Goal: Transaction & Acquisition: Purchase product/service

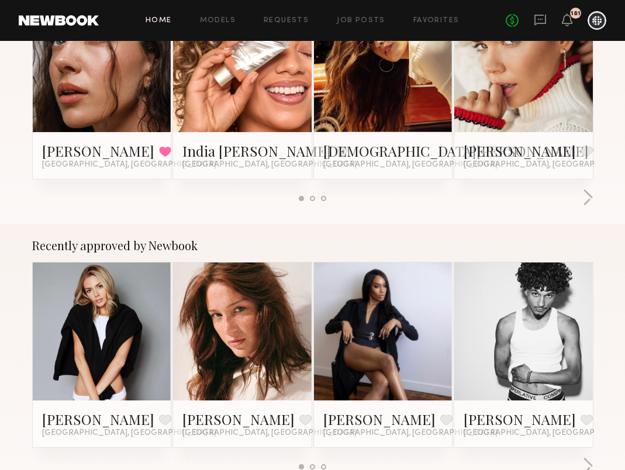
scroll to position [470, 0]
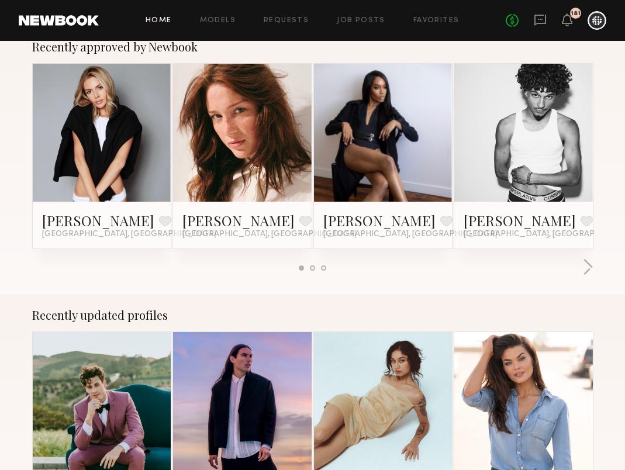
click at [374, 135] on link at bounding box center [383, 133] width 64 height 139
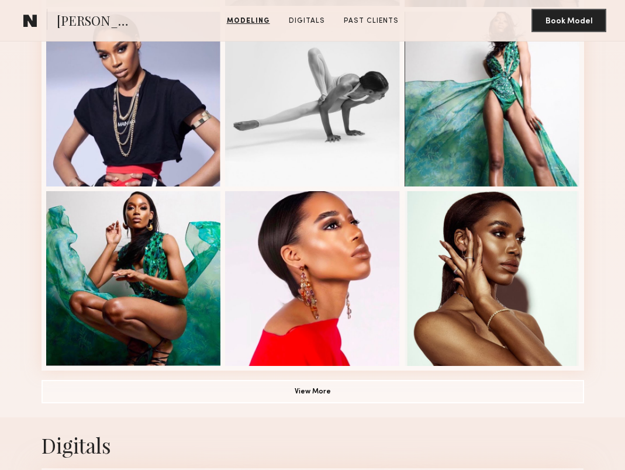
scroll to position [679, 0]
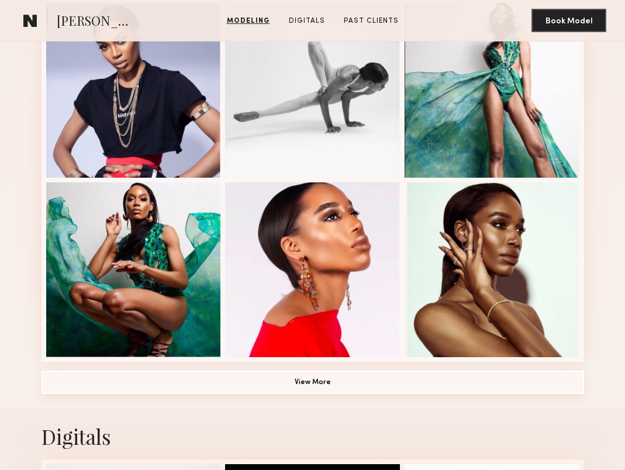
click at [333, 376] on button "View More" at bounding box center [313, 382] width 543 height 23
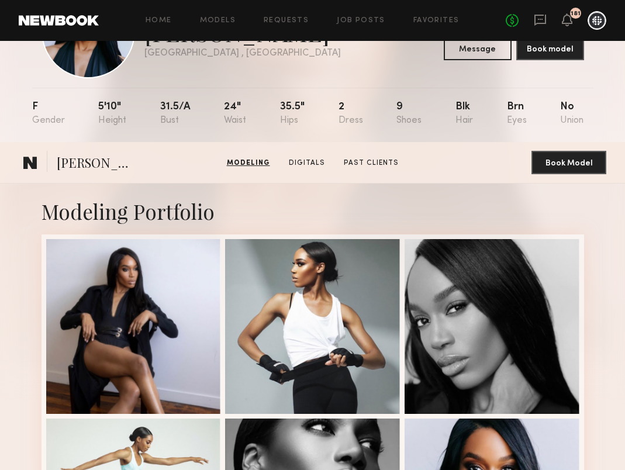
scroll to position [0, 0]
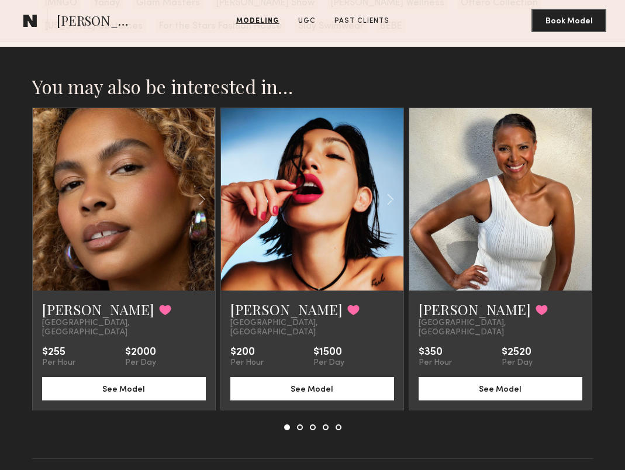
scroll to position [1490, 0]
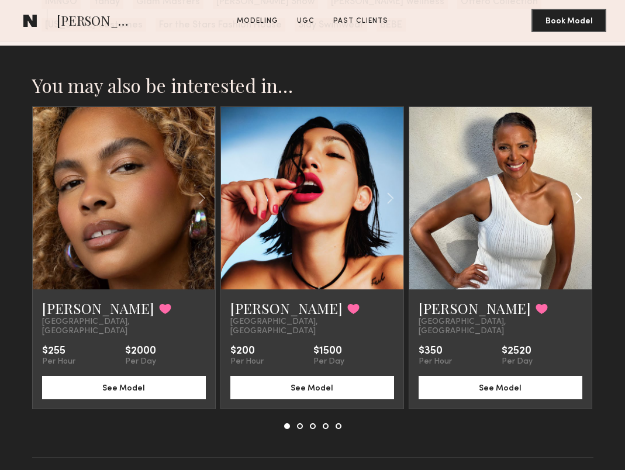
click at [580, 195] on common-icon at bounding box center [578, 198] width 17 height 22
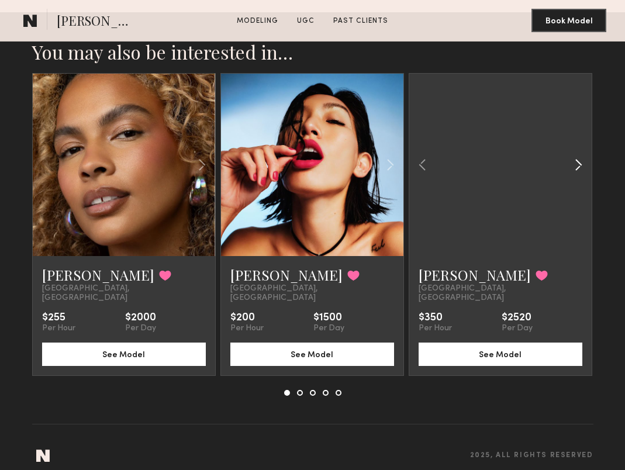
scroll to position [1525, 0]
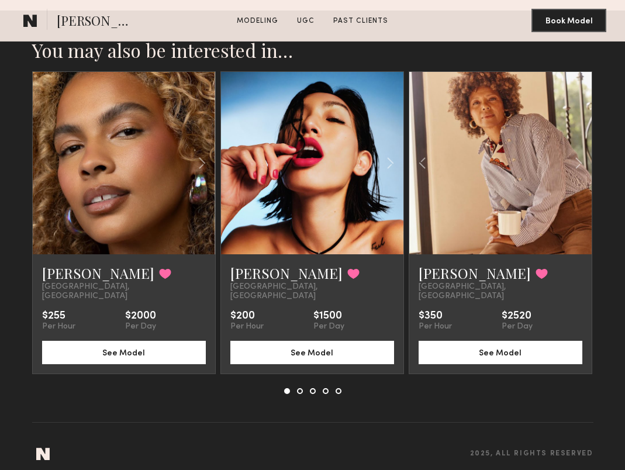
click at [299, 388] on button at bounding box center [300, 391] width 6 height 6
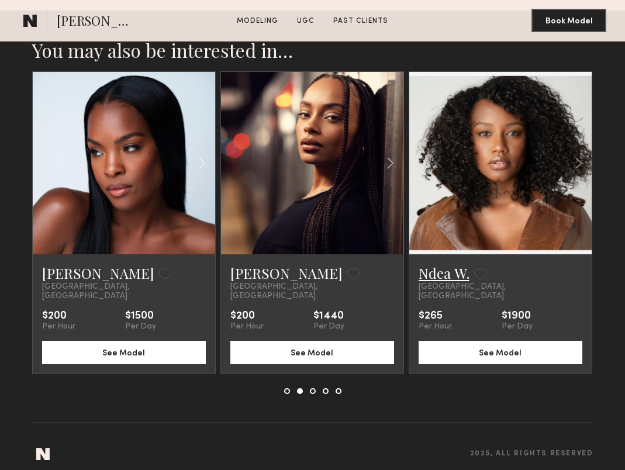
click at [447, 271] on link "Ndea W." at bounding box center [444, 273] width 51 height 19
click at [313, 388] on button at bounding box center [313, 391] width 6 height 6
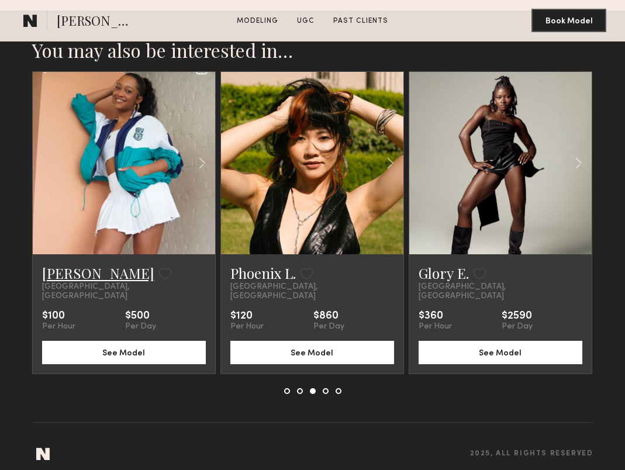
click at [93, 274] on link "Jasmine S." at bounding box center [98, 273] width 112 height 19
click at [325, 388] on button at bounding box center [326, 391] width 6 height 6
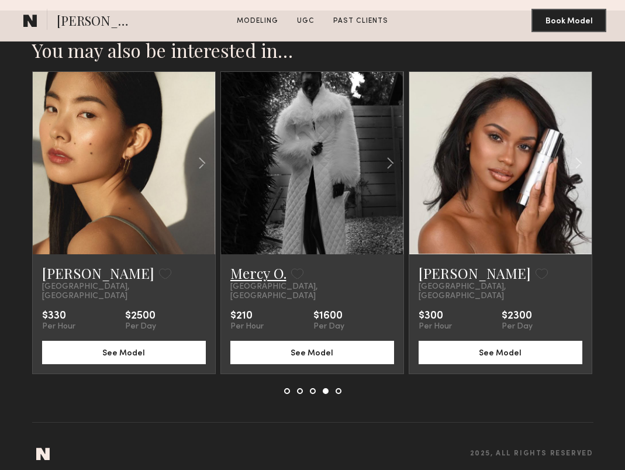
click at [274, 272] on link "Mercy O." at bounding box center [258, 273] width 56 height 19
click at [78, 272] on link "Ayumi Y." at bounding box center [98, 273] width 112 height 19
click at [337, 388] on button at bounding box center [339, 391] width 6 height 6
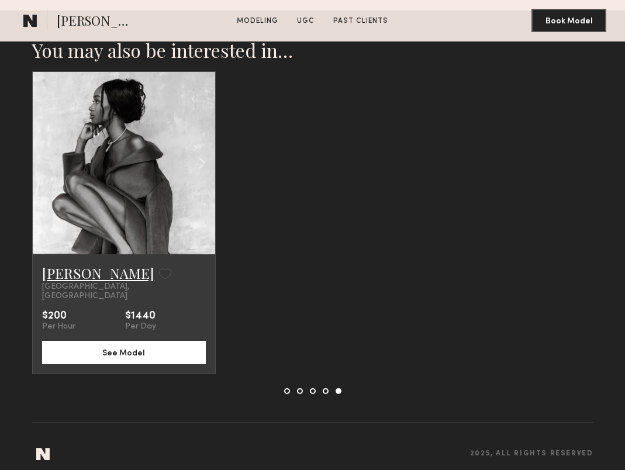
click at [94, 272] on link "[PERSON_NAME]" at bounding box center [98, 273] width 112 height 19
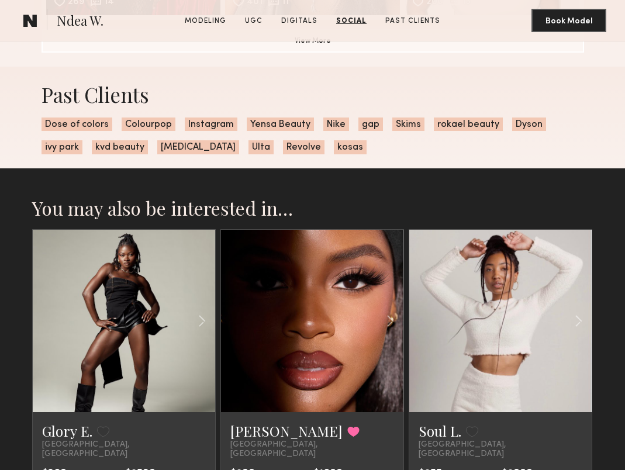
scroll to position [2377, 0]
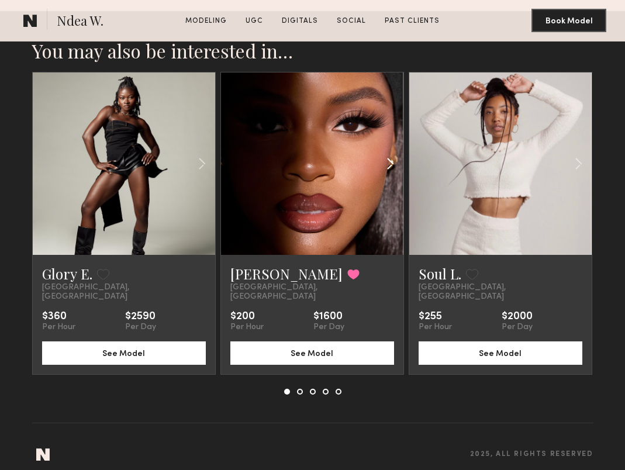
click at [371, 215] on div at bounding box center [373, 164] width 60 height 182
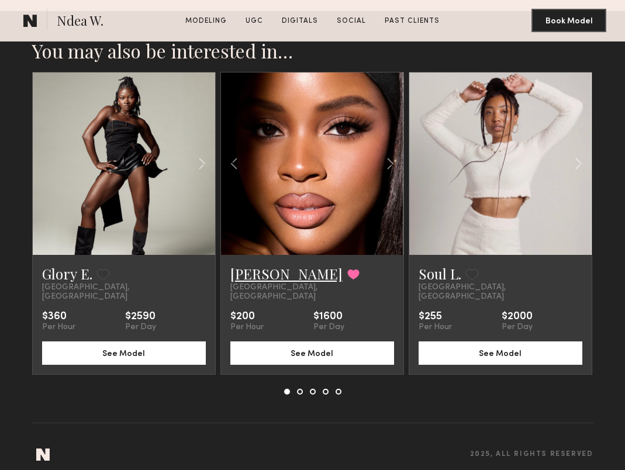
click at [257, 274] on link "Naomi B." at bounding box center [286, 273] width 112 height 19
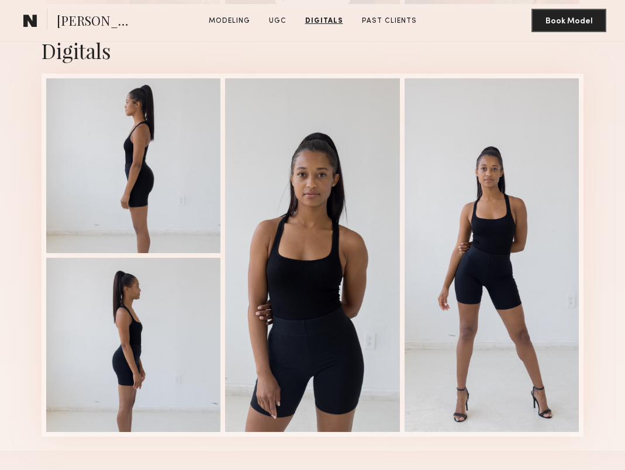
scroll to position [1763, 0]
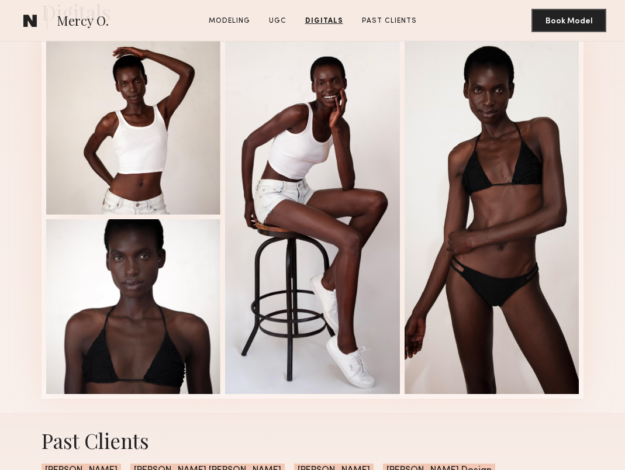
scroll to position [1611, 0]
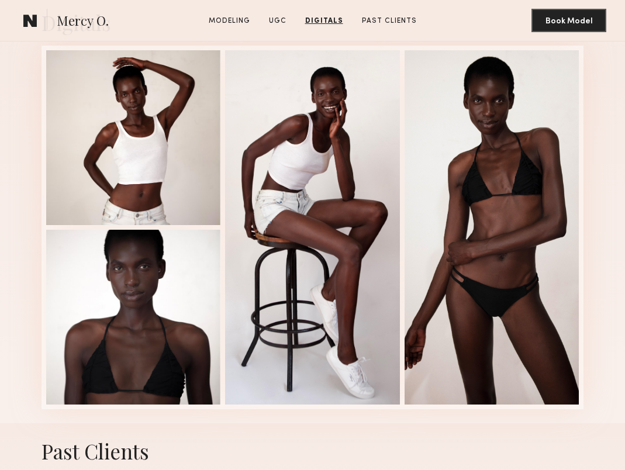
click at [293, 250] on div at bounding box center [312, 227] width 175 height 354
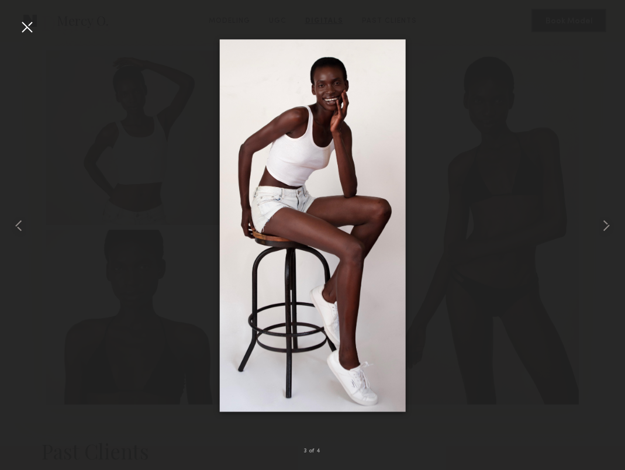
click at [20, 29] on div at bounding box center [27, 27] width 19 height 19
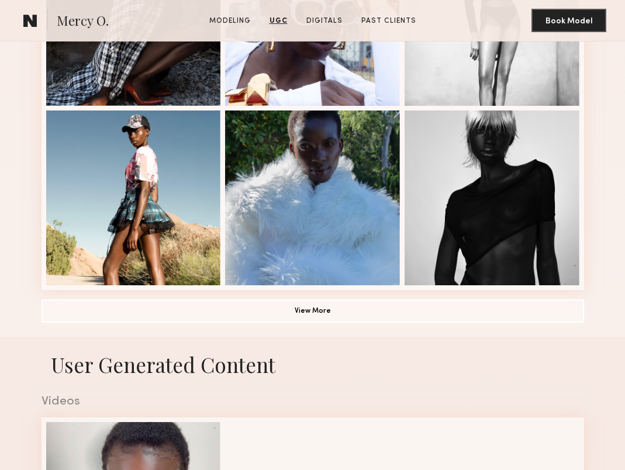
scroll to position [735, 0]
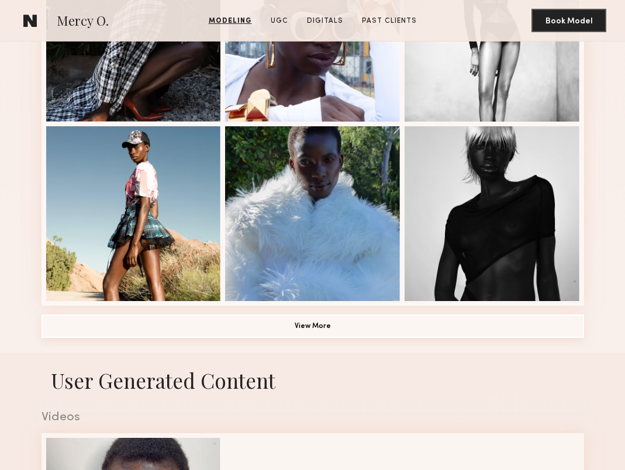
click at [174, 317] on button "View More" at bounding box center [313, 326] width 543 height 23
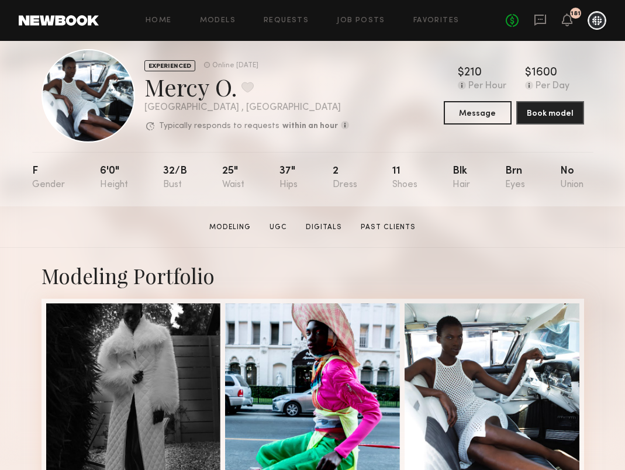
scroll to position [18, 0]
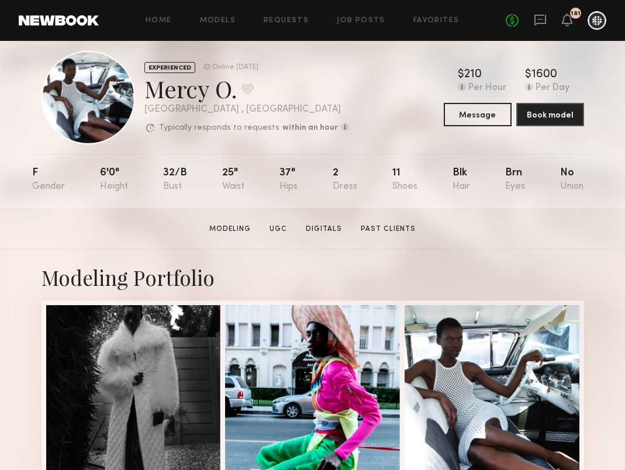
click at [258, 89] on div "Mercy O. Favorite" at bounding box center [246, 88] width 205 height 31
click at [250, 84] on button at bounding box center [247, 89] width 12 height 11
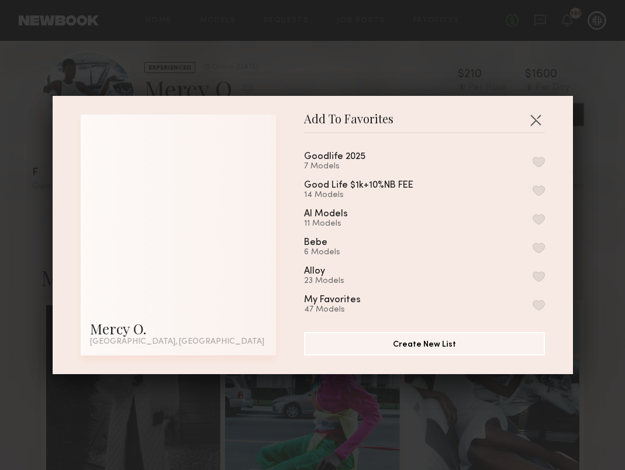
scroll to position [7, 0]
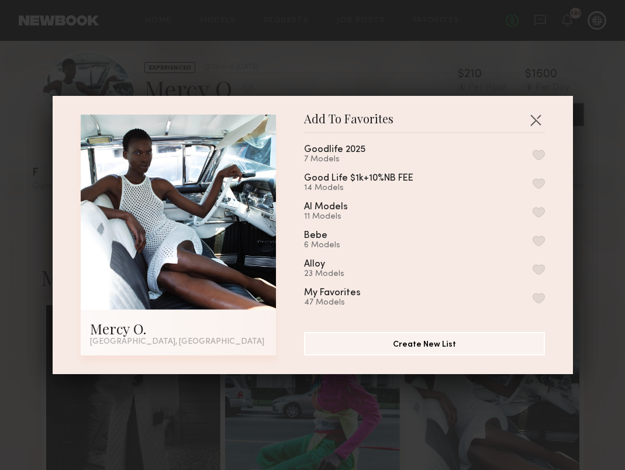
click at [537, 267] on button "button" at bounding box center [539, 269] width 12 height 11
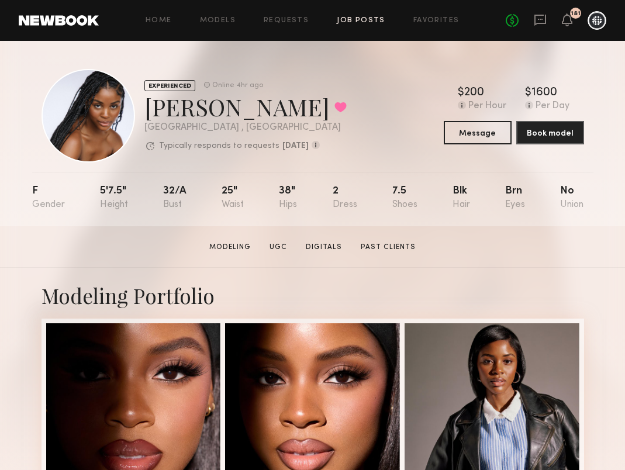
click at [343, 20] on link "Job Posts" at bounding box center [361, 21] width 49 height 8
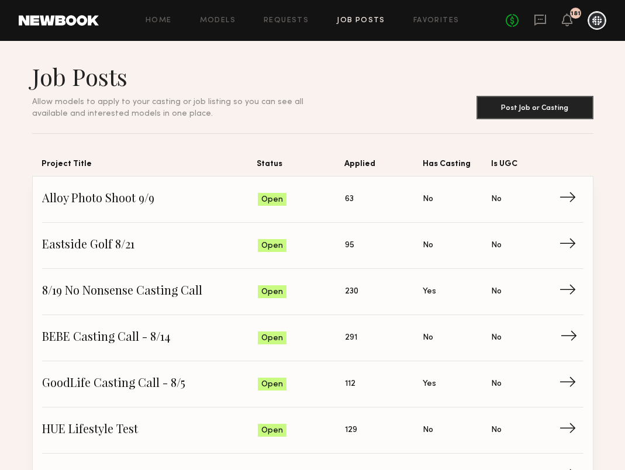
click at [141, 336] on span "BEBE Casting Call - 8/14" at bounding box center [150, 338] width 216 height 18
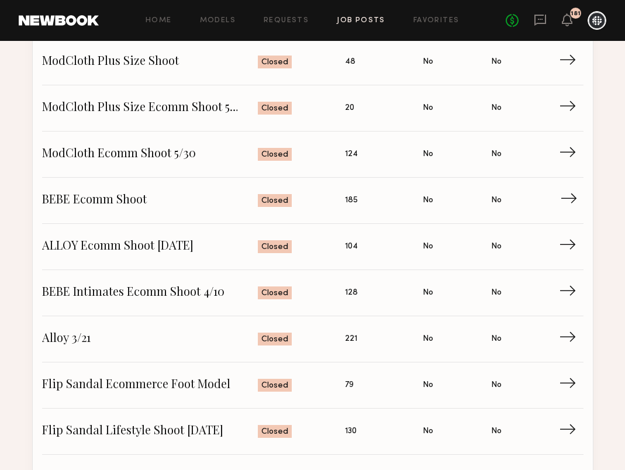
scroll to position [1244, 0]
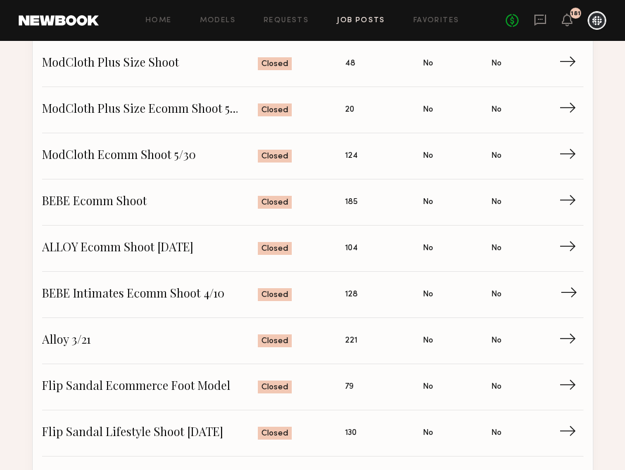
click at [132, 296] on span "BEBE Intimates Ecomm Shoot 4/10" at bounding box center [150, 295] width 216 height 18
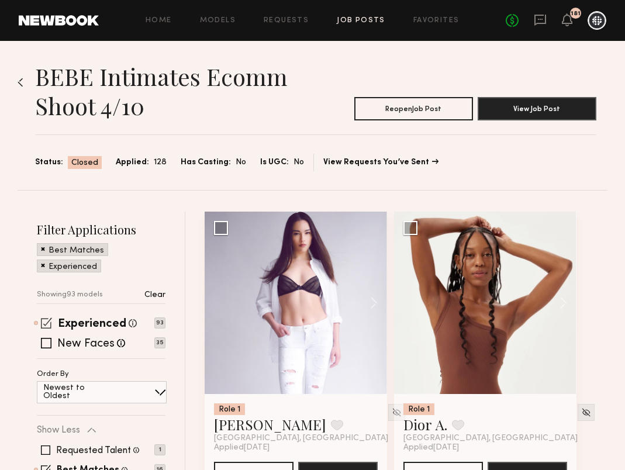
click at [47, 318] on span at bounding box center [46, 322] width 11 height 11
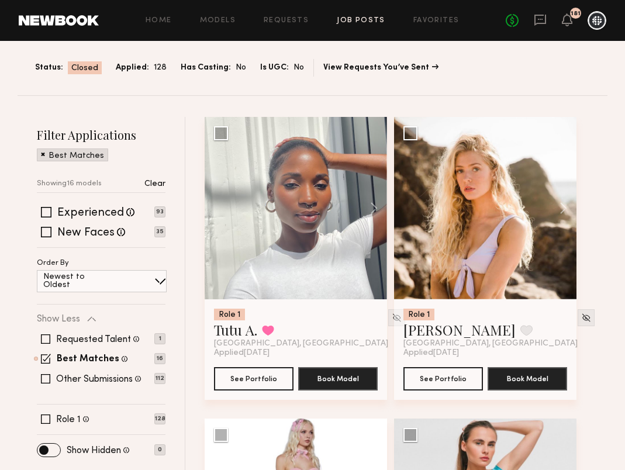
scroll to position [109, 0]
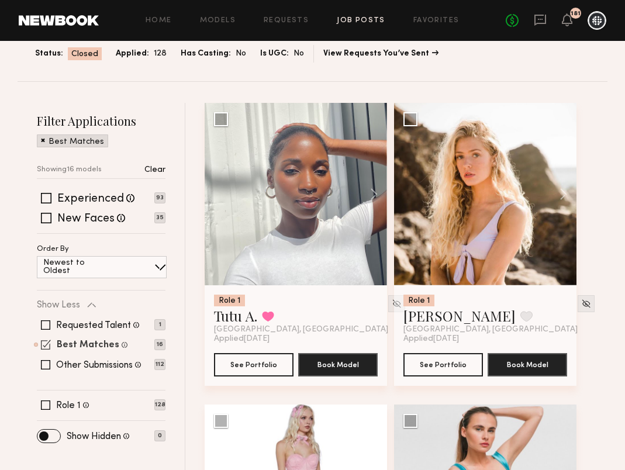
click at [73, 343] on label "Best Matches" at bounding box center [88, 345] width 63 height 9
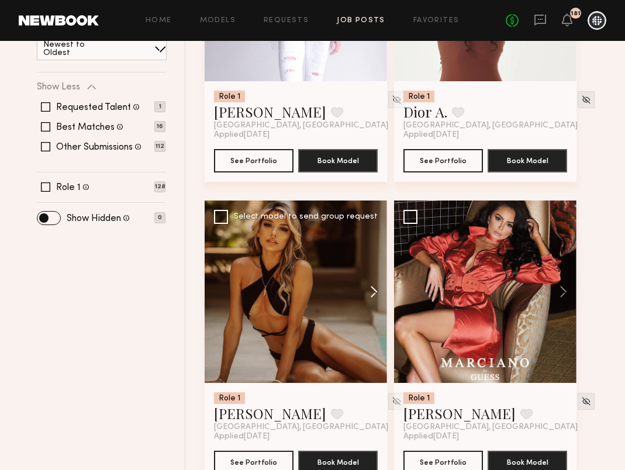
scroll to position [323, 0]
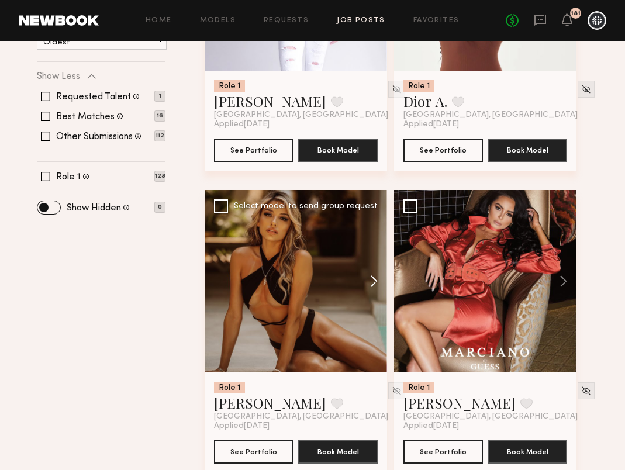
click at [374, 274] on button at bounding box center [368, 281] width 37 height 182
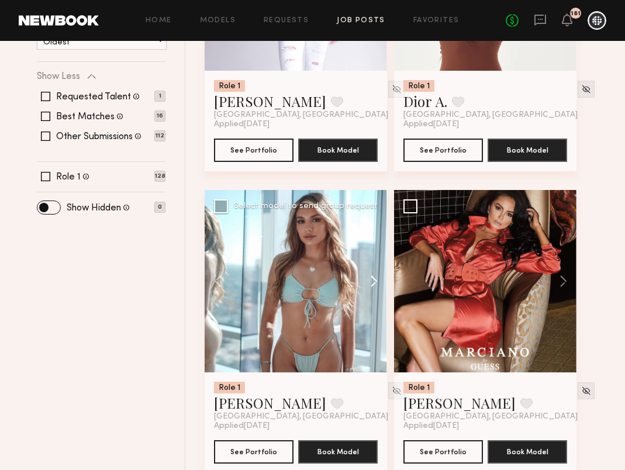
click at [374, 274] on button at bounding box center [368, 281] width 37 height 182
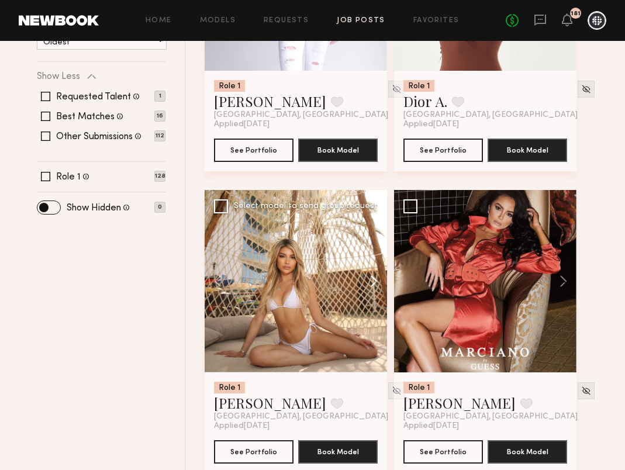
click at [374, 274] on button at bounding box center [368, 281] width 37 height 182
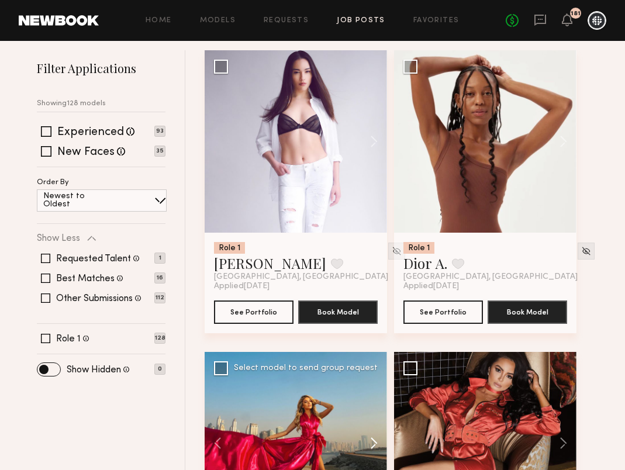
scroll to position [157, 0]
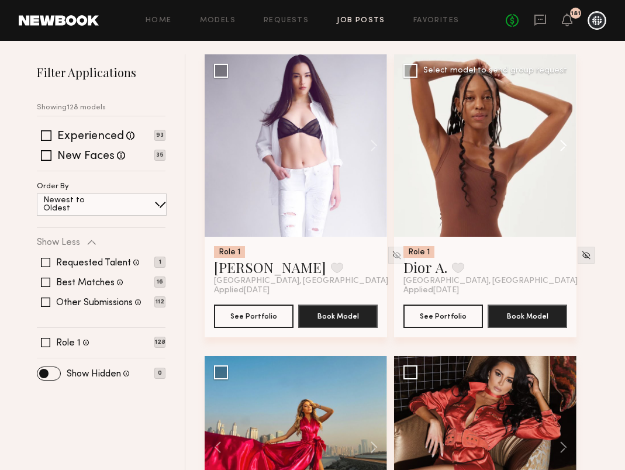
click at [562, 146] on button at bounding box center [557, 145] width 37 height 182
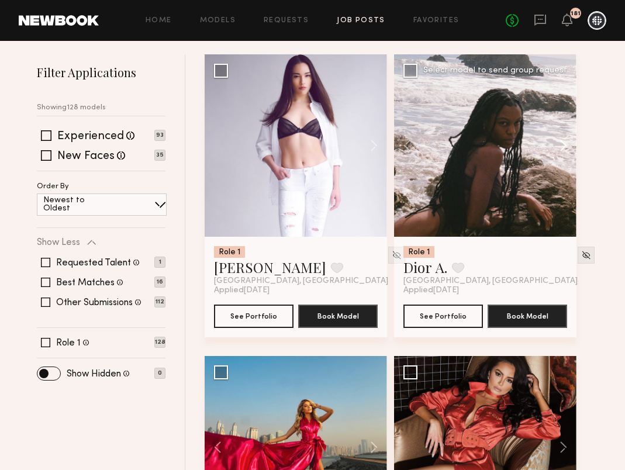
click at [562, 146] on button at bounding box center [557, 145] width 37 height 182
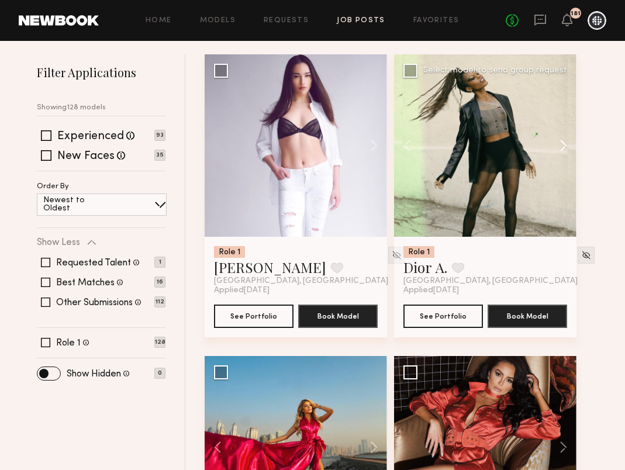
click at [562, 146] on button at bounding box center [557, 145] width 37 height 182
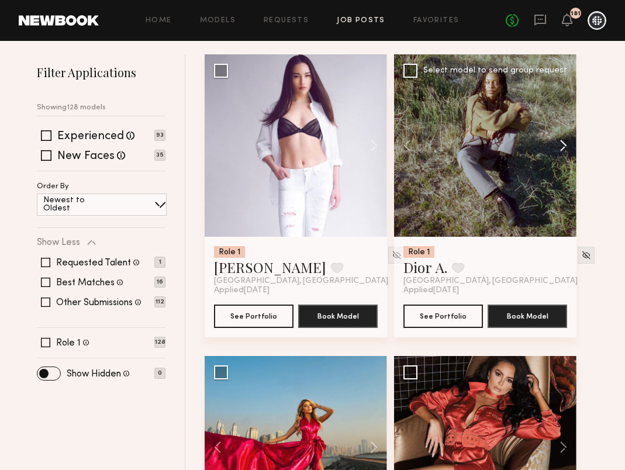
click at [562, 146] on button at bounding box center [557, 145] width 37 height 182
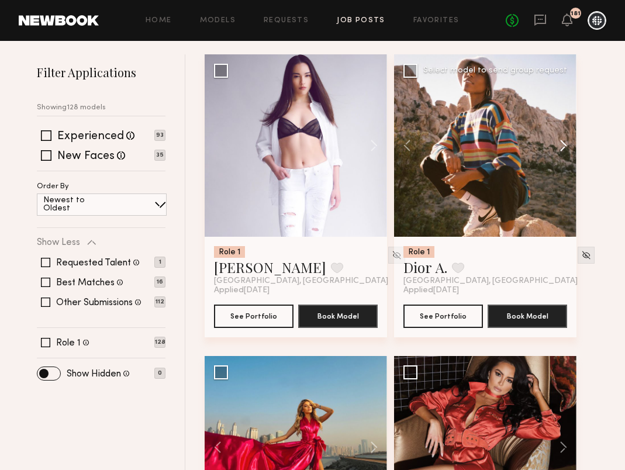
click at [562, 146] on button at bounding box center [557, 145] width 37 height 182
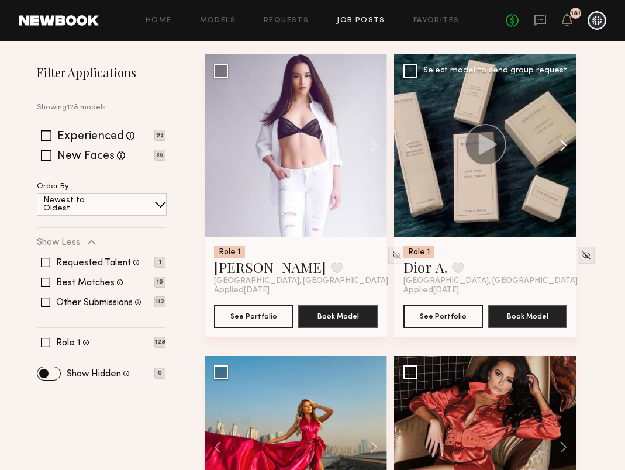
click at [562, 146] on button at bounding box center [557, 145] width 37 height 182
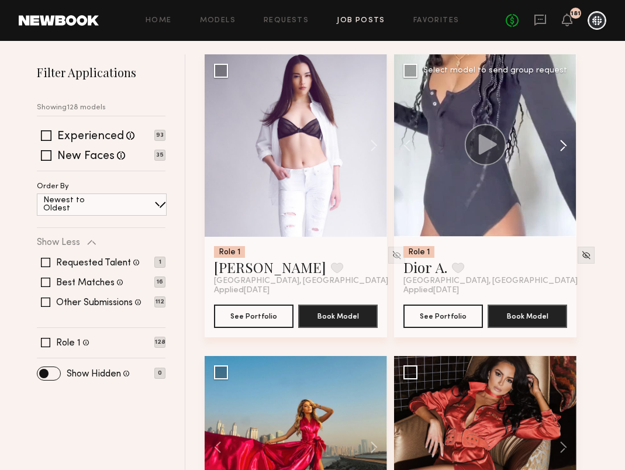
click at [562, 146] on button at bounding box center [557, 145] width 37 height 182
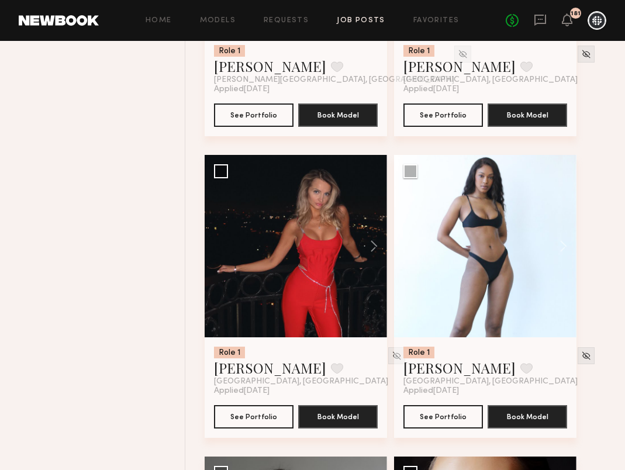
scroll to position [976, 0]
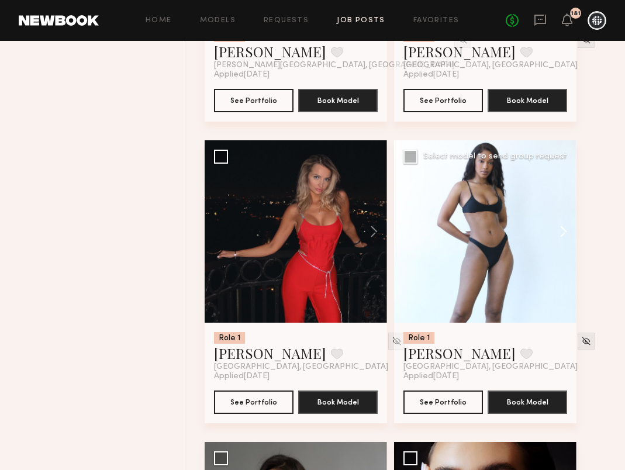
click at [561, 232] on button at bounding box center [557, 231] width 37 height 182
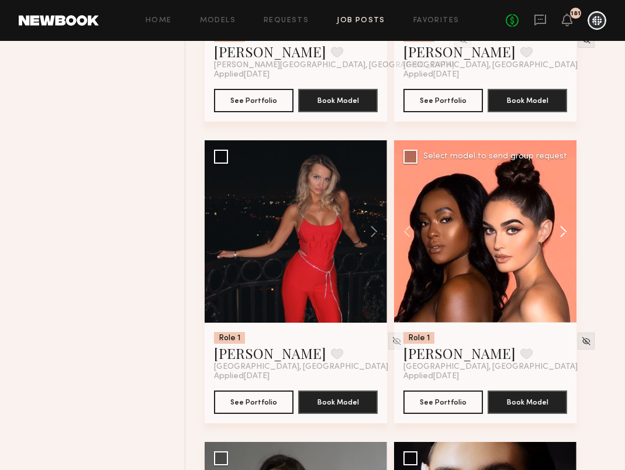
click at [562, 232] on button at bounding box center [557, 231] width 37 height 182
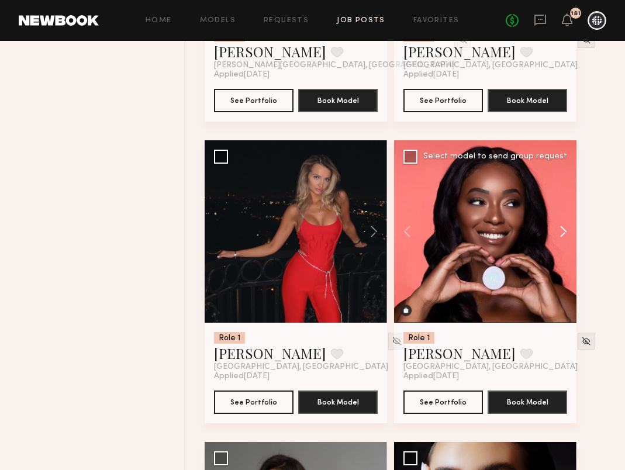
click at [562, 232] on button at bounding box center [557, 231] width 37 height 182
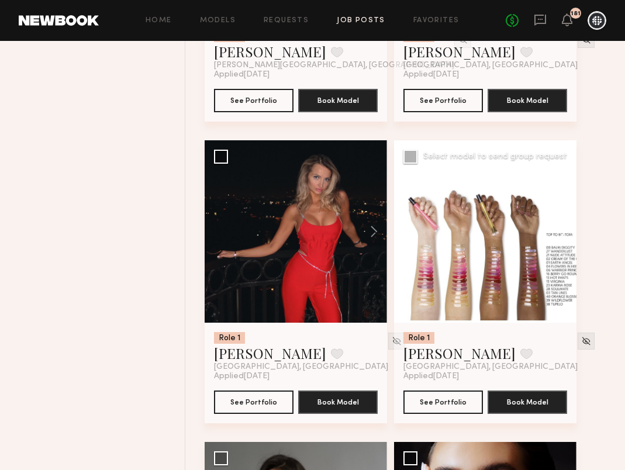
click at [562, 232] on button at bounding box center [557, 231] width 37 height 182
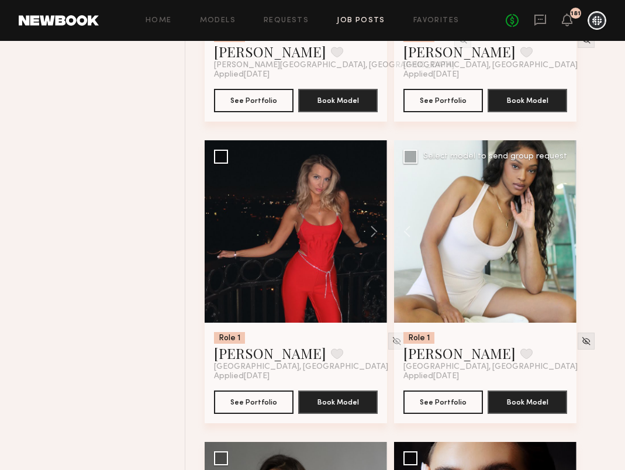
click at [562, 232] on div at bounding box center [485, 231] width 182 height 182
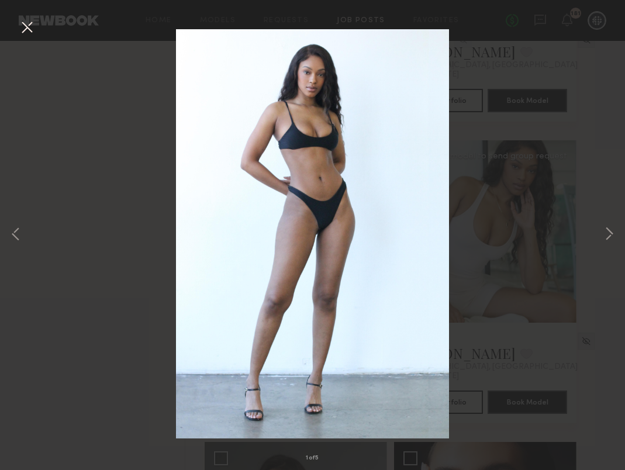
click at [26, 26] on button at bounding box center [27, 28] width 19 height 21
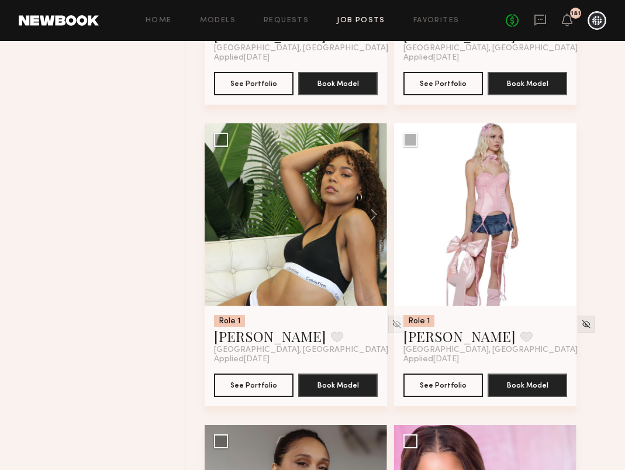
scroll to position [2815, 0]
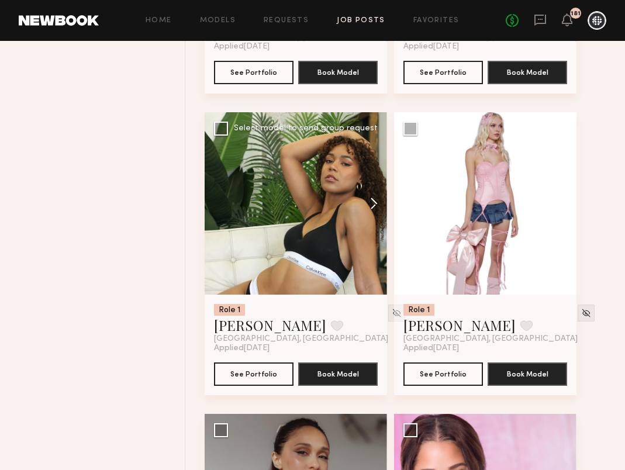
click at [379, 208] on button at bounding box center [368, 203] width 37 height 182
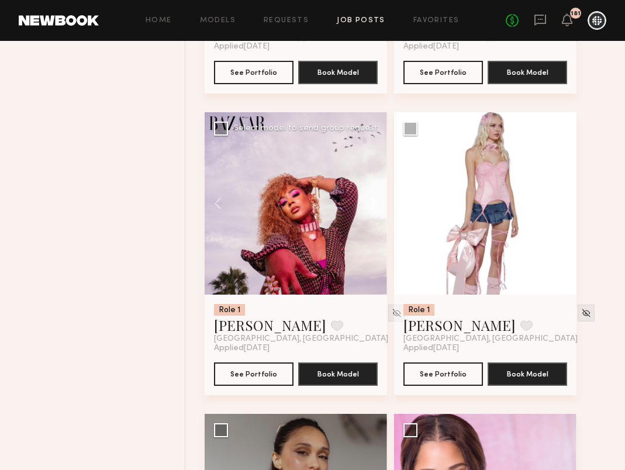
click at [379, 208] on button at bounding box center [368, 203] width 37 height 182
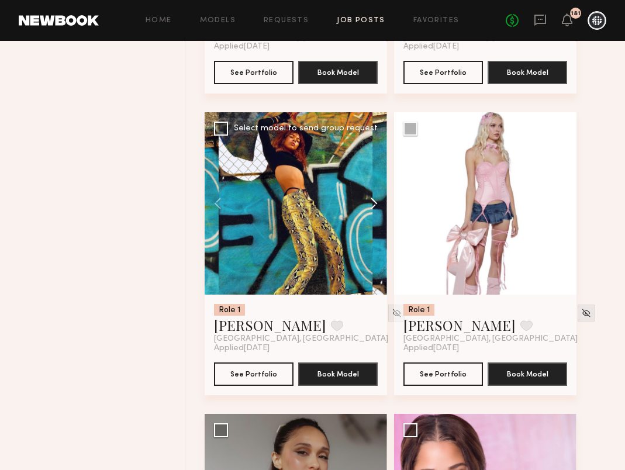
click at [379, 208] on button at bounding box center [368, 203] width 37 height 182
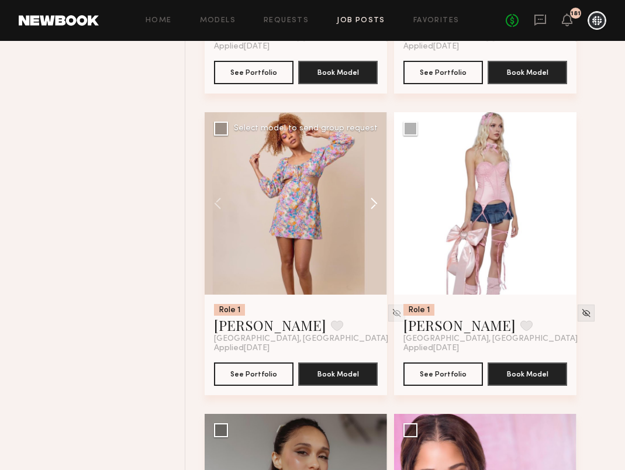
click at [379, 208] on button at bounding box center [368, 203] width 37 height 182
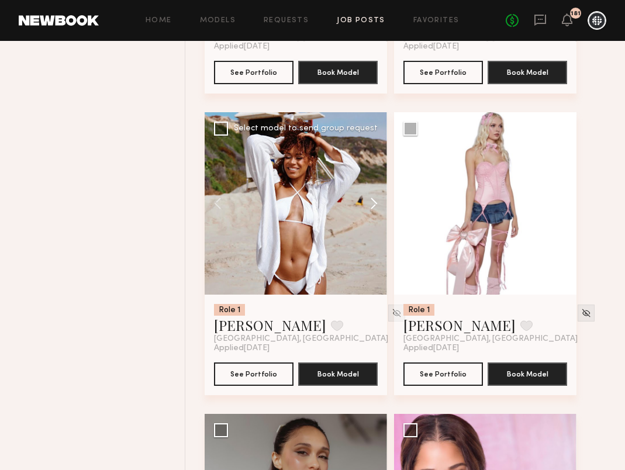
click at [379, 208] on button at bounding box center [368, 203] width 37 height 182
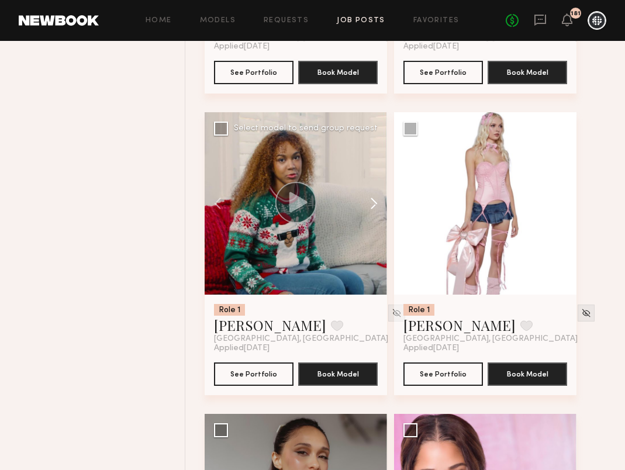
click at [379, 208] on button at bounding box center [368, 203] width 37 height 182
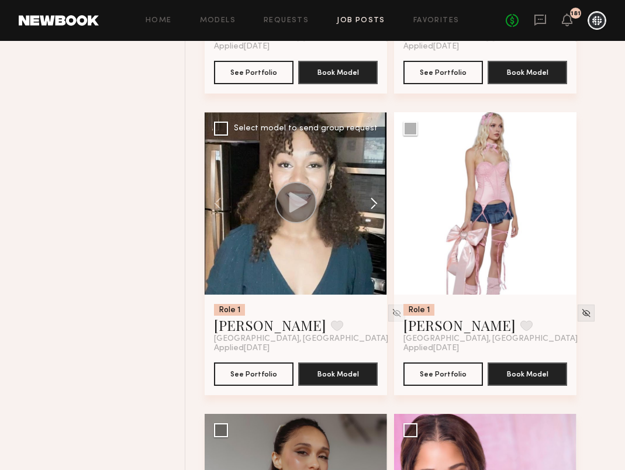
click at [379, 208] on button at bounding box center [368, 203] width 37 height 182
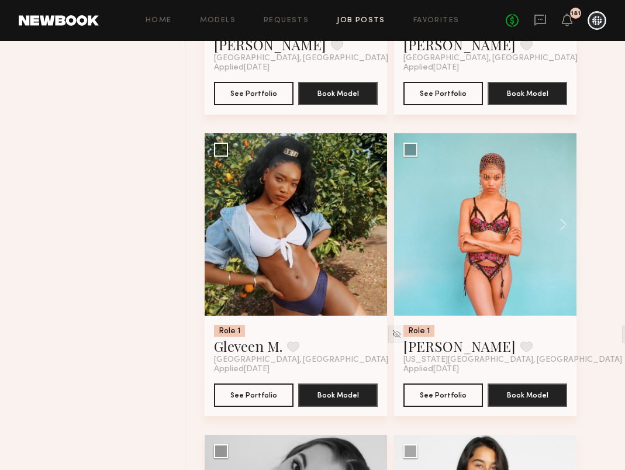
scroll to position [4065, 0]
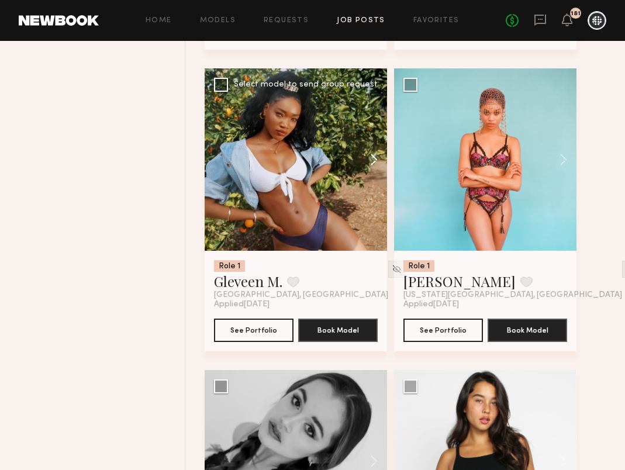
click at [374, 161] on button at bounding box center [368, 159] width 37 height 182
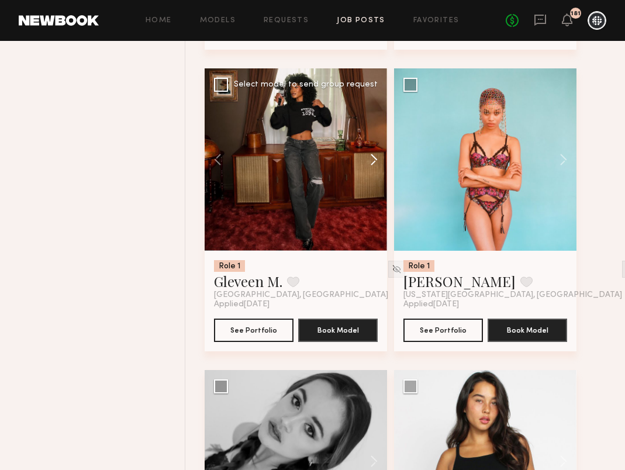
click at [374, 161] on button at bounding box center [368, 159] width 37 height 182
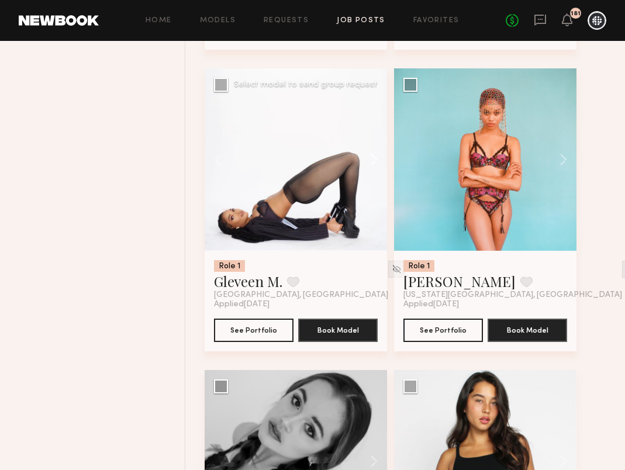
click at [375, 161] on button at bounding box center [368, 159] width 37 height 182
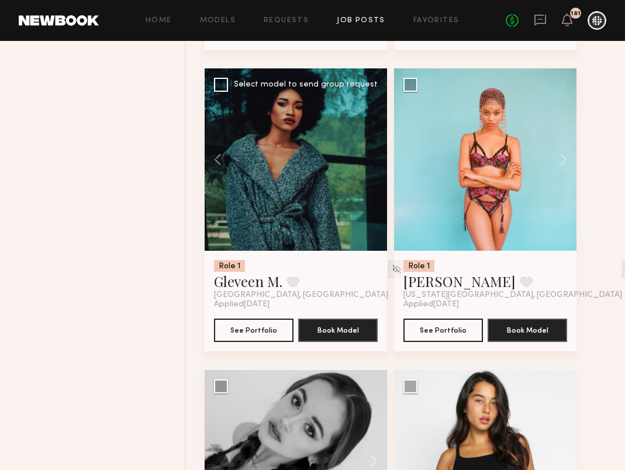
click at [375, 161] on div at bounding box center [296, 159] width 182 height 182
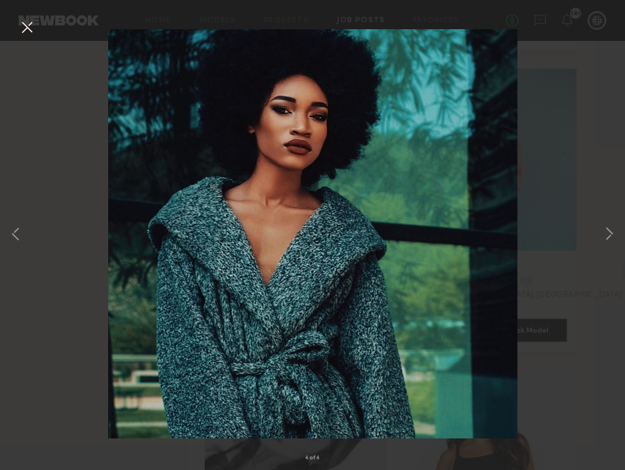
click at [26, 28] on button at bounding box center [27, 28] width 19 height 21
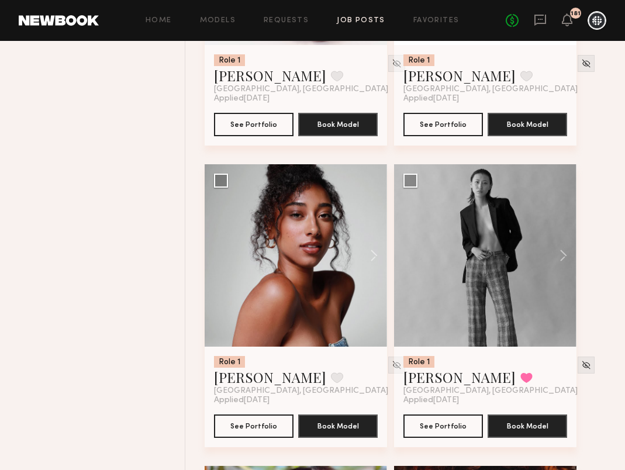
scroll to position [6687, 0]
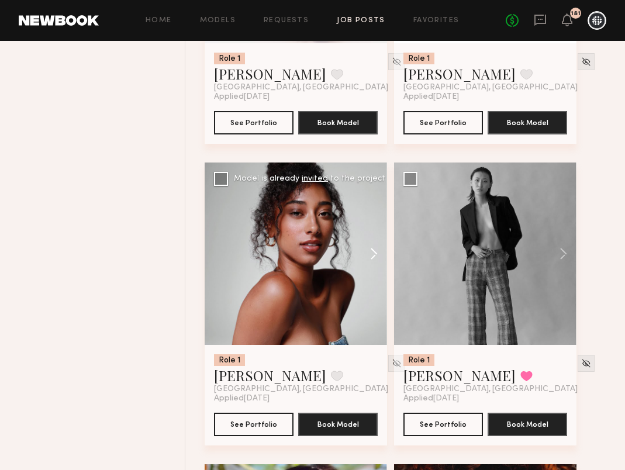
click at [371, 257] on button at bounding box center [368, 254] width 37 height 182
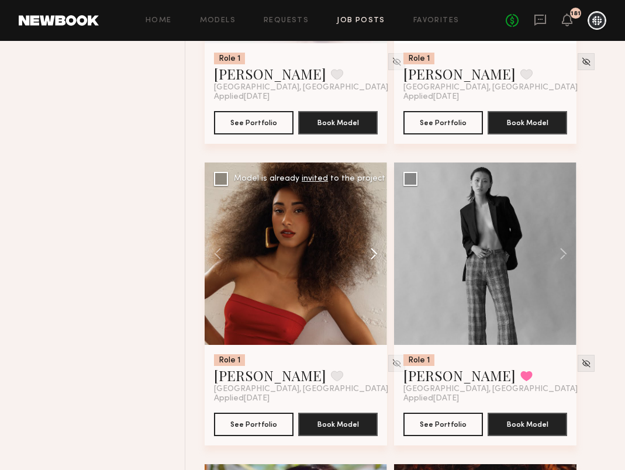
click at [371, 257] on button at bounding box center [368, 254] width 37 height 182
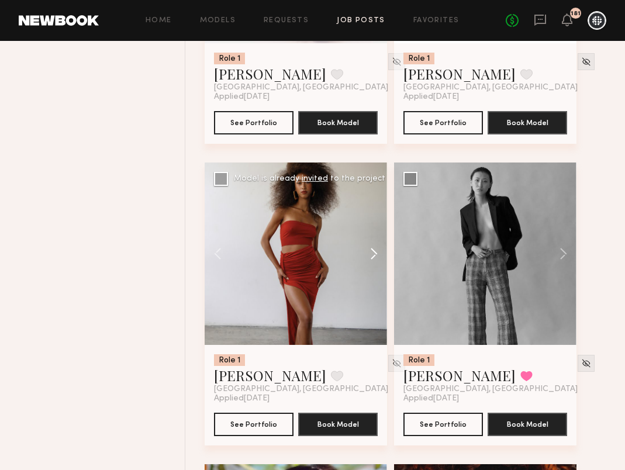
click at [371, 257] on button at bounding box center [368, 254] width 37 height 182
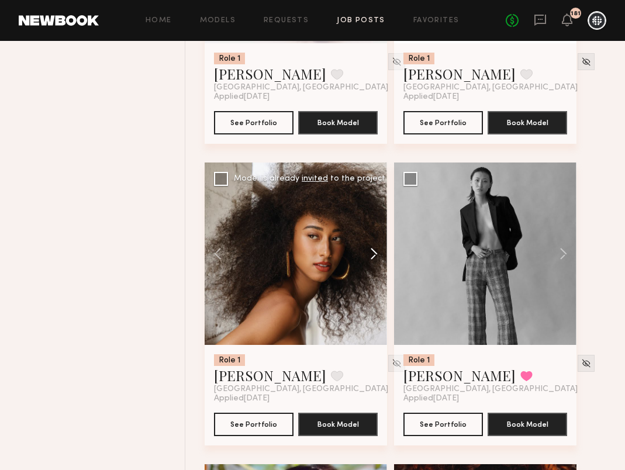
click at [371, 257] on button at bounding box center [368, 254] width 37 height 182
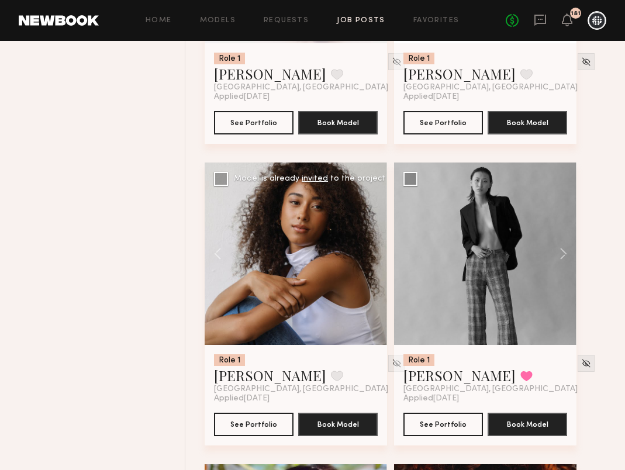
click at [371, 257] on div at bounding box center [296, 254] width 182 height 182
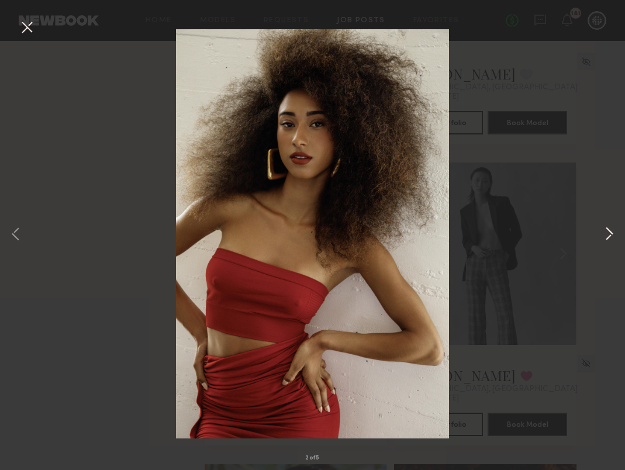
click at [612, 231] on button at bounding box center [609, 235] width 14 height 376
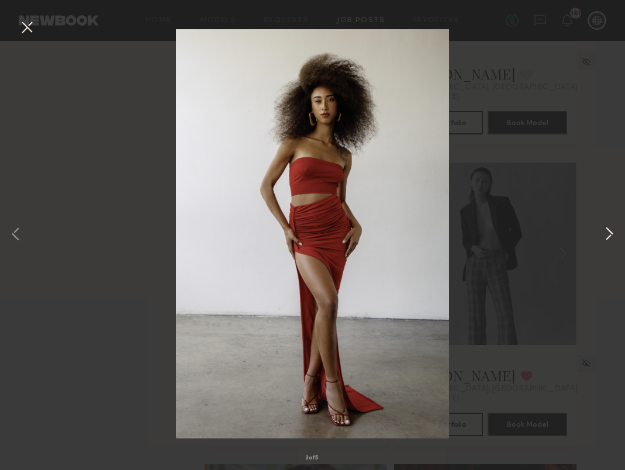
click at [612, 231] on button at bounding box center [609, 235] width 14 height 376
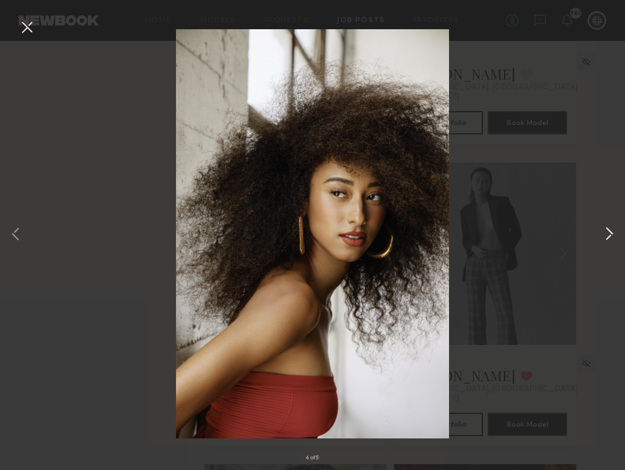
click at [612, 231] on button at bounding box center [609, 235] width 14 height 376
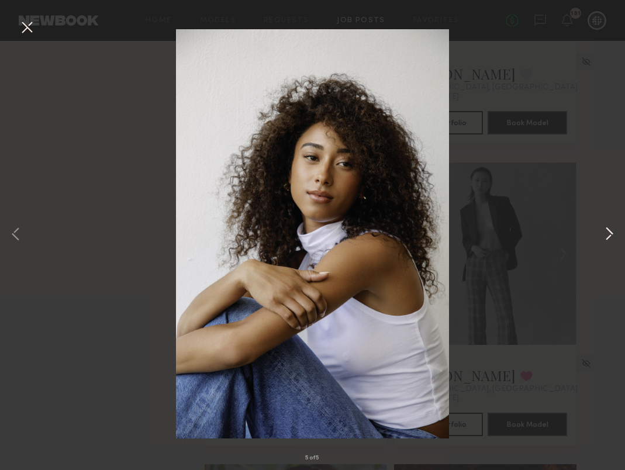
click at [613, 231] on button at bounding box center [609, 235] width 14 height 376
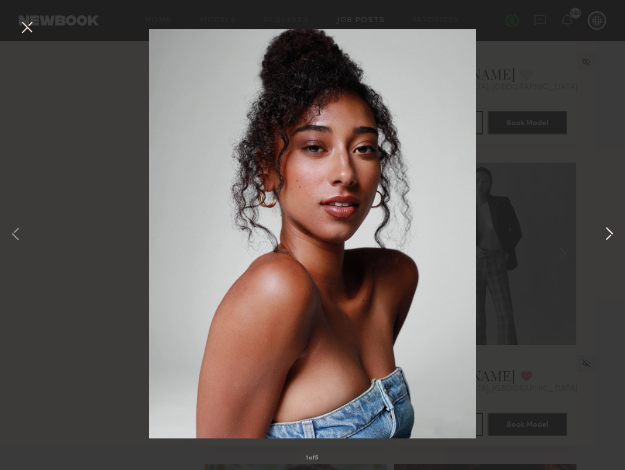
click at [613, 232] on button at bounding box center [609, 235] width 14 height 376
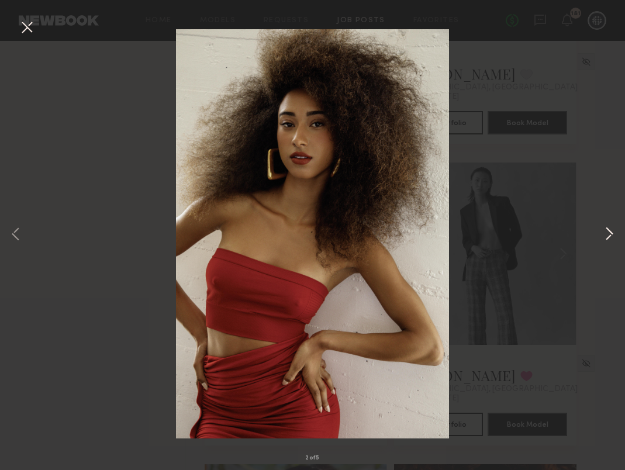
click at [613, 232] on button at bounding box center [609, 235] width 14 height 376
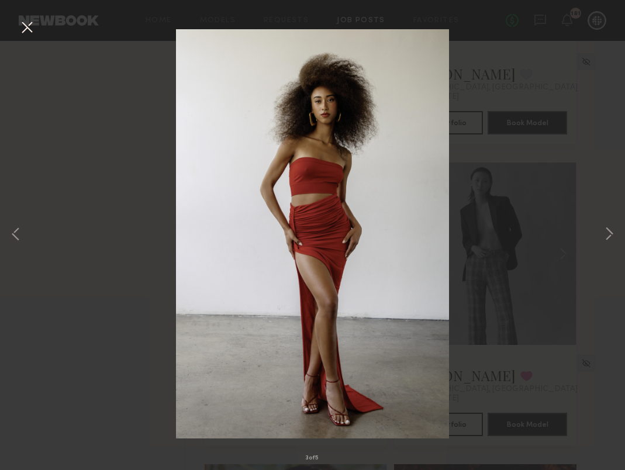
click at [20, 26] on button at bounding box center [27, 28] width 19 height 21
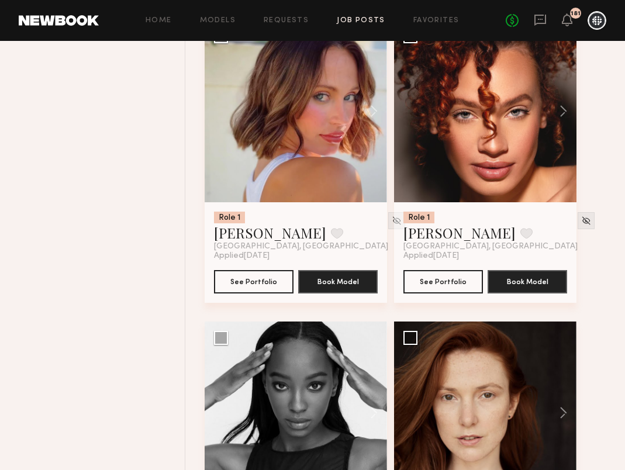
scroll to position [7135, 0]
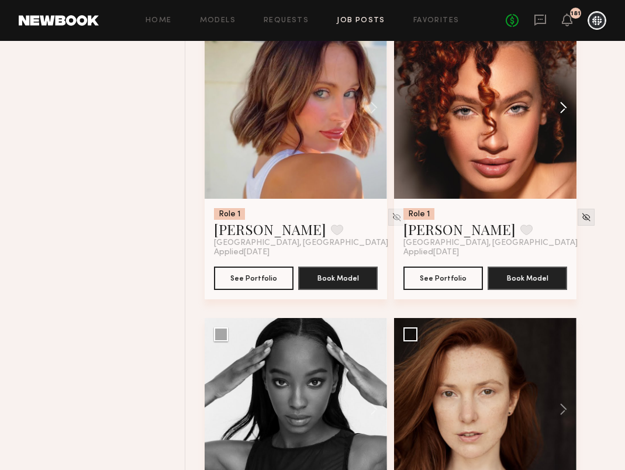
click at [567, 113] on button at bounding box center [557, 107] width 37 height 182
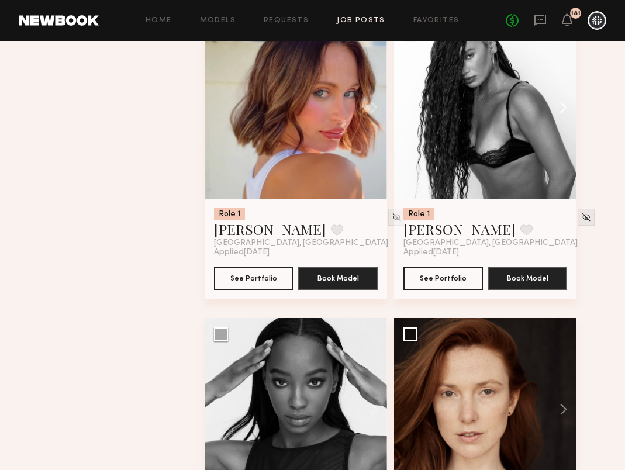
click at [567, 113] on button at bounding box center [557, 107] width 37 height 182
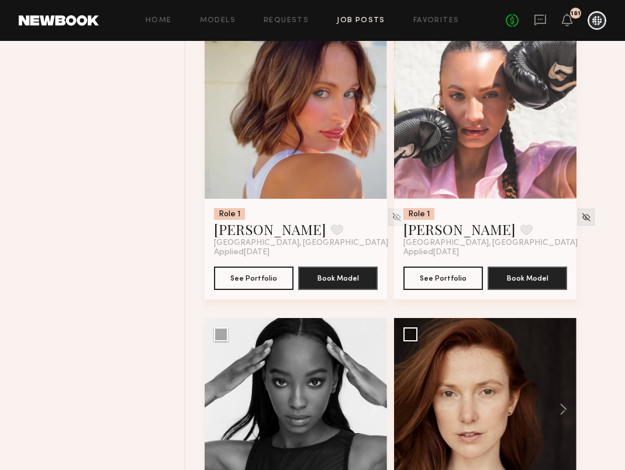
click at [567, 113] on button at bounding box center [557, 107] width 37 height 182
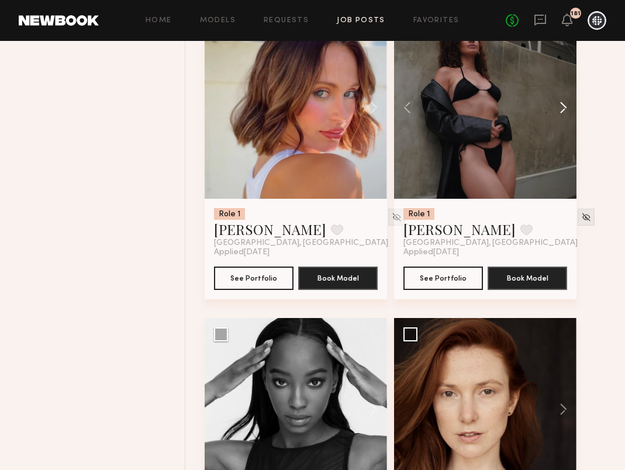
click at [567, 113] on button at bounding box center [557, 107] width 37 height 182
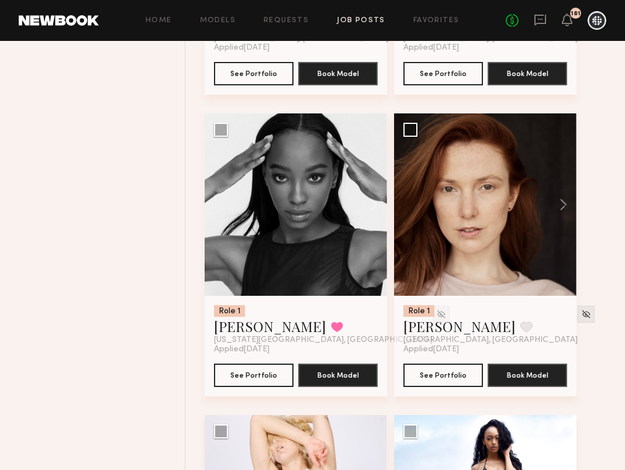
scroll to position [7350, 0]
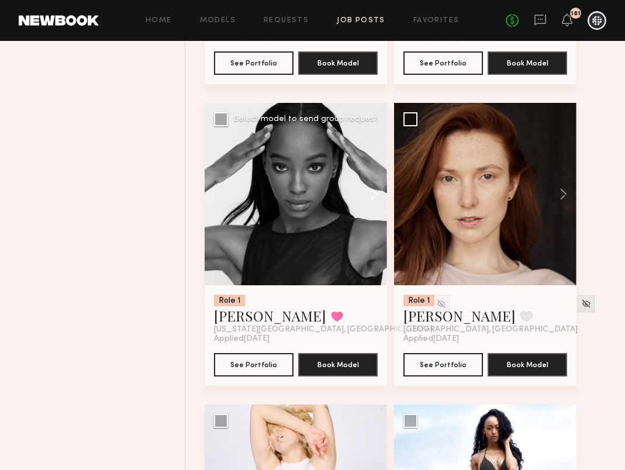
click at [372, 195] on button at bounding box center [368, 194] width 37 height 182
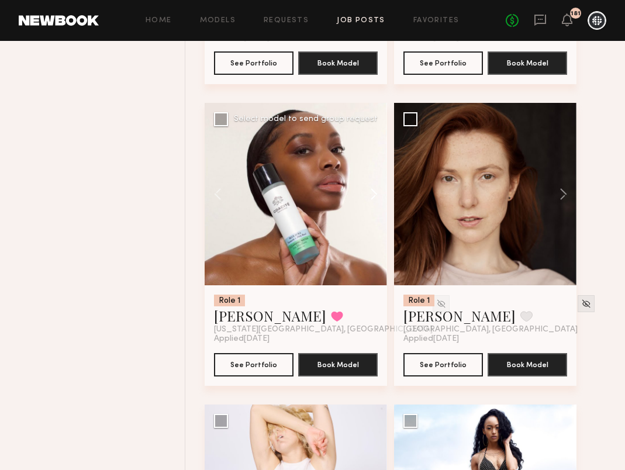
click at [373, 196] on button at bounding box center [368, 194] width 37 height 182
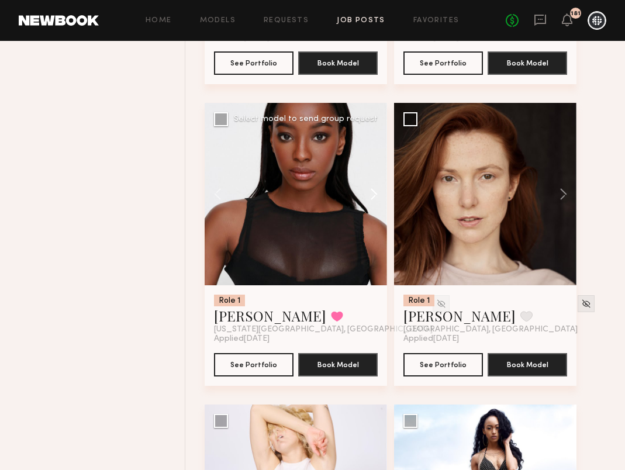
click at [373, 196] on button at bounding box center [368, 194] width 37 height 182
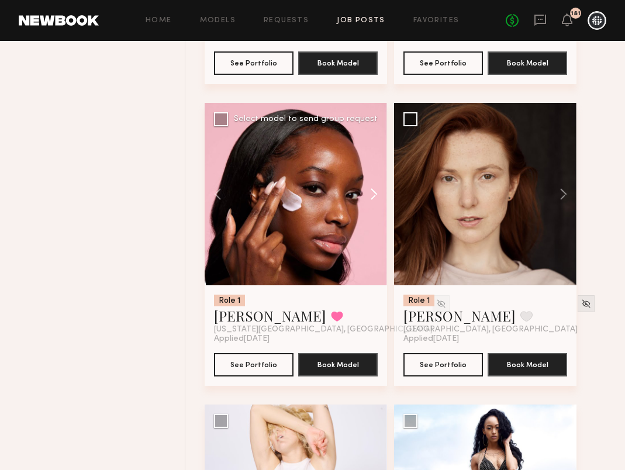
click at [374, 196] on button at bounding box center [368, 194] width 37 height 182
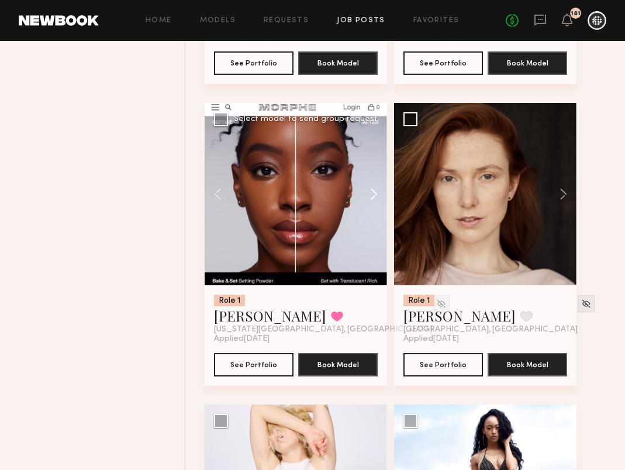
click at [374, 196] on button at bounding box center [368, 194] width 37 height 182
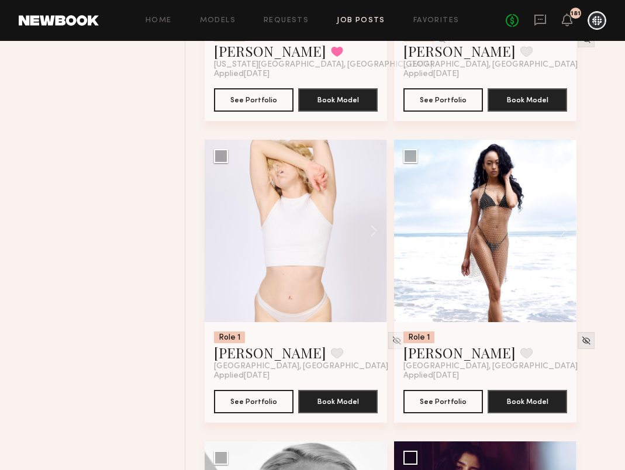
scroll to position [7618, 0]
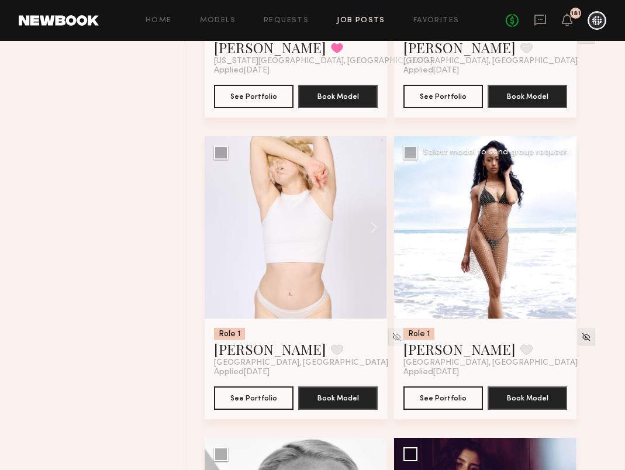
click at [564, 234] on button at bounding box center [557, 227] width 37 height 182
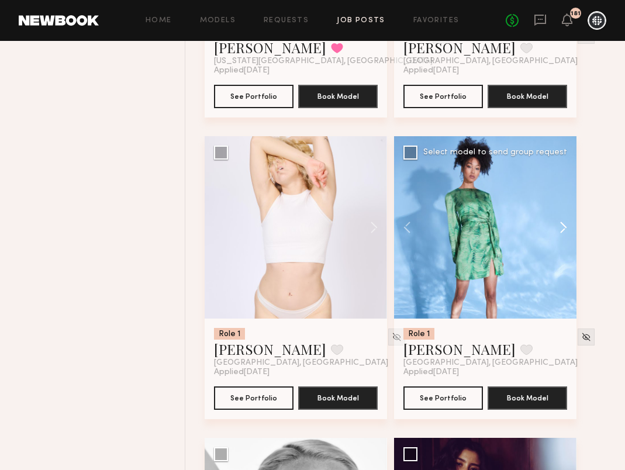
click at [564, 234] on button at bounding box center [557, 227] width 37 height 182
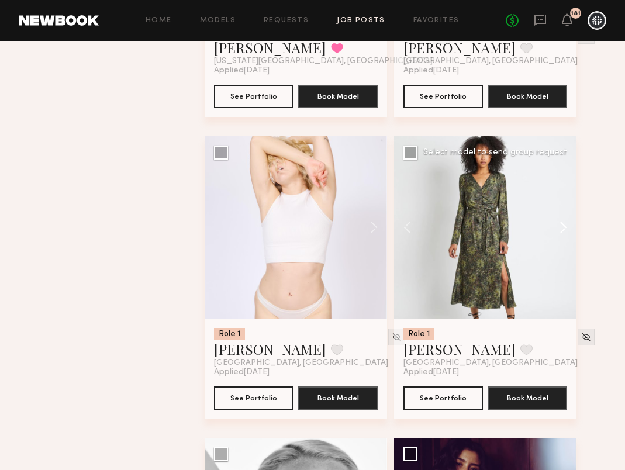
click at [564, 234] on button at bounding box center [557, 227] width 37 height 182
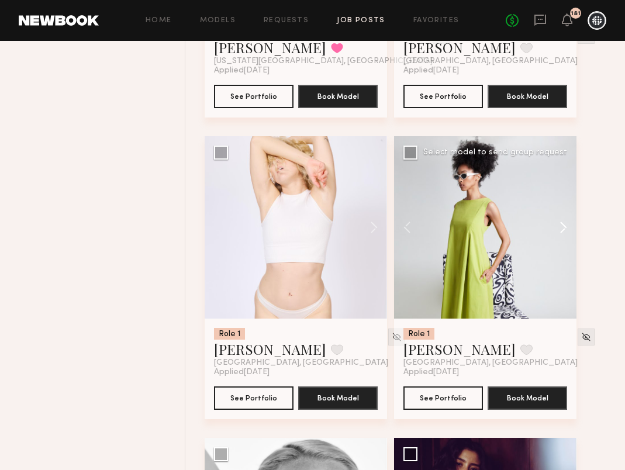
click at [564, 234] on button at bounding box center [557, 227] width 37 height 182
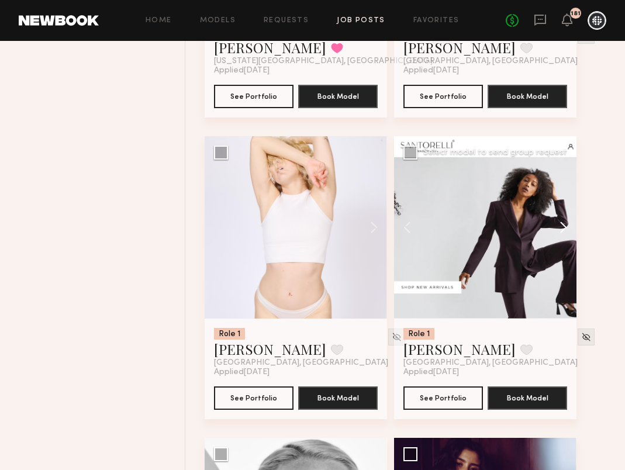
click at [564, 234] on button at bounding box center [557, 227] width 37 height 182
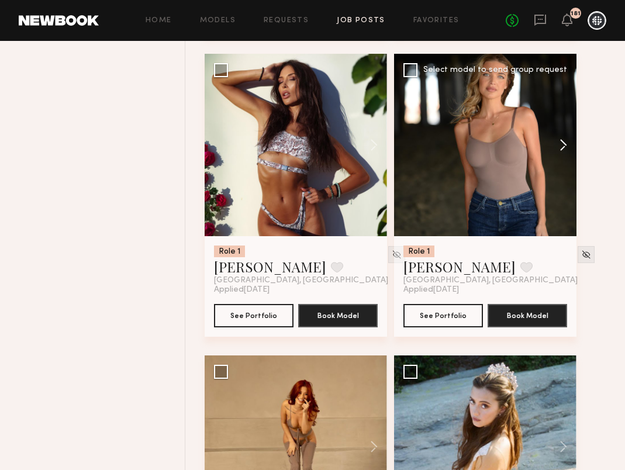
scroll to position [8305, 0]
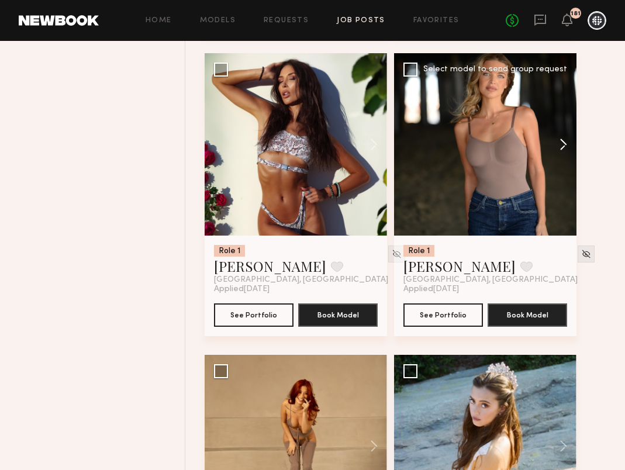
click at [560, 147] on button at bounding box center [557, 144] width 37 height 182
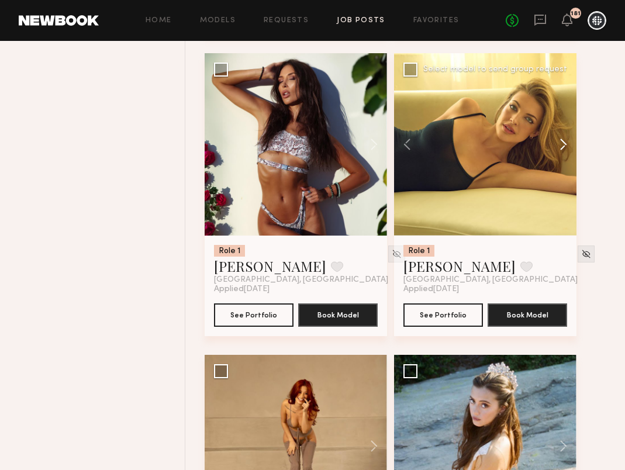
click at [560, 147] on button at bounding box center [557, 144] width 37 height 182
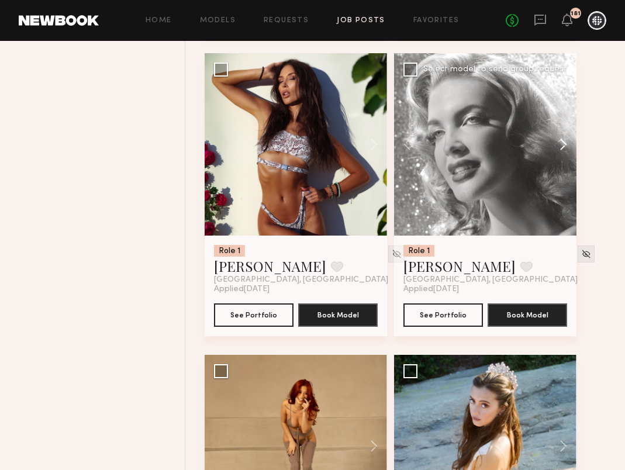
click at [560, 147] on button at bounding box center [557, 144] width 37 height 182
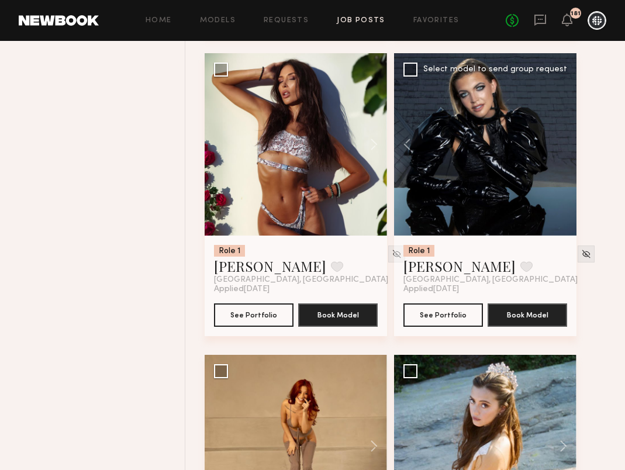
click at [560, 147] on div at bounding box center [485, 144] width 182 height 182
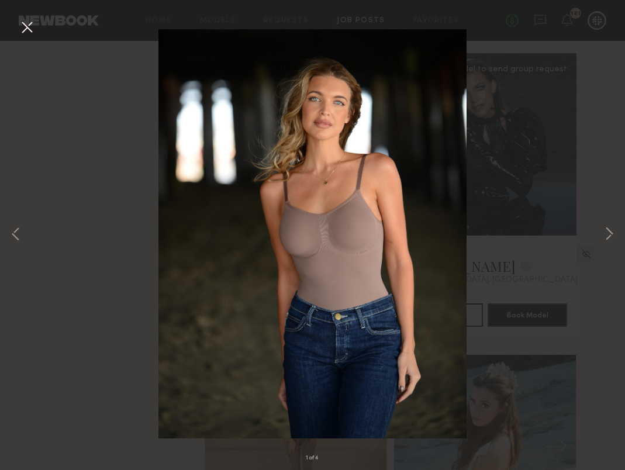
click at [34, 26] on button at bounding box center [27, 28] width 19 height 21
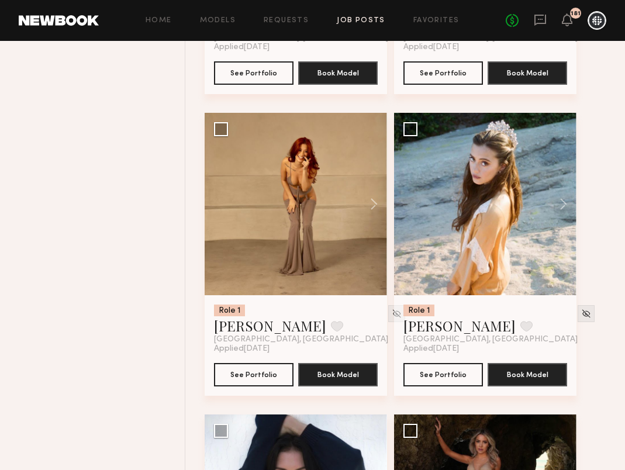
scroll to position [8553, 0]
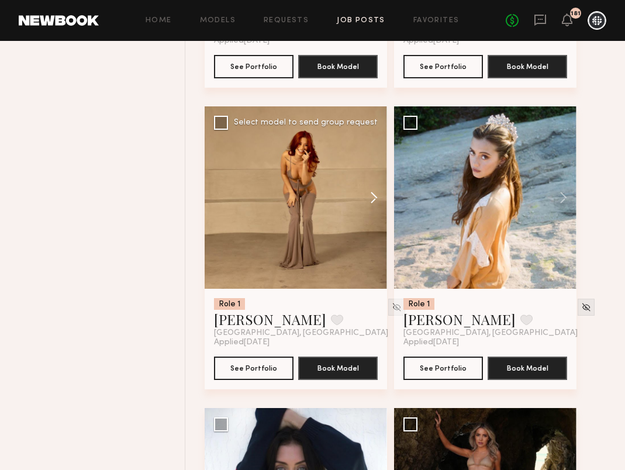
click at [373, 203] on button at bounding box center [368, 197] width 37 height 182
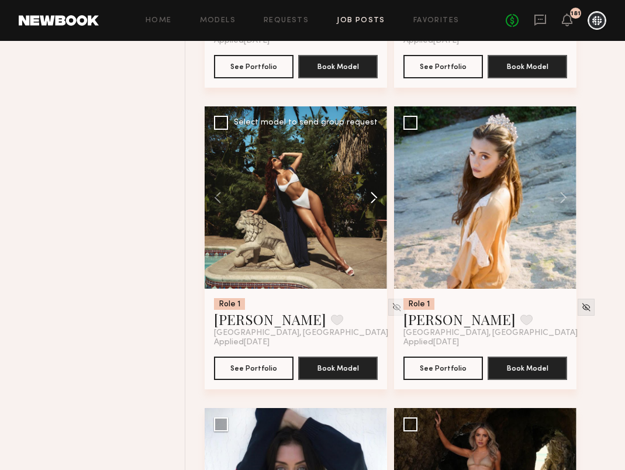
click at [373, 203] on button at bounding box center [368, 197] width 37 height 182
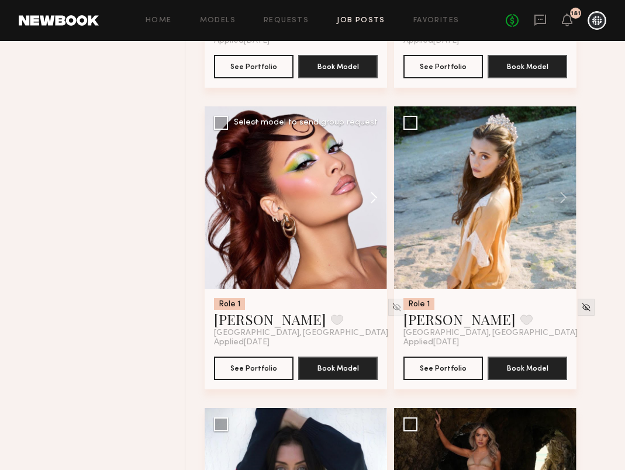
click at [374, 203] on button at bounding box center [368, 197] width 37 height 182
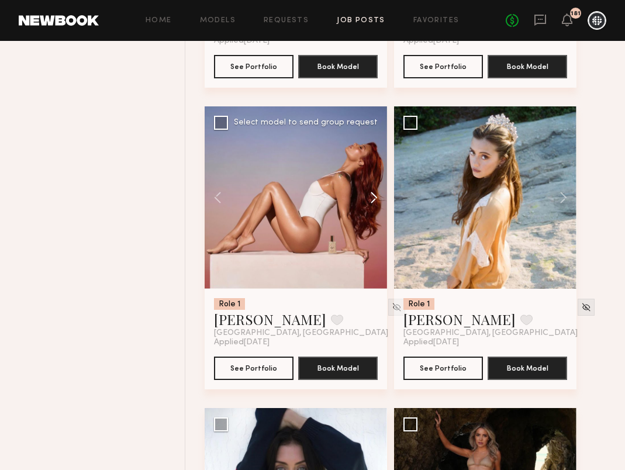
click at [374, 203] on button at bounding box center [368, 197] width 37 height 182
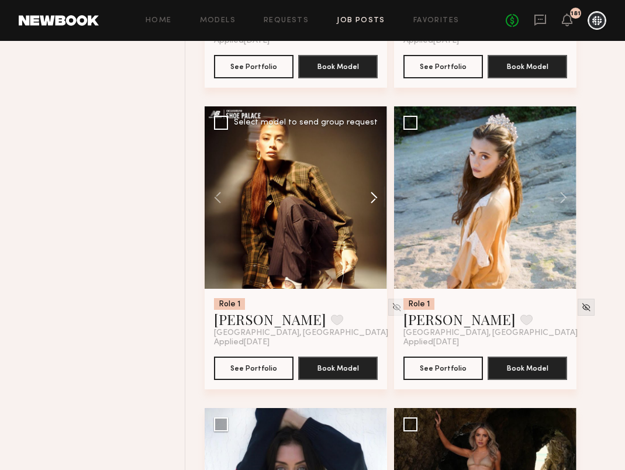
click at [374, 203] on button at bounding box center [368, 197] width 37 height 182
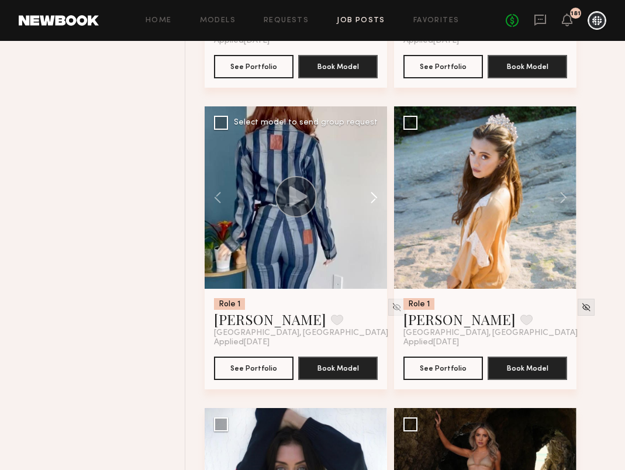
click at [374, 203] on button at bounding box center [368, 197] width 37 height 182
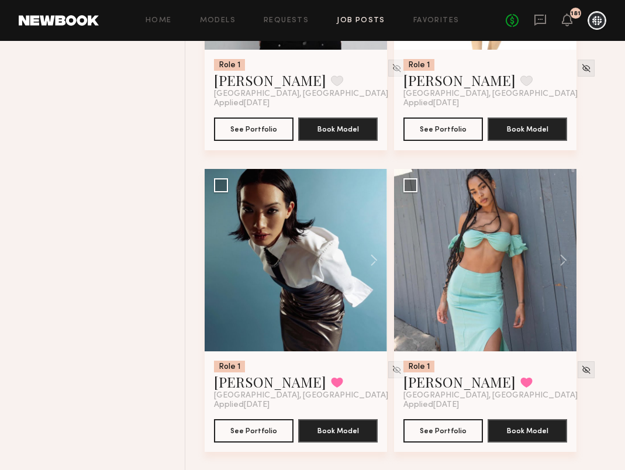
scroll to position [11225, 0]
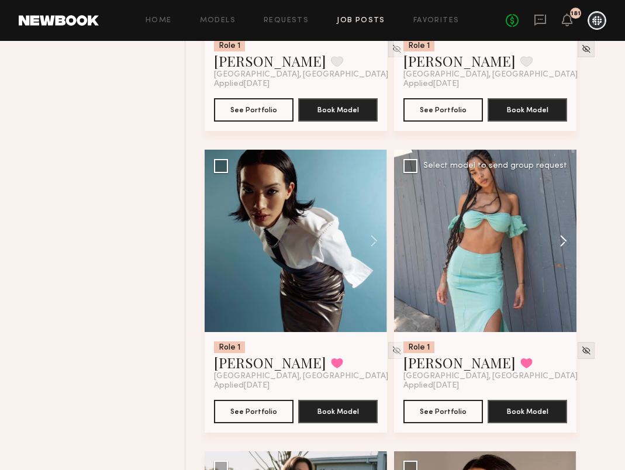
click at [564, 251] on button at bounding box center [557, 241] width 37 height 182
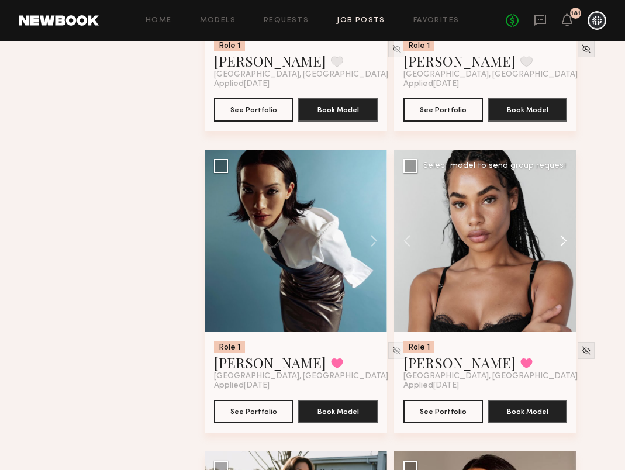
click at [564, 251] on button at bounding box center [557, 241] width 37 height 182
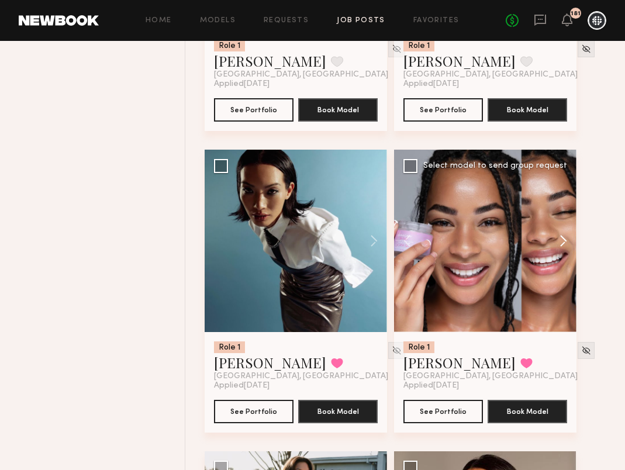
click at [565, 251] on button at bounding box center [557, 241] width 37 height 182
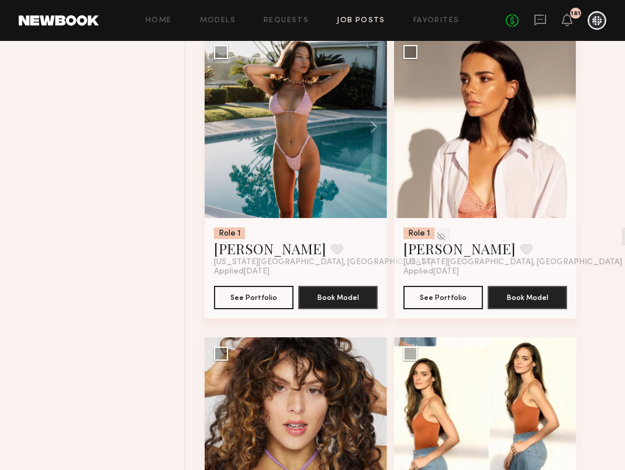
scroll to position [11622, 0]
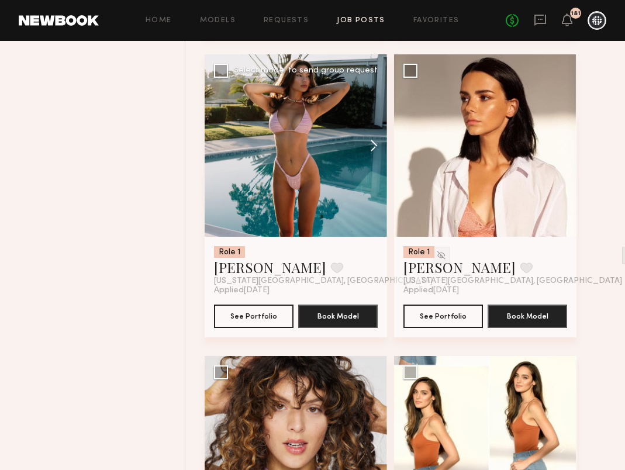
click at [375, 157] on button at bounding box center [368, 145] width 37 height 182
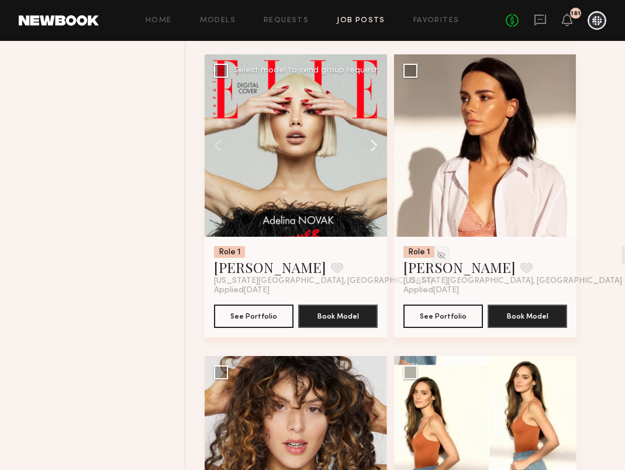
click at [375, 157] on button at bounding box center [368, 145] width 37 height 182
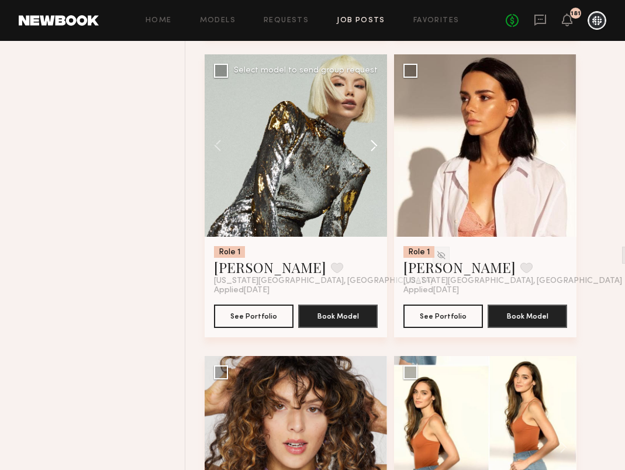
click at [375, 157] on button at bounding box center [368, 145] width 37 height 182
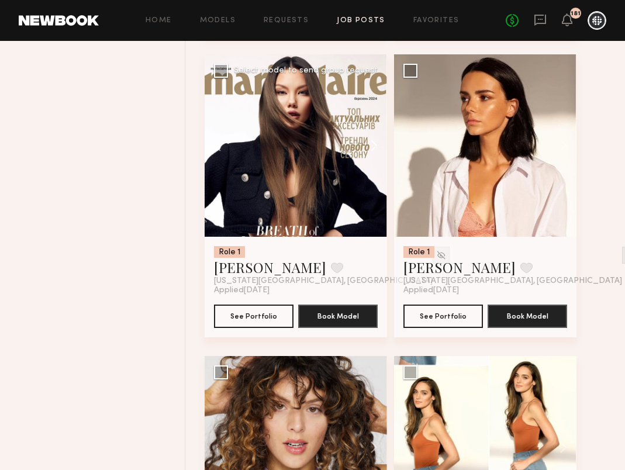
click at [375, 157] on button at bounding box center [368, 145] width 37 height 182
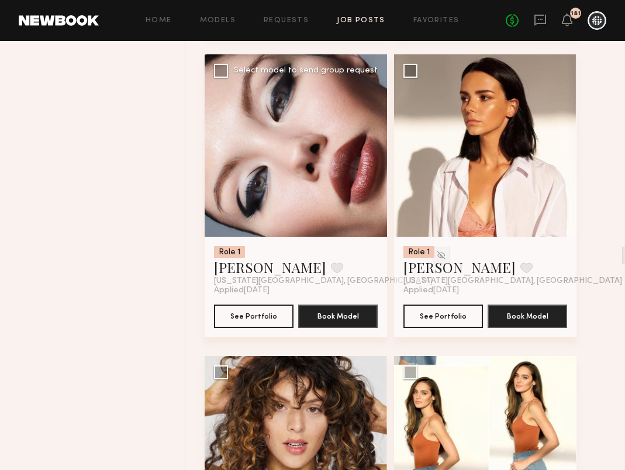
click at [375, 157] on div at bounding box center [296, 145] width 182 height 182
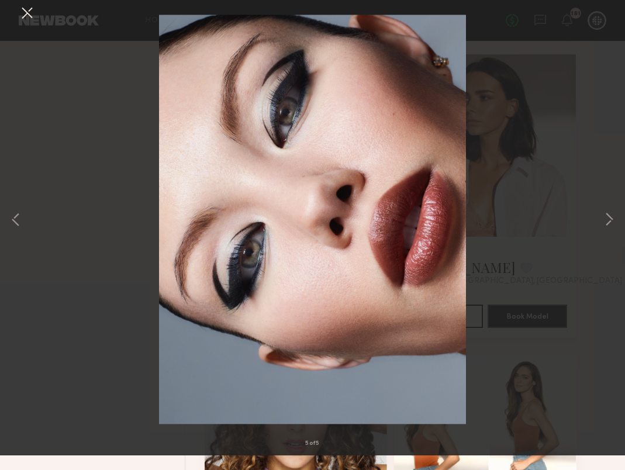
click at [30, 32] on button at bounding box center [27, 28] width 19 height 21
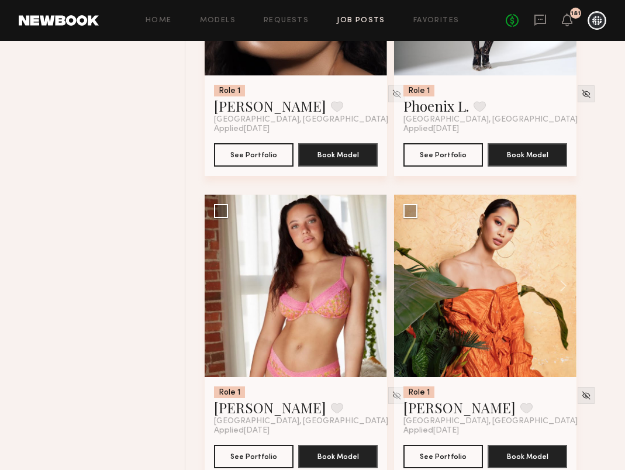
scroll to position [14193, 0]
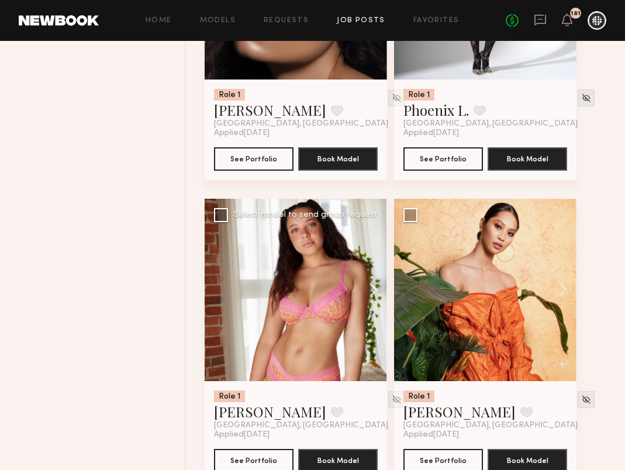
click at [375, 302] on button at bounding box center [368, 290] width 37 height 182
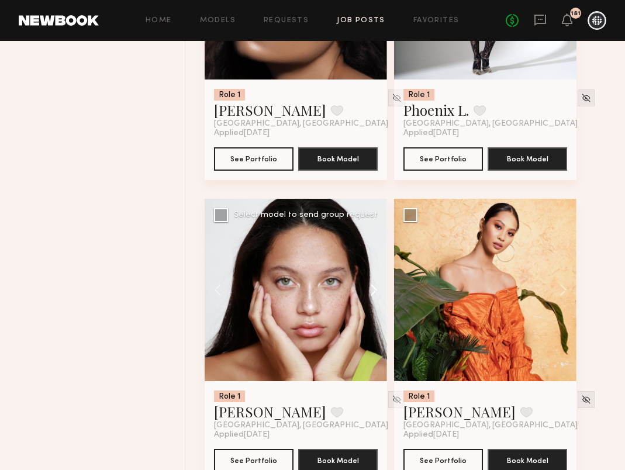
click at [375, 302] on button at bounding box center [368, 290] width 37 height 182
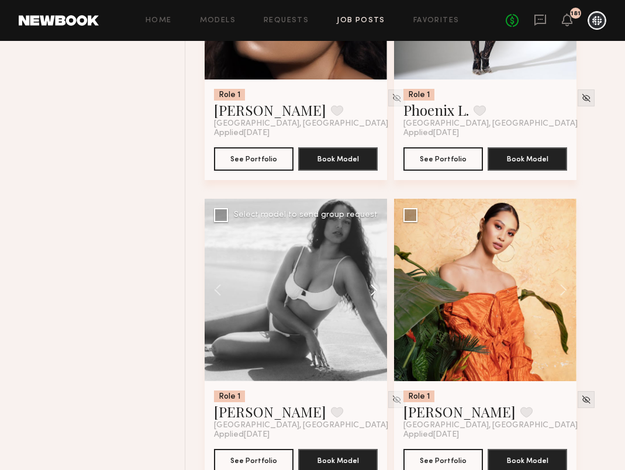
click at [375, 302] on button at bounding box center [368, 290] width 37 height 182
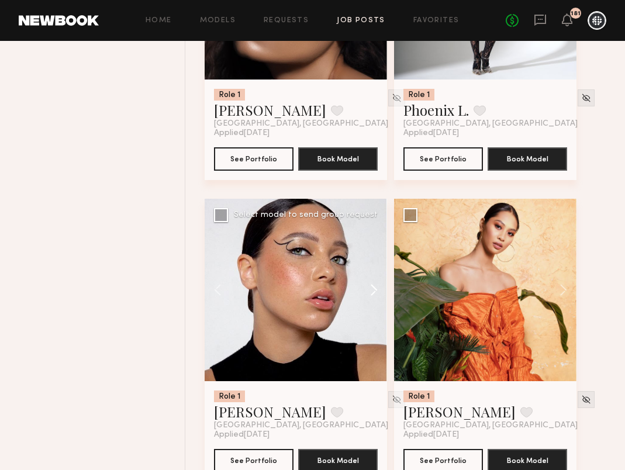
click at [375, 302] on button at bounding box center [368, 290] width 37 height 182
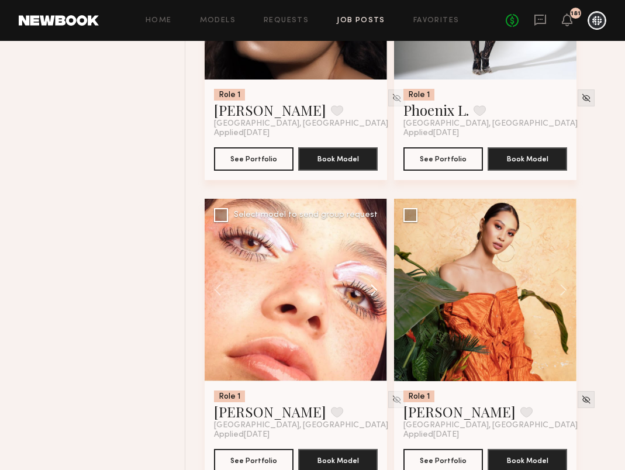
click at [376, 302] on button at bounding box center [368, 290] width 37 height 182
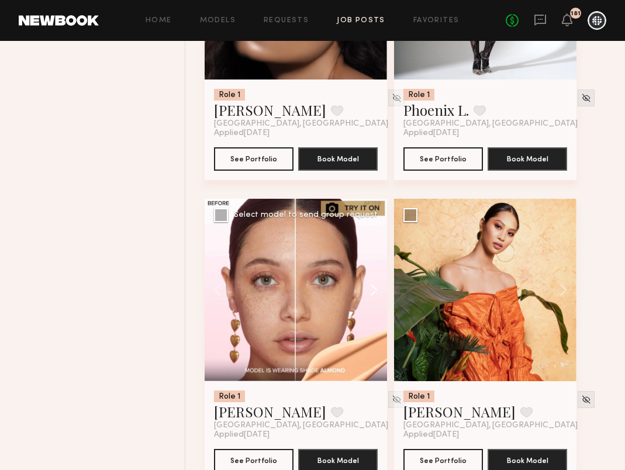
click at [376, 302] on button at bounding box center [368, 290] width 37 height 182
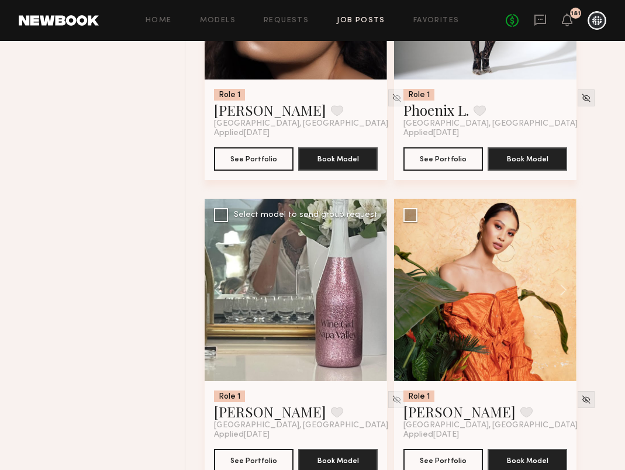
click at [376, 302] on div at bounding box center [296, 290] width 182 height 182
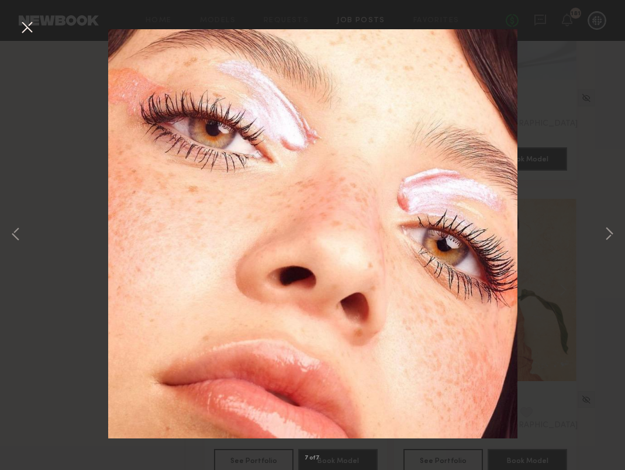
click at [32, 33] on button at bounding box center [27, 28] width 19 height 21
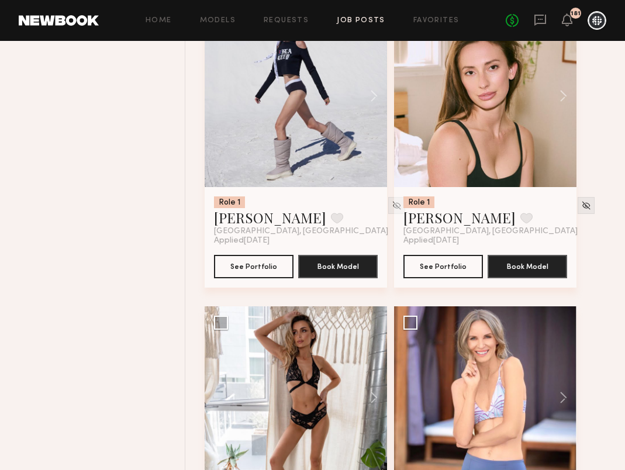
scroll to position [15897, 0]
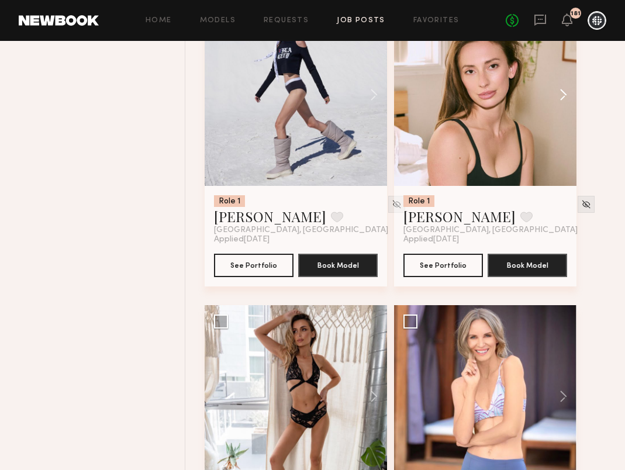
click at [567, 107] on button at bounding box center [557, 95] width 37 height 182
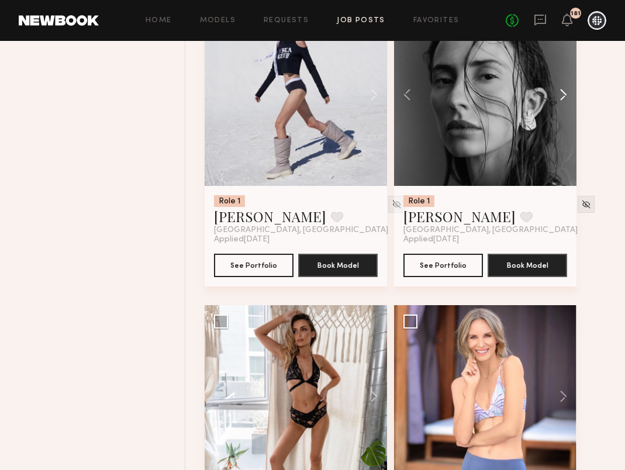
click at [567, 107] on button at bounding box center [557, 95] width 37 height 182
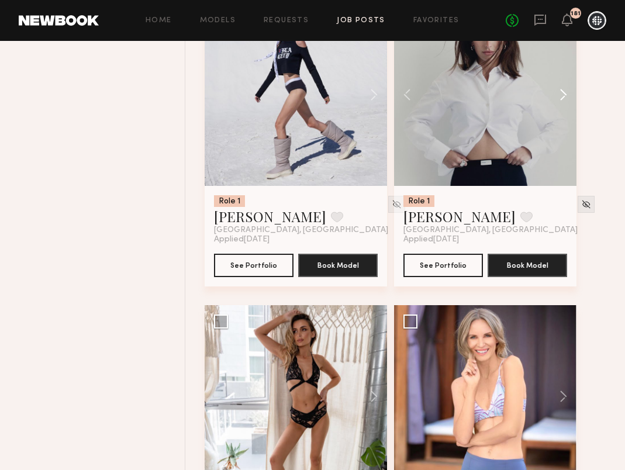
click at [567, 107] on button at bounding box center [557, 95] width 37 height 182
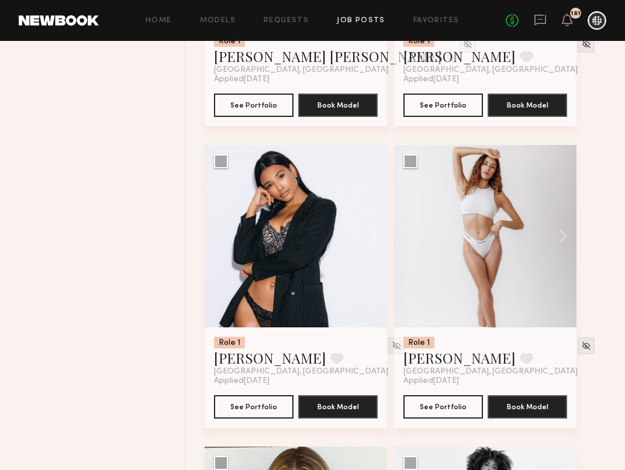
scroll to position [16399, 0]
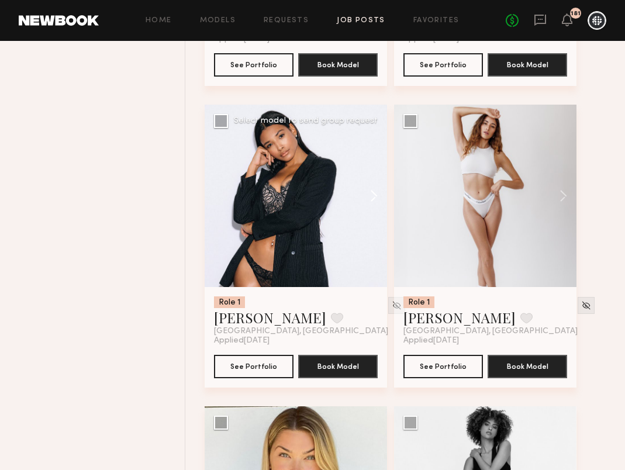
click at [378, 198] on button at bounding box center [368, 196] width 37 height 182
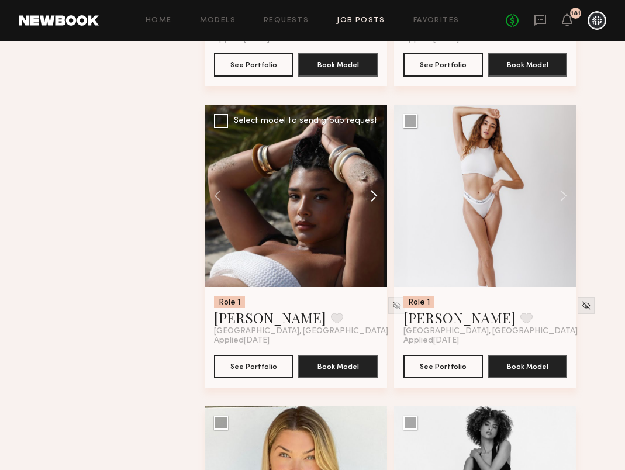
click at [378, 198] on button at bounding box center [368, 196] width 37 height 182
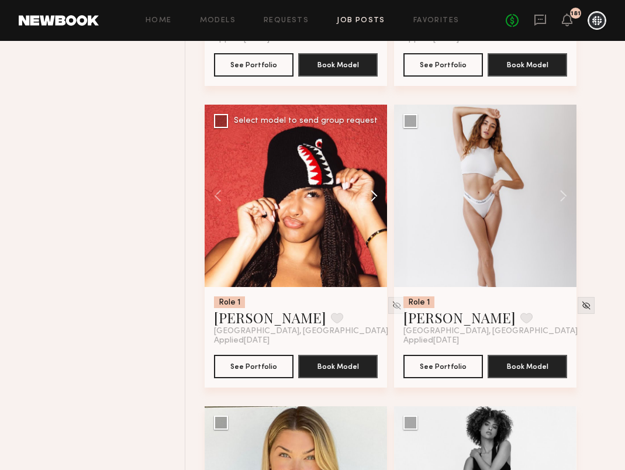
click at [379, 198] on button at bounding box center [368, 196] width 37 height 182
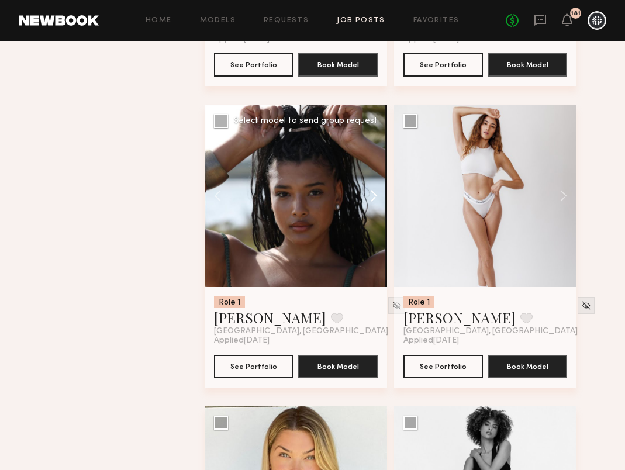
click at [379, 198] on button at bounding box center [368, 196] width 37 height 182
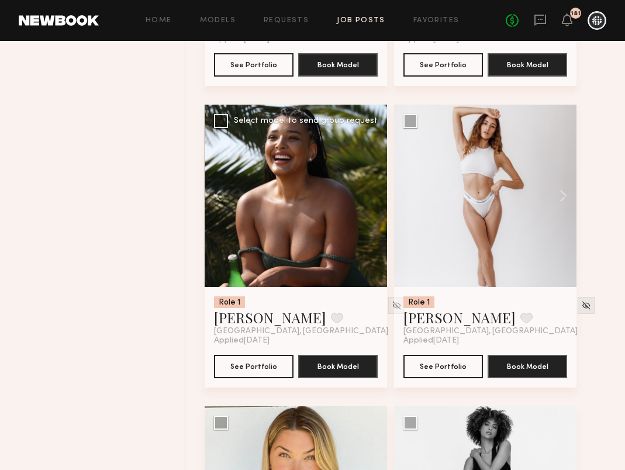
click at [379, 198] on div at bounding box center [296, 196] width 182 height 182
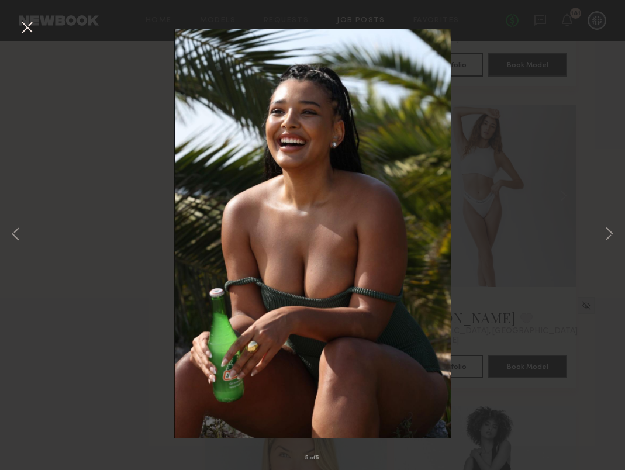
click at [35, 30] on button at bounding box center [27, 28] width 19 height 21
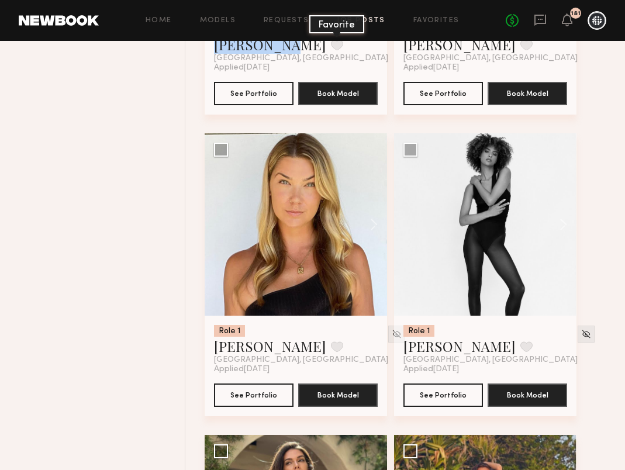
scroll to position [16686, 0]
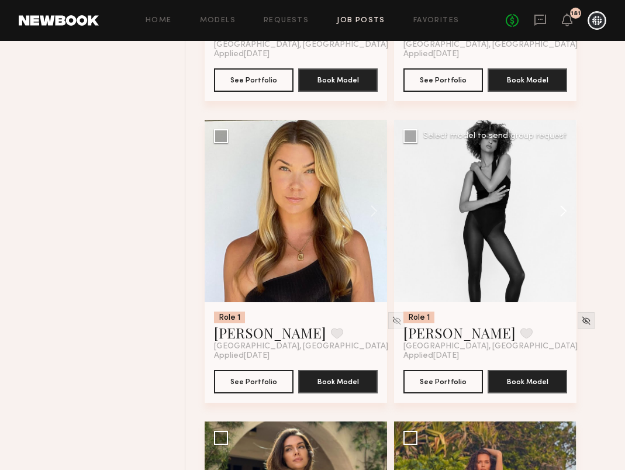
click at [560, 224] on button at bounding box center [557, 211] width 37 height 182
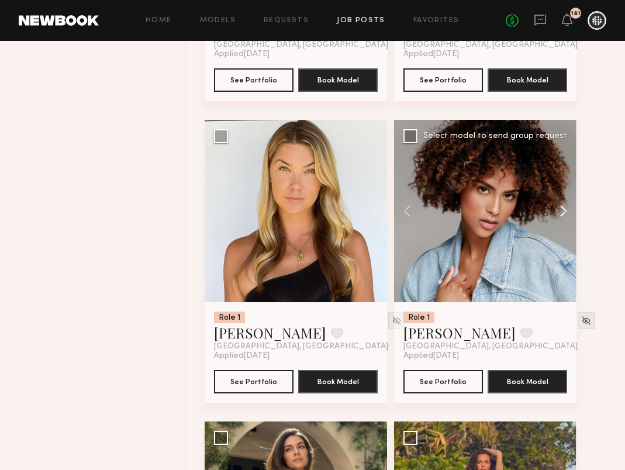
click at [560, 224] on button at bounding box center [557, 211] width 37 height 182
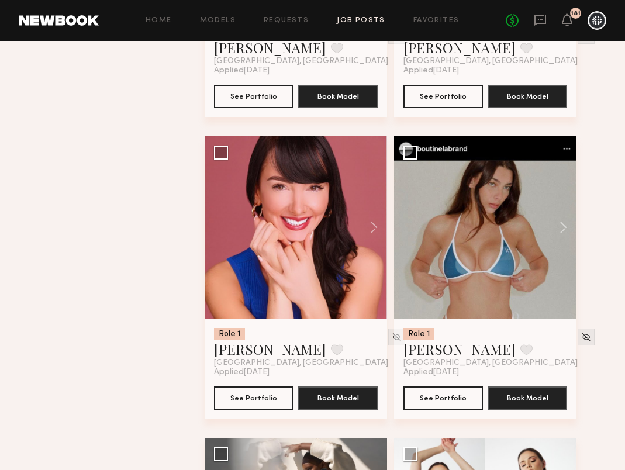
scroll to position [17274, 0]
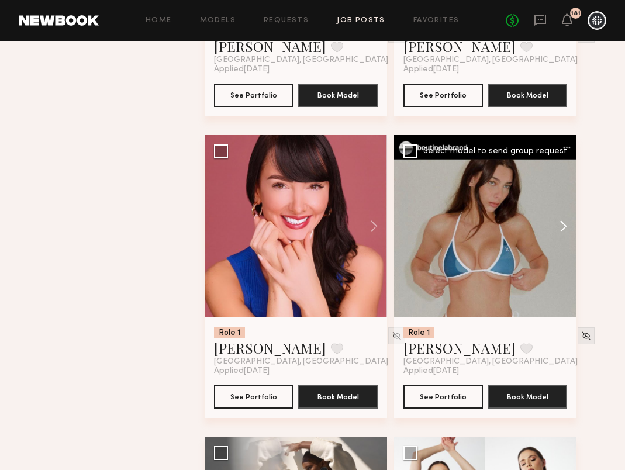
click at [562, 240] on button at bounding box center [557, 226] width 37 height 182
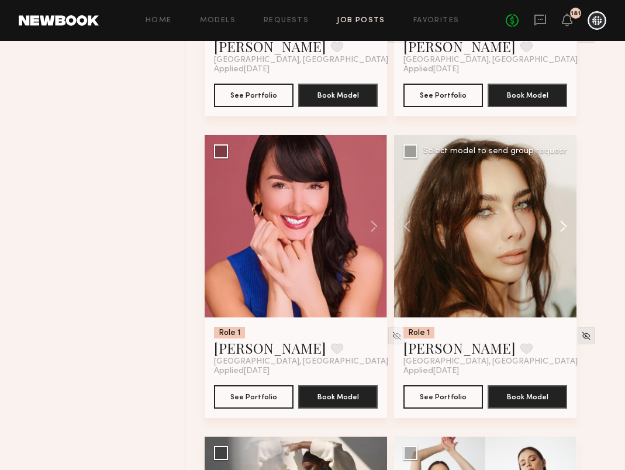
click at [563, 240] on button at bounding box center [557, 226] width 37 height 182
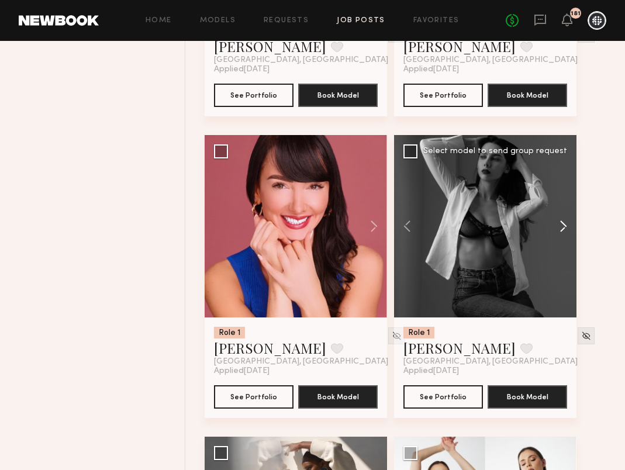
click at [563, 240] on button at bounding box center [557, 226] width 37 height 182
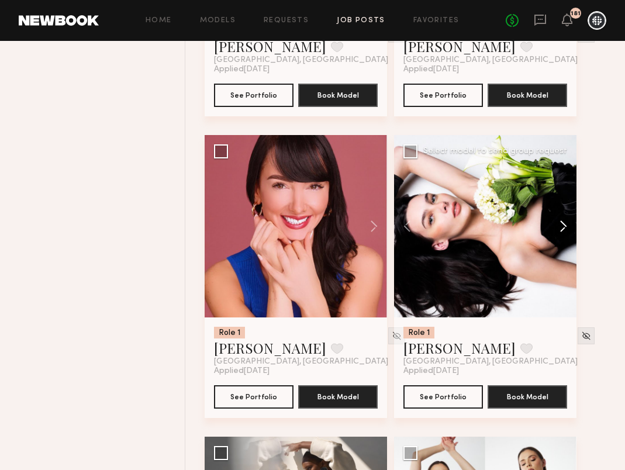
click at [564, 240] on button at bounding box center [557, 226] width 37 height 182
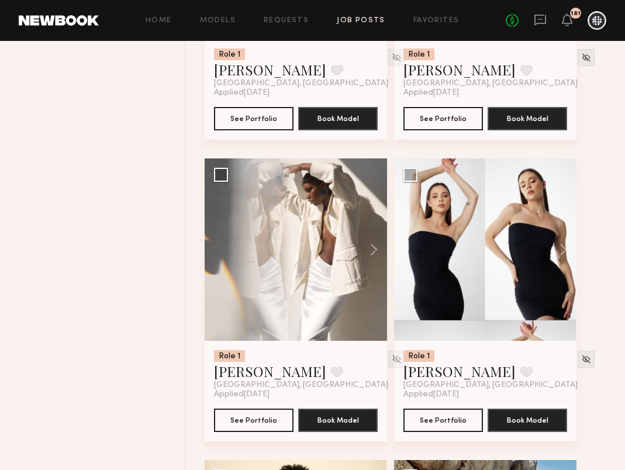
scroll to position [17553, 0]
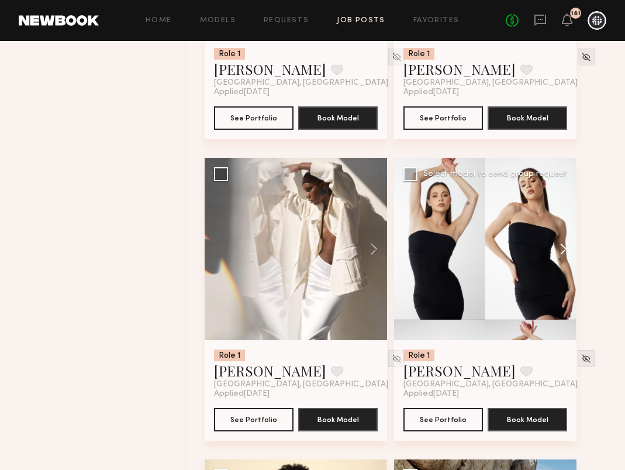
click at [565, 268] on button at bounding box center [557, 249] width 37 height 182
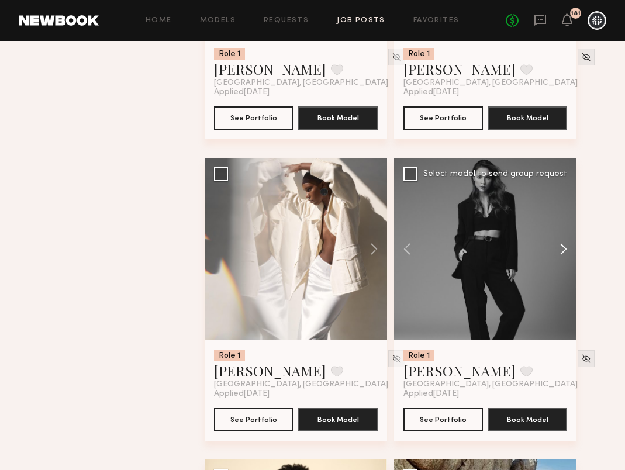
click at [565, 268] on button at bounding box center [557, 249] width 37 height 182
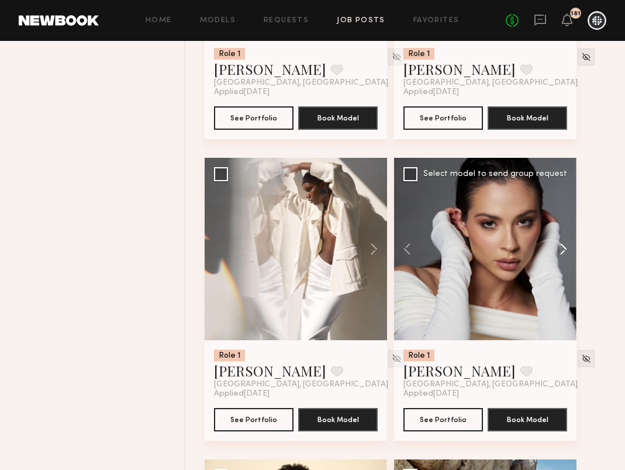
click at [565, 268] on button at bounding box center [557, 249] width 37 height 182
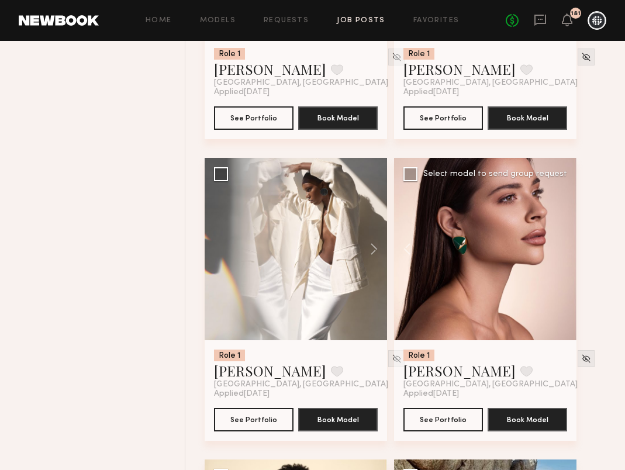
click at [565, 268] on div at bounding box center [485, 249] width 182 height 182
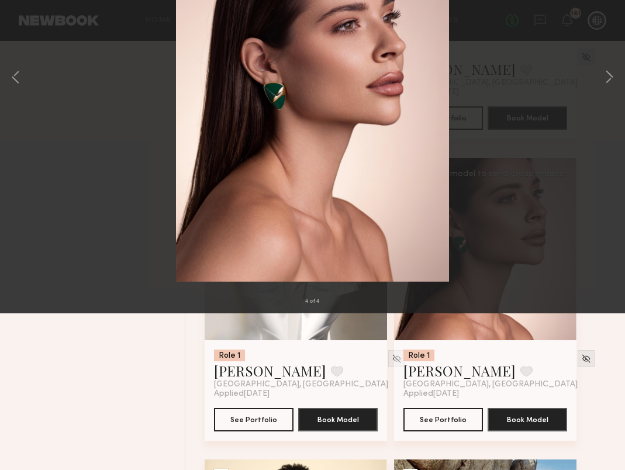
click at [596, 134] on div "4 of 4" at bounding box center [312, 235] width 625 height 470
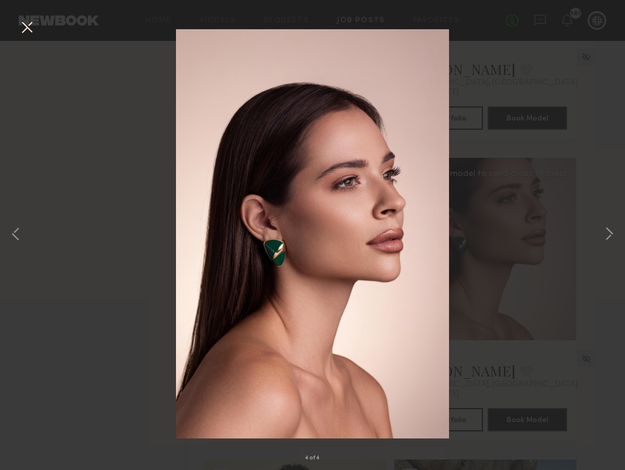
click at [35, 27] on button at bounding box center [27, 28] width 19 height 21
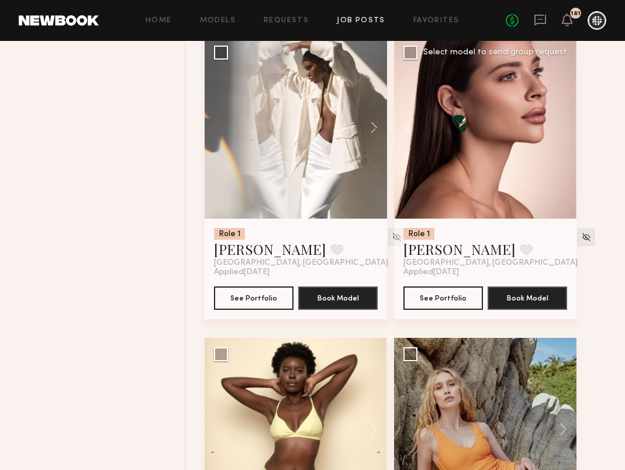
scroll to position [17676, 0]
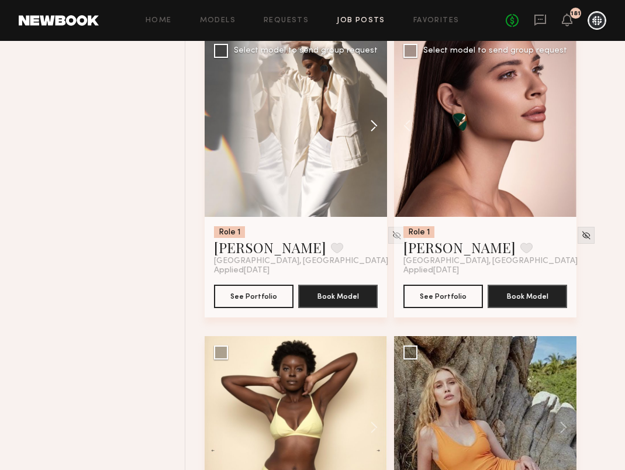
click at [372, 143] on button at bounding box center [368, 125] width 37 height 182
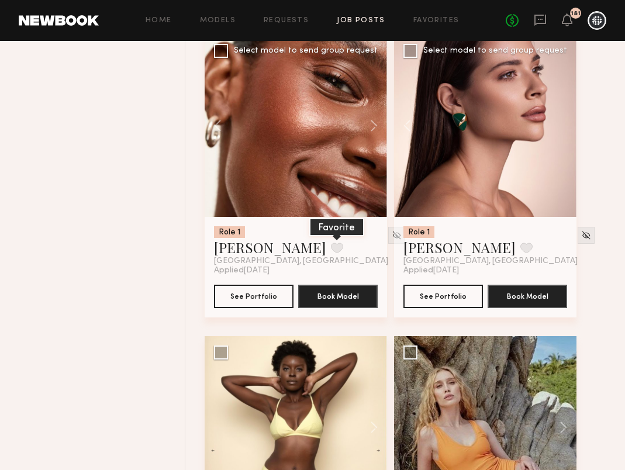
click at [331, 253] on button at bounding box center [337, 248] width 12 height 11
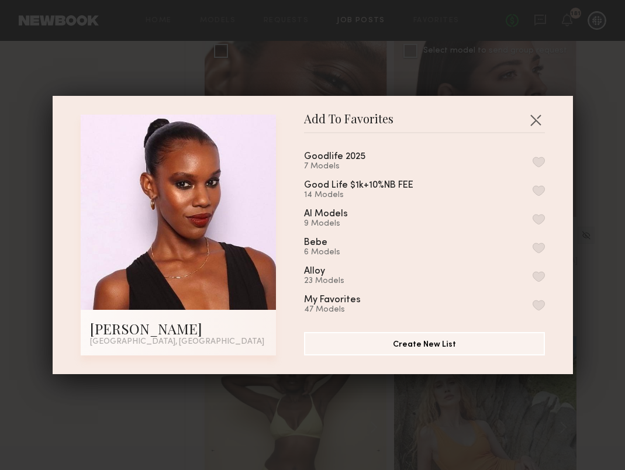
click at [538, 214] on button "button" at bounding box center [539, 219] width 12 height 11
click at [541, 117] on button "button" at bounding box center [535, 120] width 19 height 19
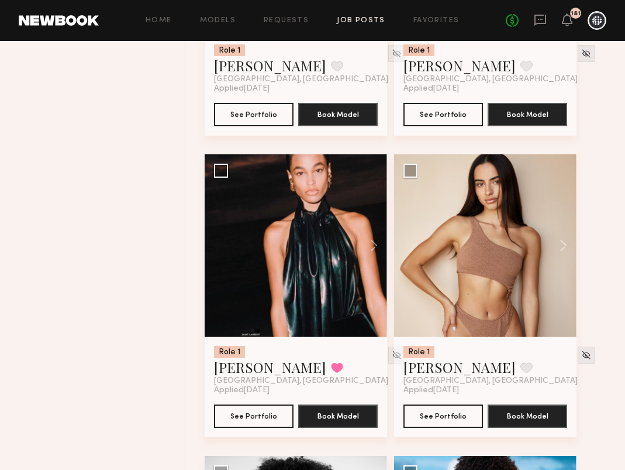
scroll to position [18765, 0]
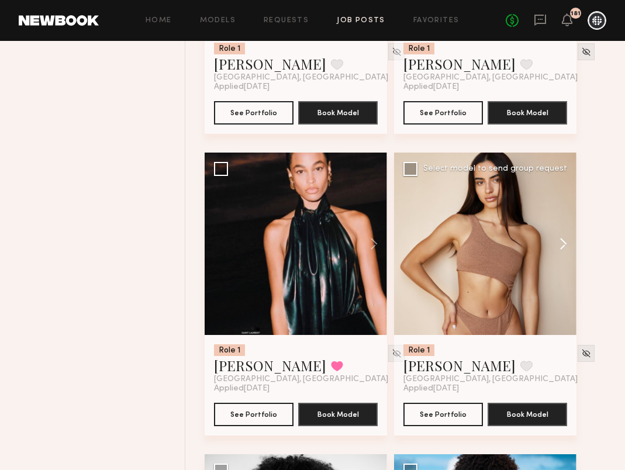
click at [561, 259] on button at bounding box center [557, 244] width 37 height 182
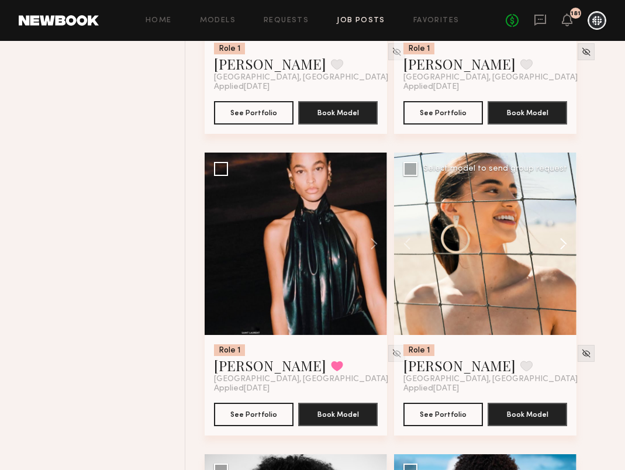
click at [561, 259] on button at bounding box center [557, 244] width 37 height 182
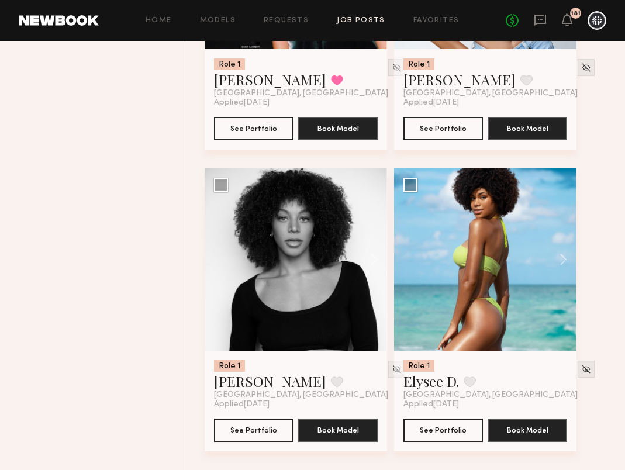
scroll to position [19062, 0]
click at [562, 260] on button at bounding box center [557, 259] width 37 height 182
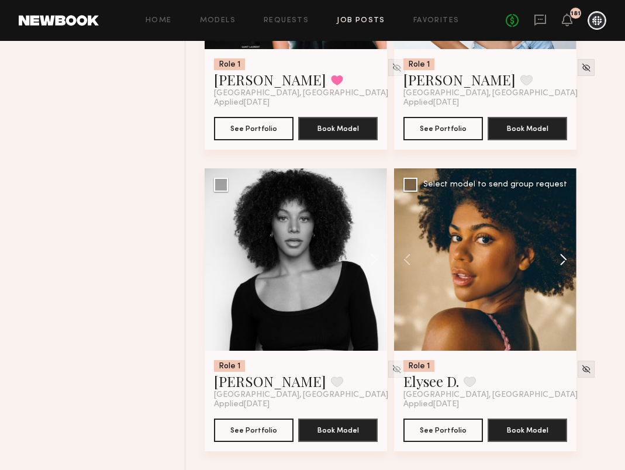
click at [562, 260] on button at bounding box center [557, 259] width 37 height 182
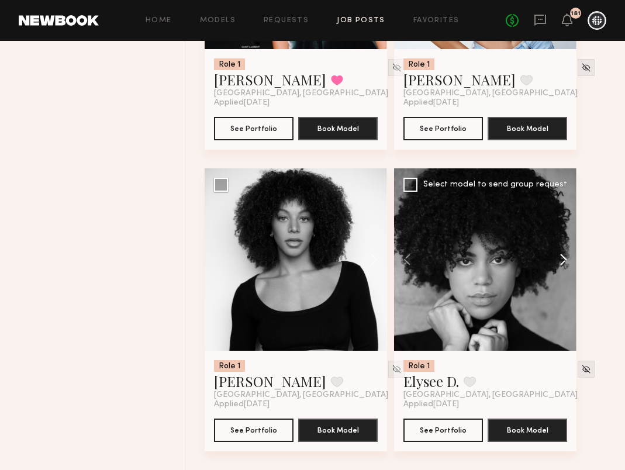
click at [563, 260] on button at bounding box center [557, 259] width 37 height 182
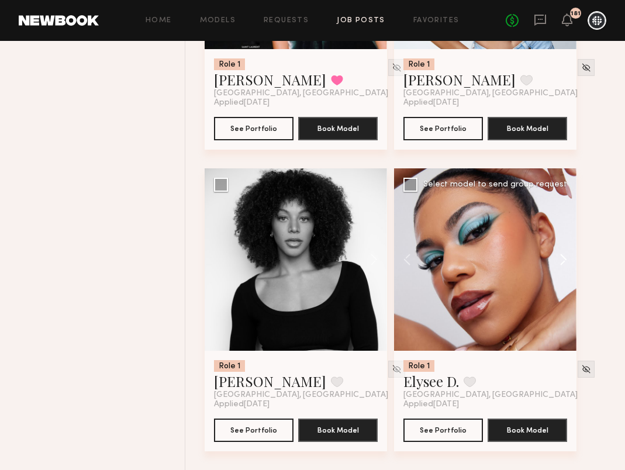
click at [563, 260] on button at bounding box center [557, 259] width 37 height 182
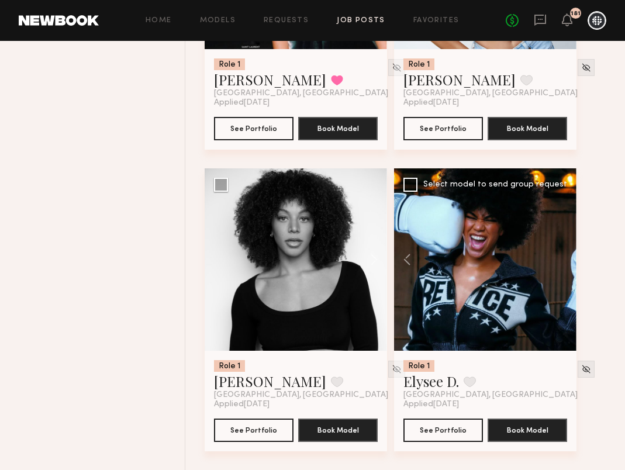
click at [564, 261] on div at bounding box center [485, 259] width 182 height 182
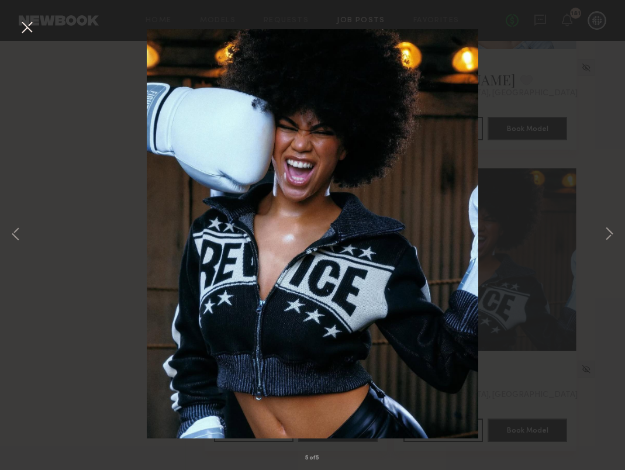
click at [601, 190] on div "5 of 5" at bounding box center [312, 235] width 625 height 470
click at [25, 27] on button at bounding box center [27, 28] width 19 height 21
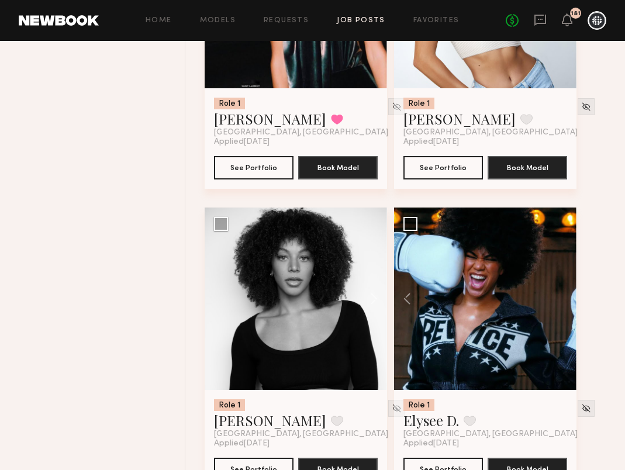
scroll to position [19069, 0]
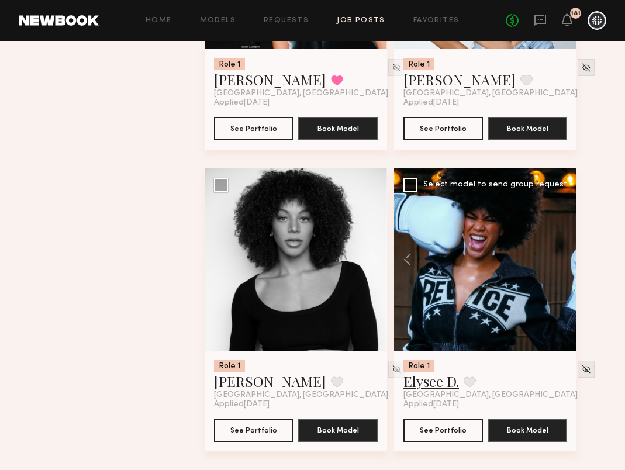
click at [443, 388] on link "Elysee D." at bounding box center [431, 381] width 56 height 19
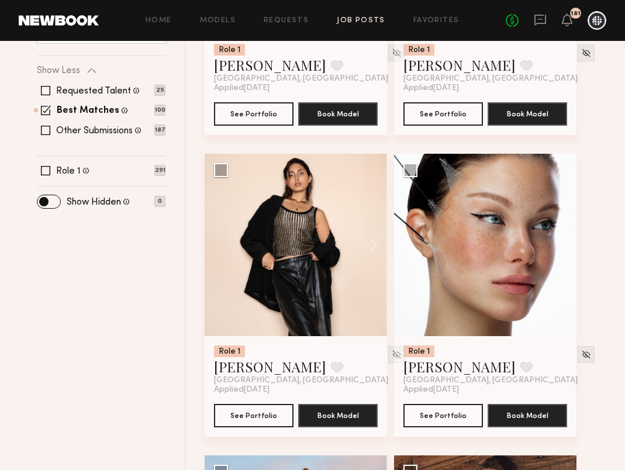
scroll to position [347, 0]
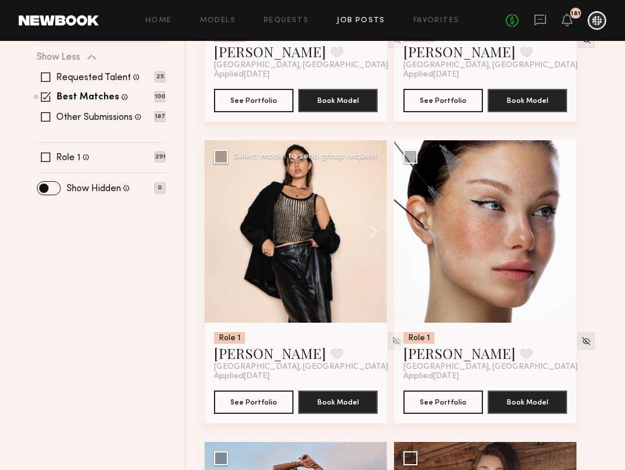
click at [372, 230] on button at bounding box center [368, 231] width 37 height 182
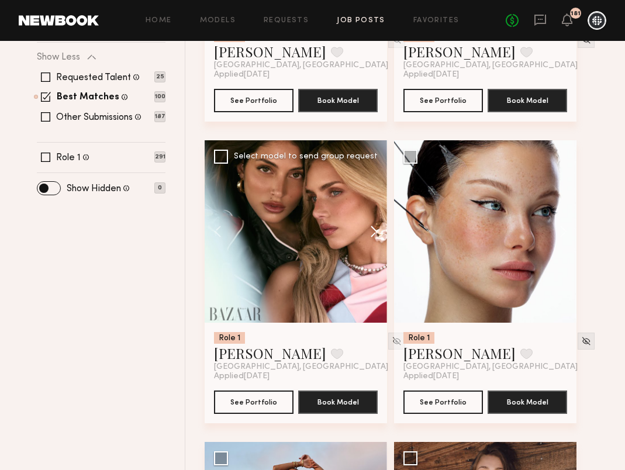
click at [372, 230] on button at bounding box center [368, 231] width 37 height 182
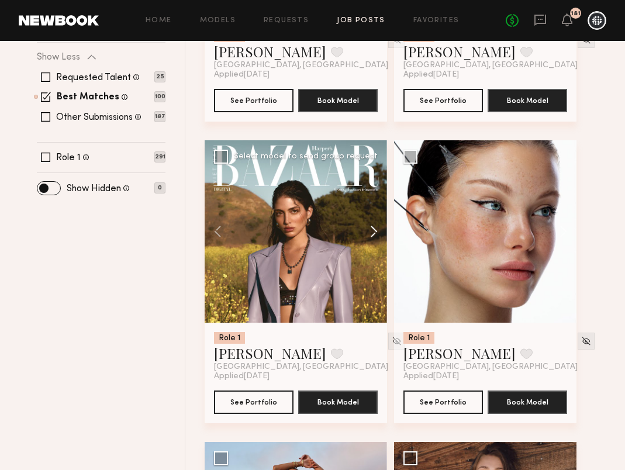
click at [373, 230] on button at bounding box center [368, 231] width 37 height 182
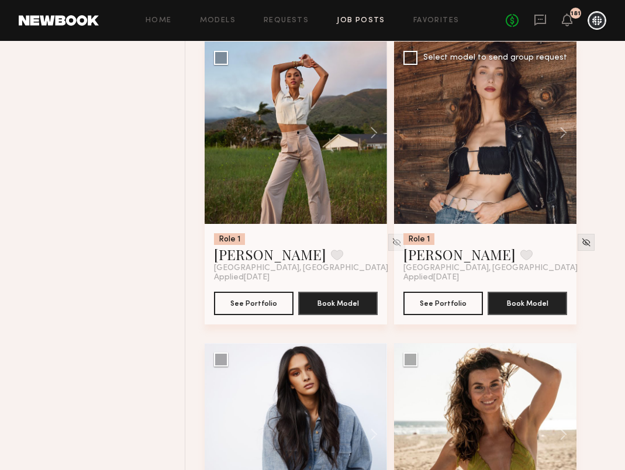
scroll to position [753, 0]
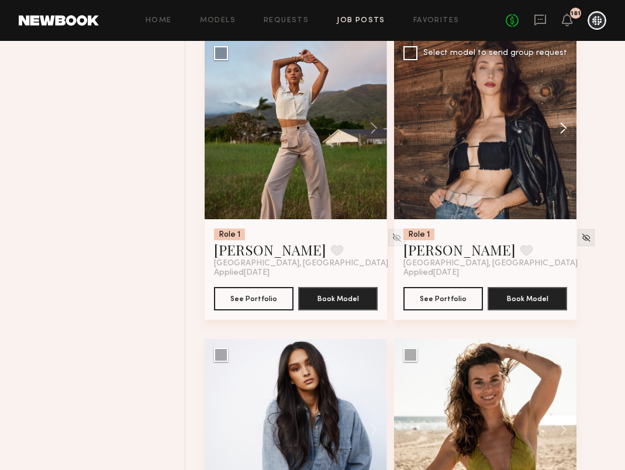
click at [564, 127] on button at bounding box center [557, 128] width 37 height 182
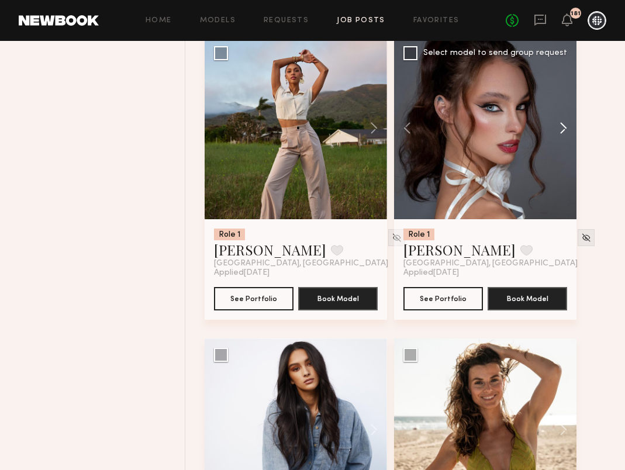
click at [564, 127] on button at bounding box center [557, 128] width 37 height 182
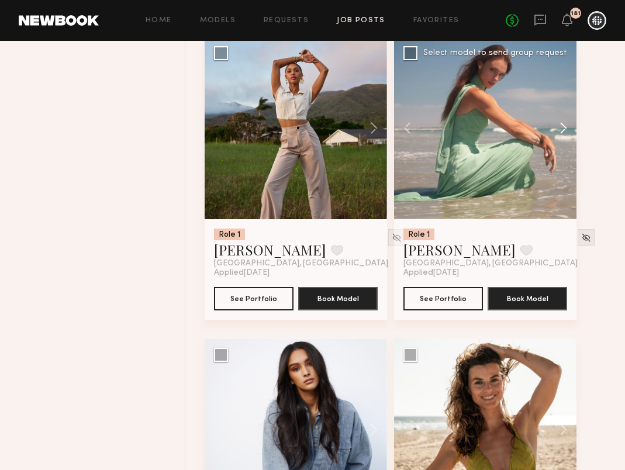
click at [564, 127] on button at bounding box center [557, 128] width 37 height 182
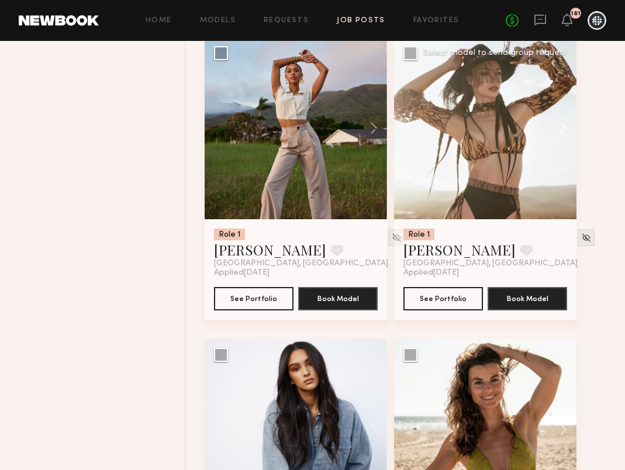
click at [564, 127] on button at bounding box center [557, 128] width 37 height 182
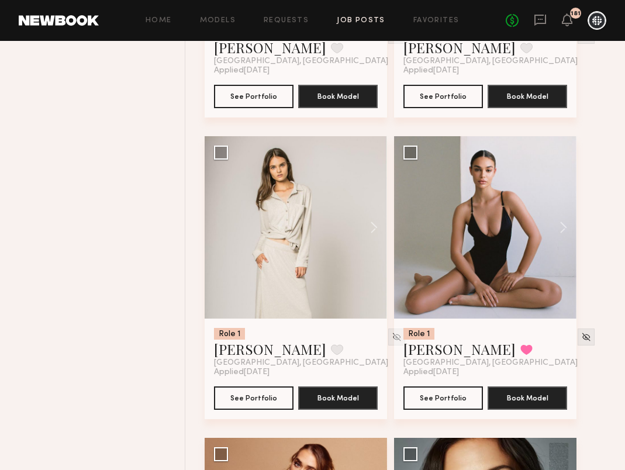
scroll to position [1257, 0]
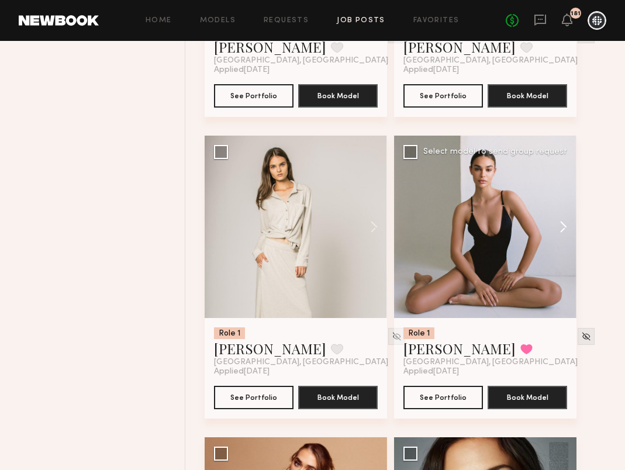
click at [561, 225] on button at bounding box center [557, 227] width 37 height 182
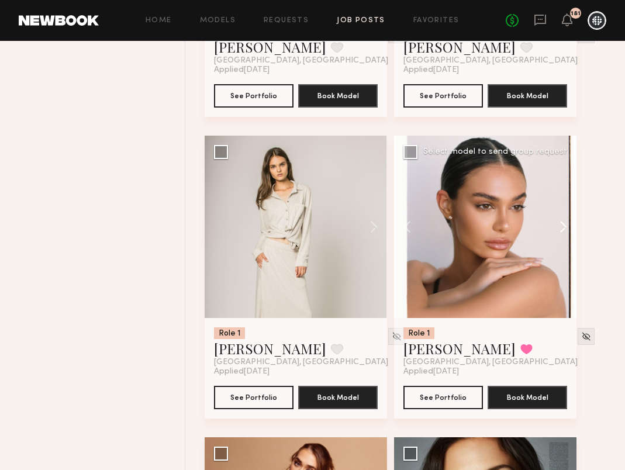
click at [561, 225] on button at bounding box center [557, 227] width 37 height 182
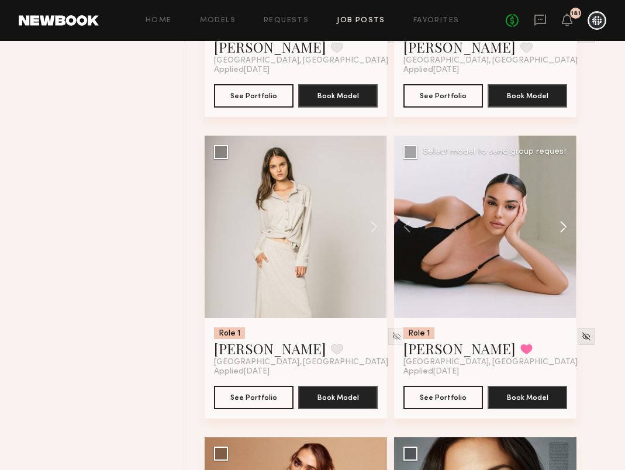
click at [562, 225] on button at bounding box center [557, 227] width 37 height 182
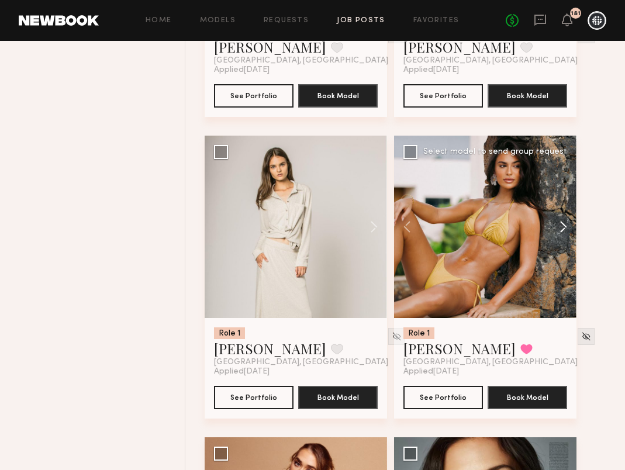
click at [562, 225] on button at bounding box center [557, 227] width 37 height 182
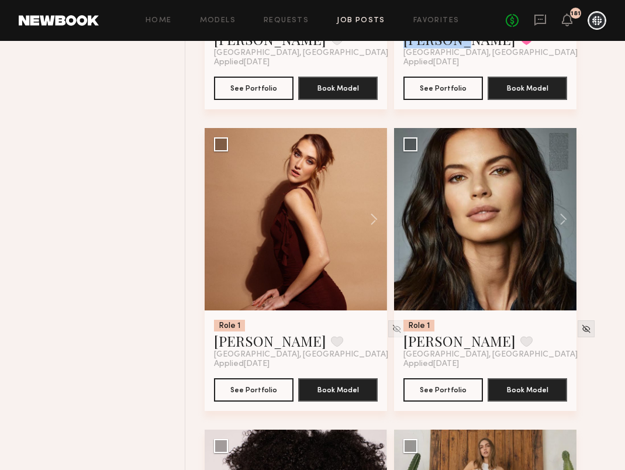
scroll to position [1630, 0]
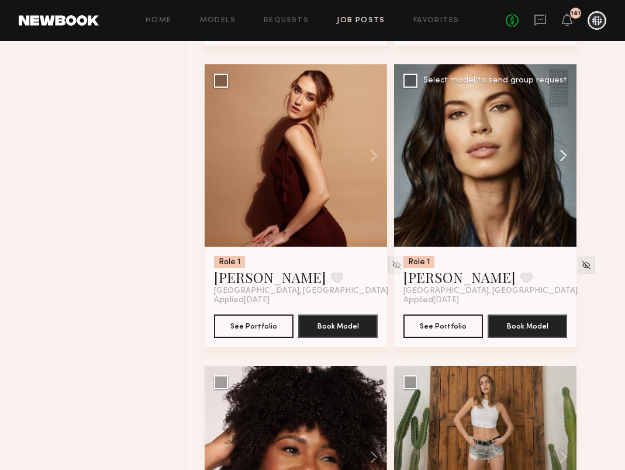
click at [559, 153] on button at bounding box center [557, 155] width 37 height 182
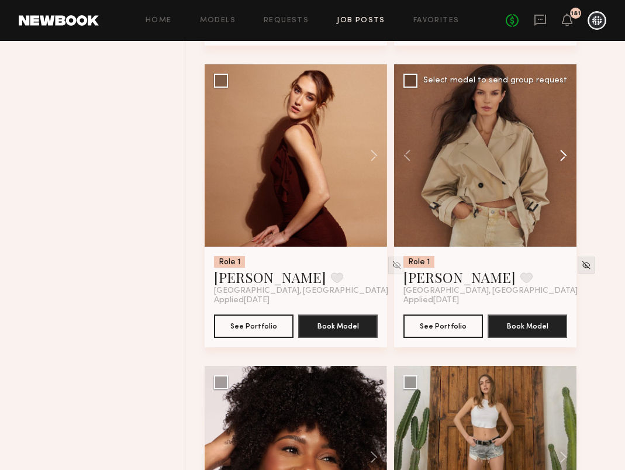
click at [559, 153] on button at bounding box center [557, 155] width 37 height 182
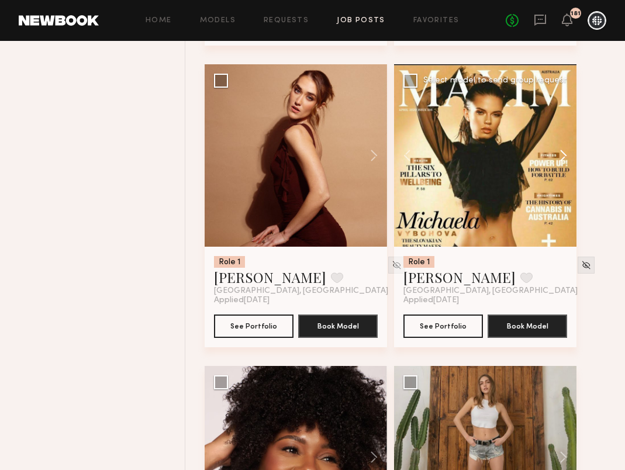
click at [560, 153] on button at bounding box center [557, 155] width 37 height 182
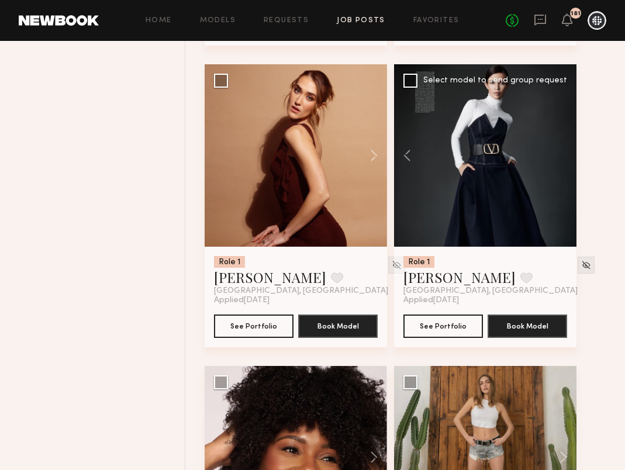
click at [560, 153] on div at bounding box center [485, 155] width 182 height 182
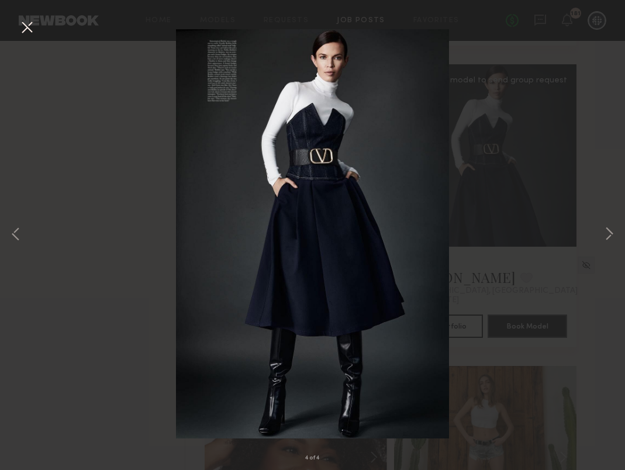
click at [17, 33] on div "4 of 4" at bounding box center [312, 235] width 625 height 470
click at [25, 29] on button at bounding box center [27, 28] width 19 height 21
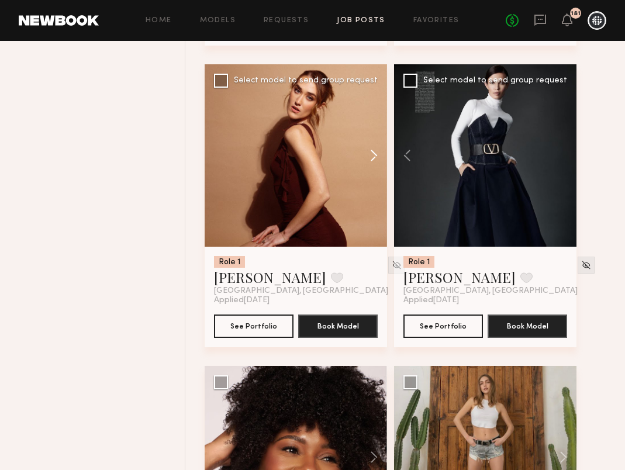
click at [377, 156] on button at bounding box center [368, 155] width 37 height 182
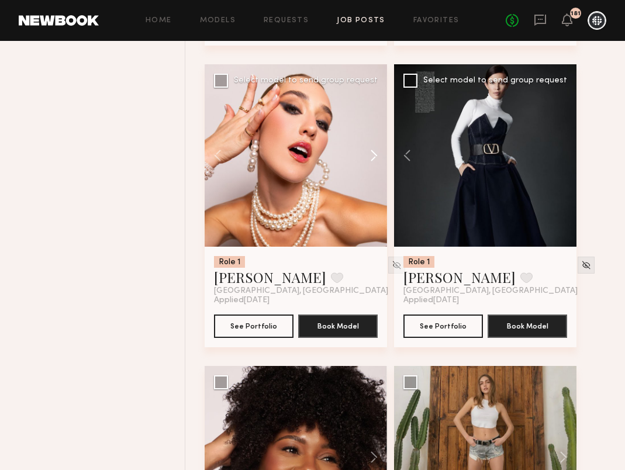
click at [377, 156] on button at bounding box center [368, 155] width 37 height 182
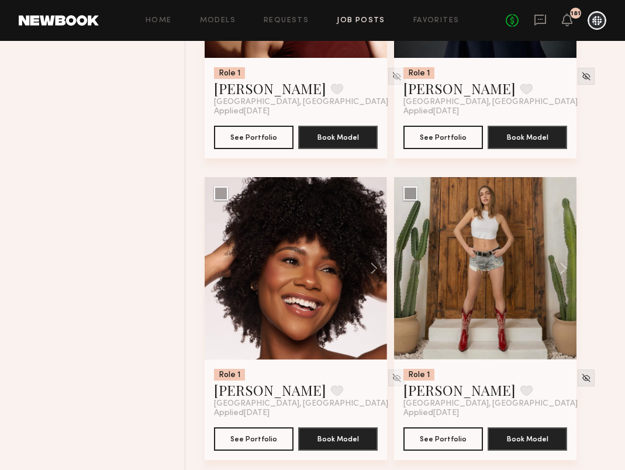
scroll to position [1823, 0]
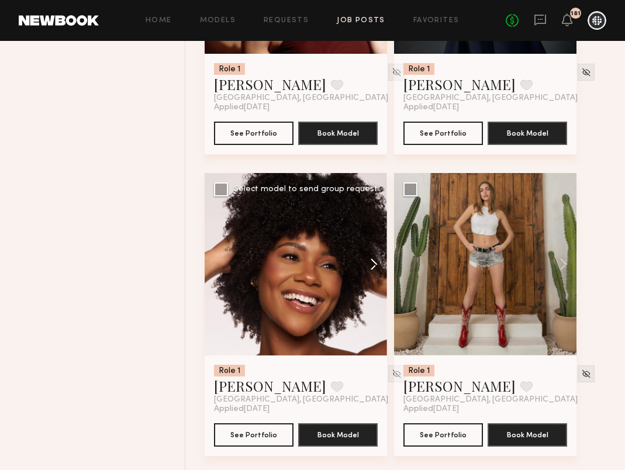
click at [371, 263] on button at bounding box center [368, 264] width 37 height 182
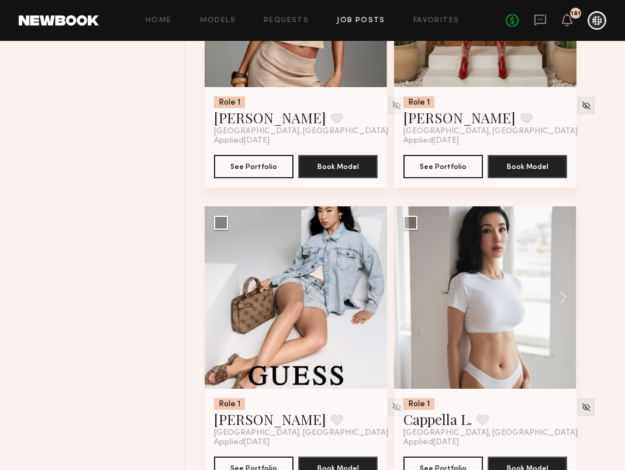
scroll to position [2133, 0]
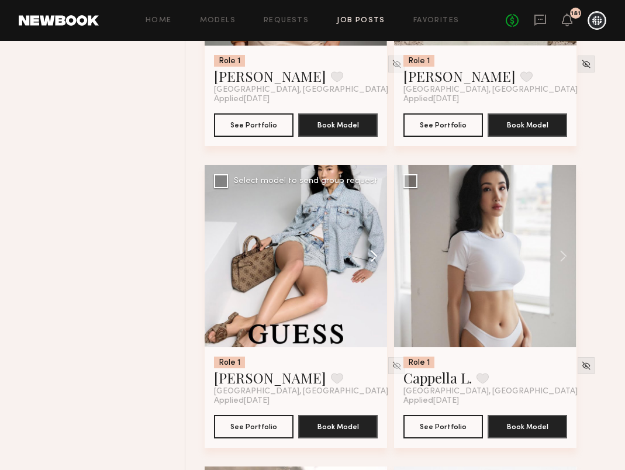
click at [372, 263] on button at bounding box center [368, 256] width 37 height 182
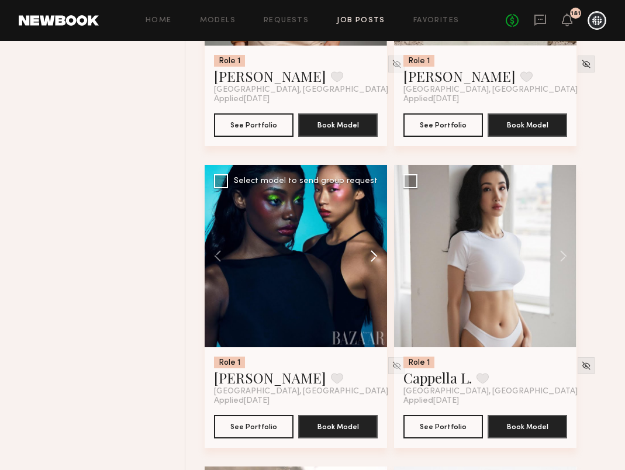
click at [372, 264] on button at bounding box center [368, 256] width 37 height 182
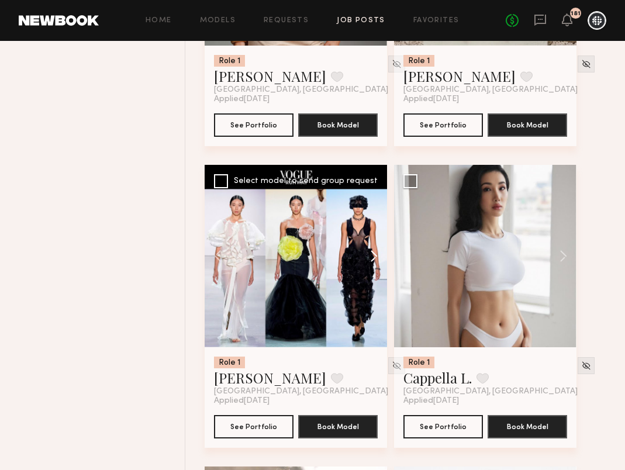
click at [373, 264] on button at bounding box center [368, 256] width 37 height 182
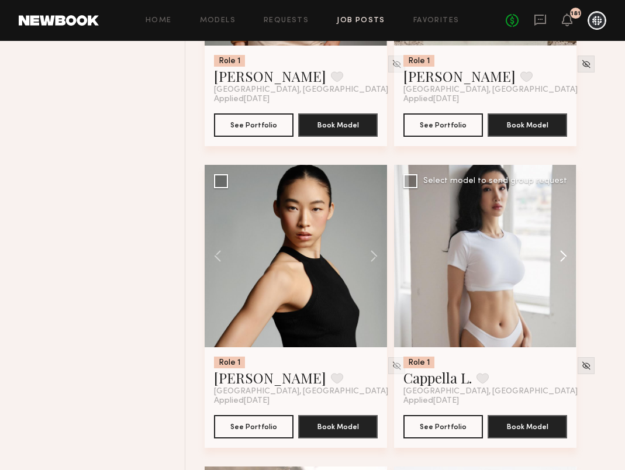
click at [562, 256] on button at bounding box center [557, 256] width 37 height 182
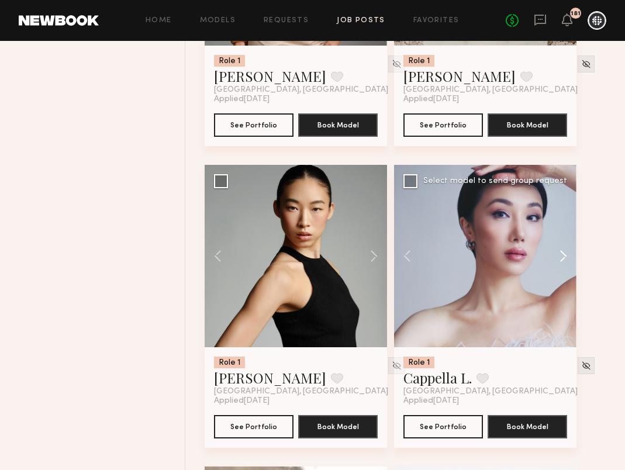
click at [562, 256] on button at bounding box center [557, 256] width 37 height 182
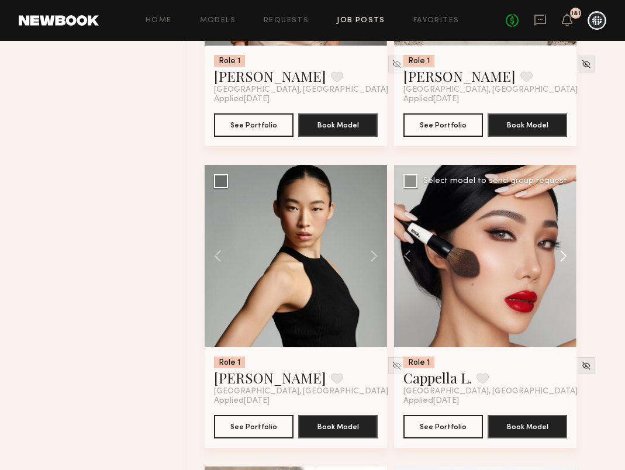
click at [562, 256] on button at bounding box center [557, 256] width 37 height 182
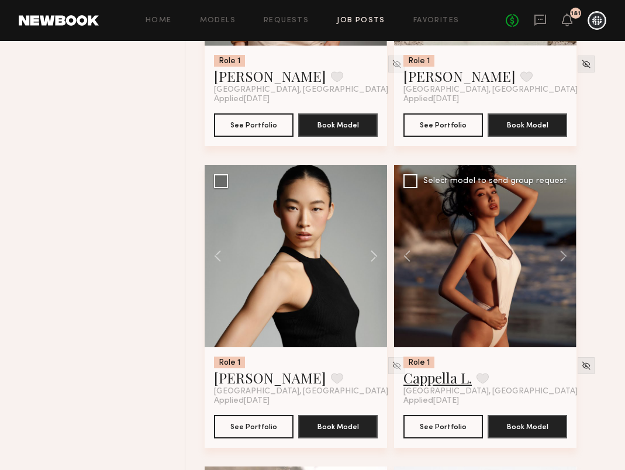
click at [429, 382] on link "Cappella L." at bounding box center [437, 377] width 68 height 19
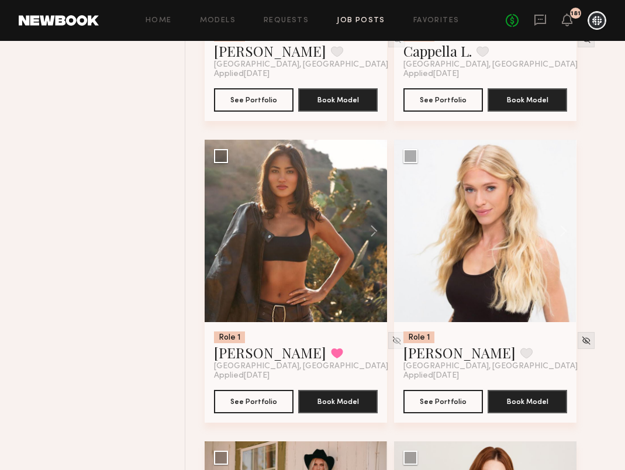
scroll to position [2479, 0]
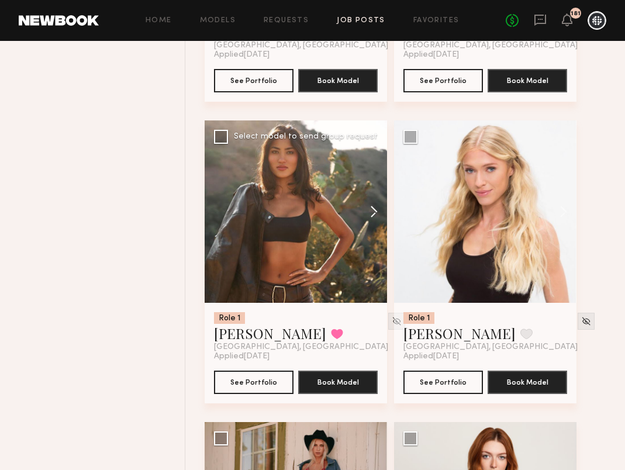
click at [373, 206] on button at bounding box center [368, 211] width 37 height 182
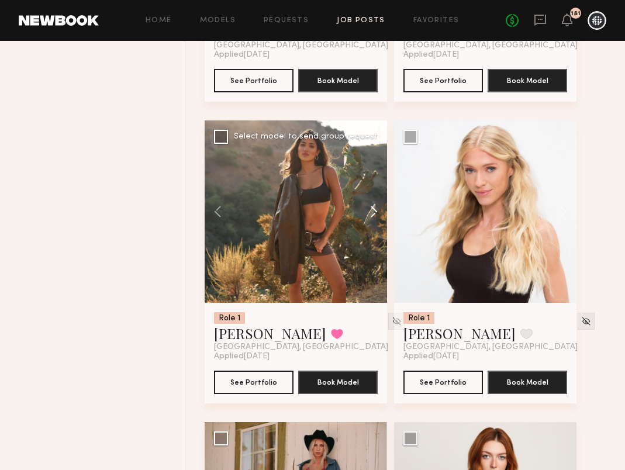
click at [373, 206] on button at bounding box center [368, 211] width 37 height 182
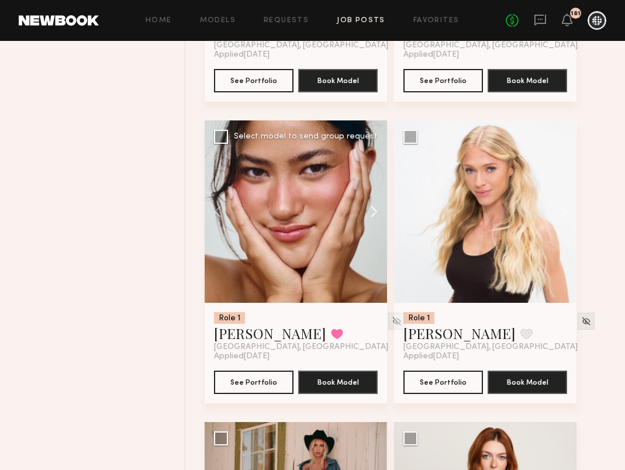
click at [374, 207] on button at bounding box center [368, 211] width 37 height 182
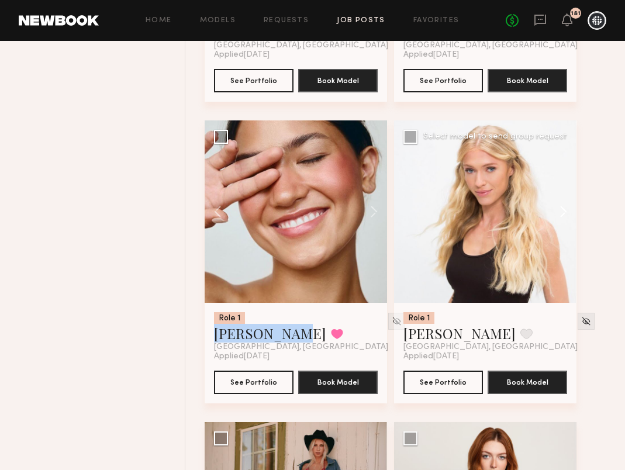
click at [562, 210] on button at bounding box center [557, 211] width 37 height 182
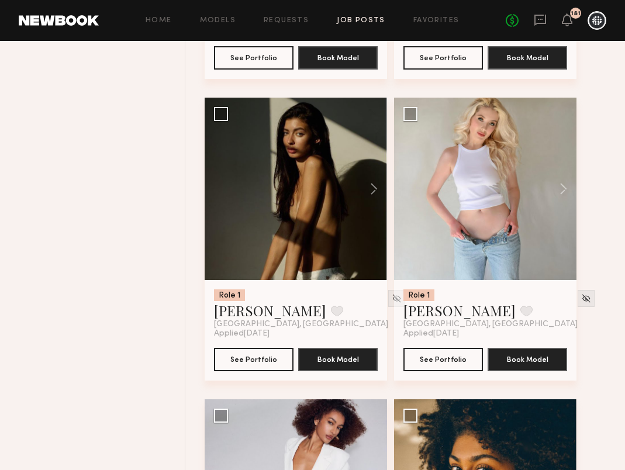
scroll to position [3108, 0]
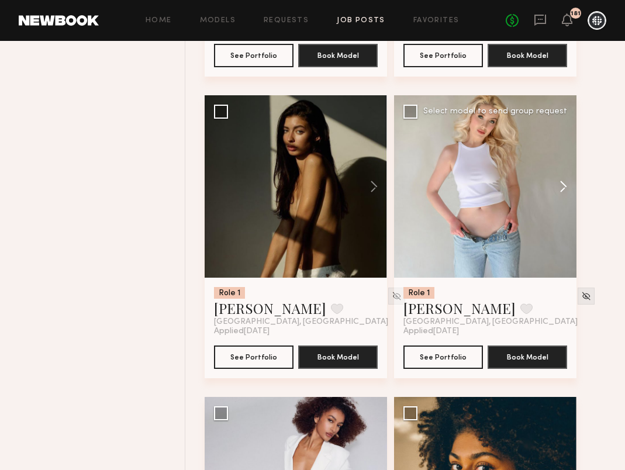
click at [561, 184] on button at bounding box center [557, 186] width 37 height 182
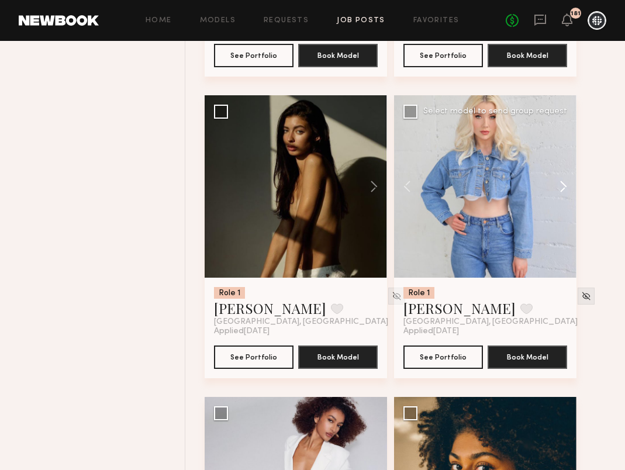
click at [562, 184] on button at bounding box center [557, 186] width 37 height 182
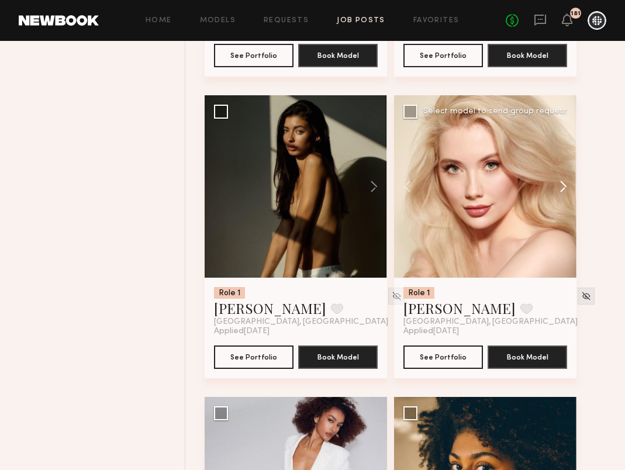
click at [562, 184] on button at bounding box center [557, 186] width 37 height 182
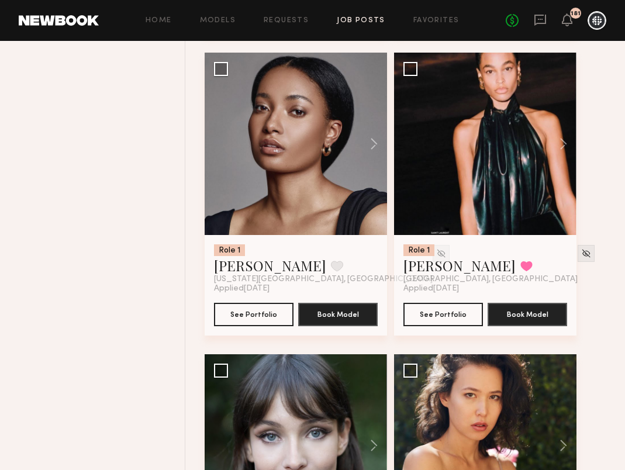
scroll to position [4354, 0]
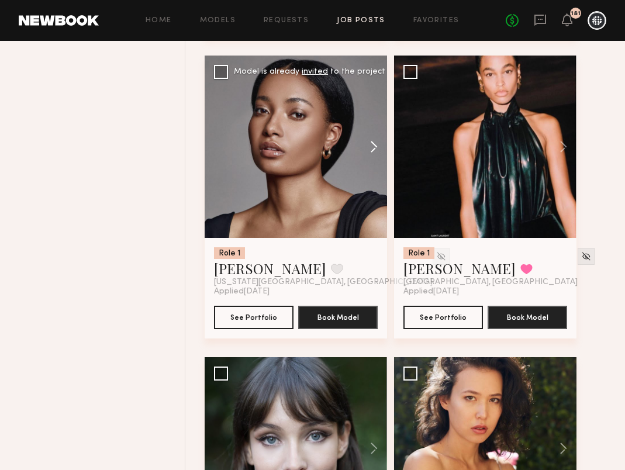
click at [372, 154] on button at bounding box center [368, 147] width 37 height 182
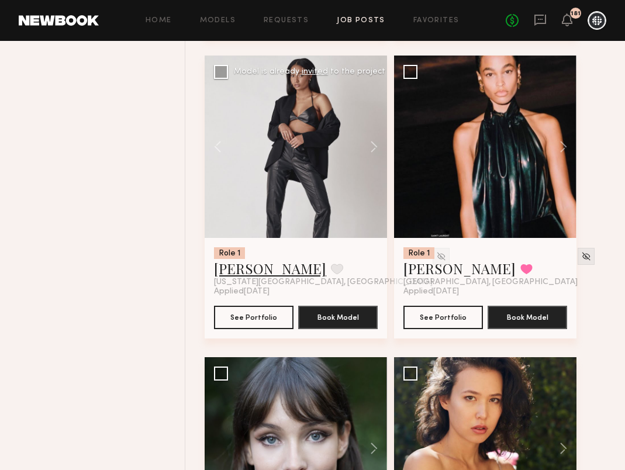
click at [253, 270] on link "Devan R." at bounding box center [270, 268] width 112 height 19
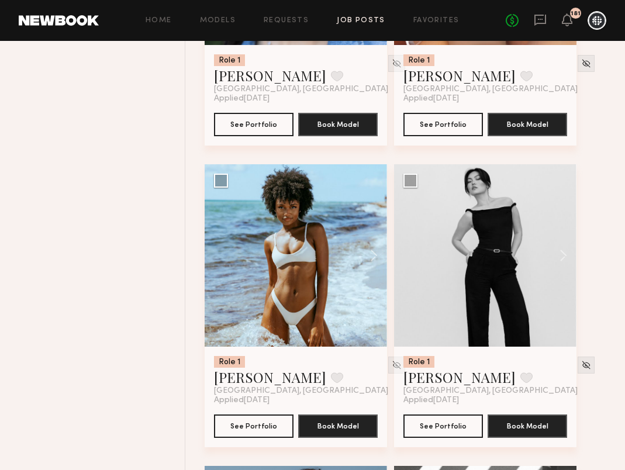
scroll to position [4870, 0]
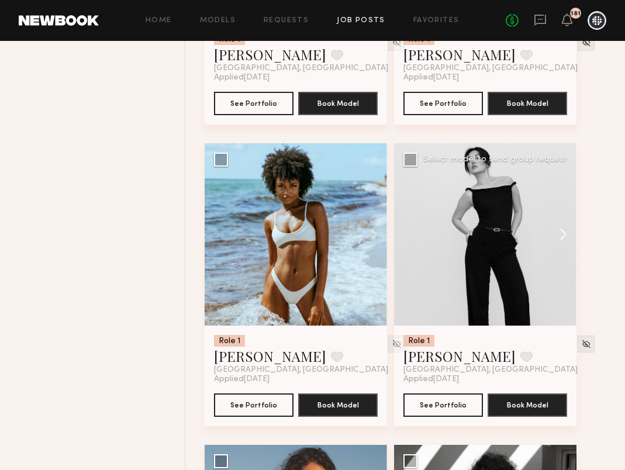
click at [568, 233] on button at bounding box center [557, 234] width 37 height 182
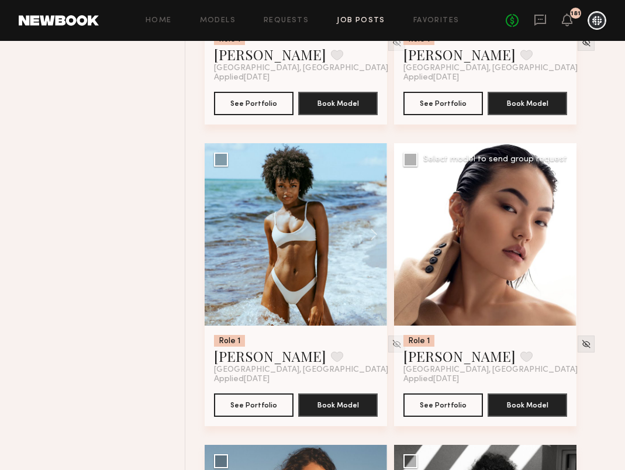
click at [569, 233] on button at bounding box center [557, 234] width 37 height 182
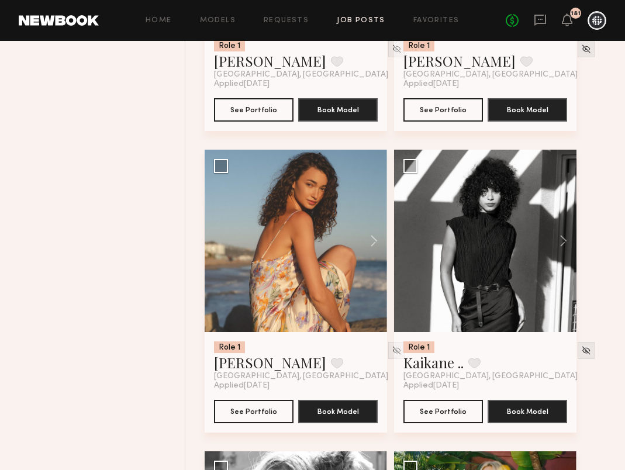
scroll to position [5168, 0]
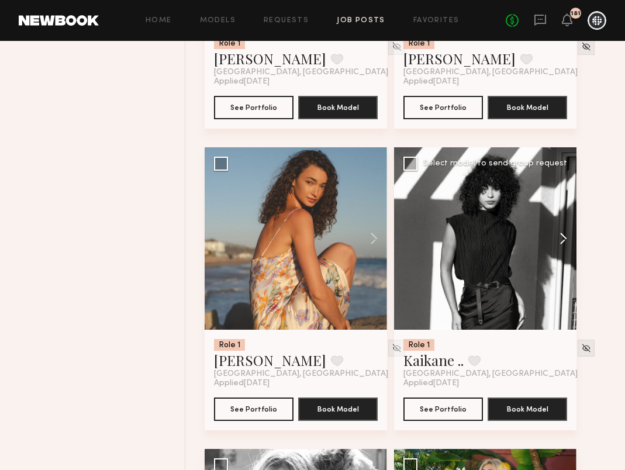
click at [562, 243] on button at bounding box center [557, 238] width 37 height 182
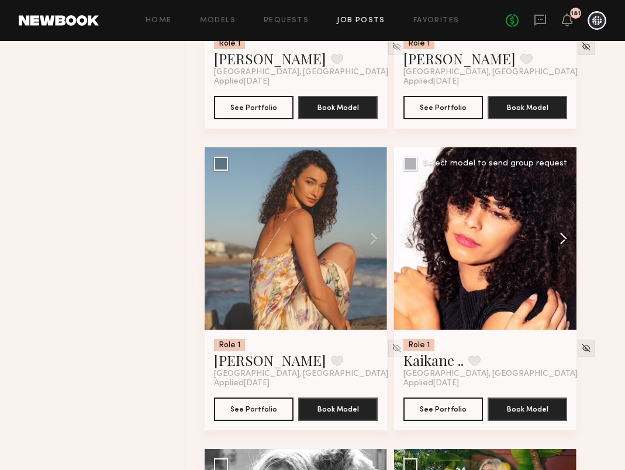
click at [562, 243] on button at bounding box center [557, 238] width 37 height 182
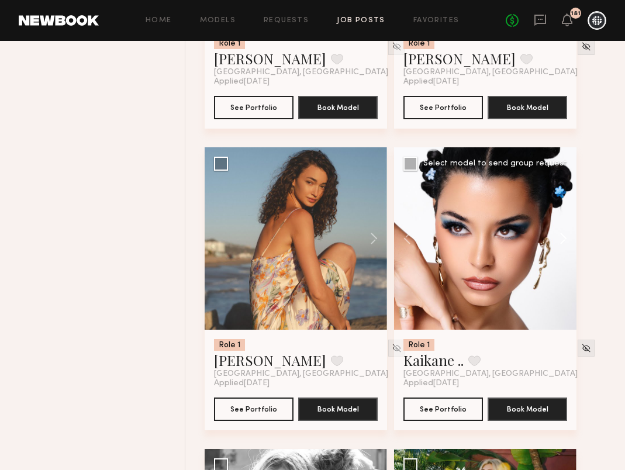
click at [562, 243] on button at bounding box center [557, 238] width 37 height 182
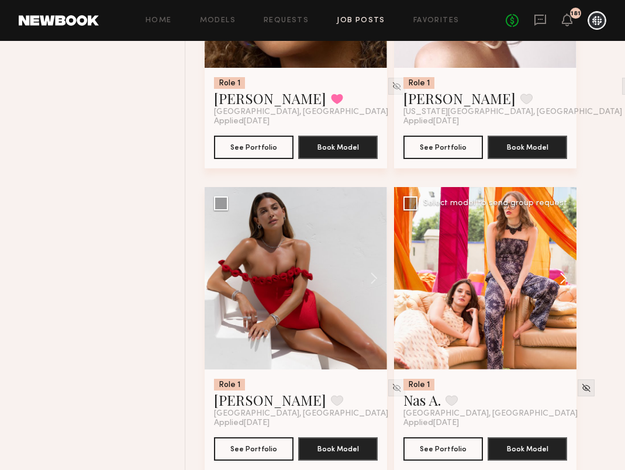
scroll to position [7241, 0]
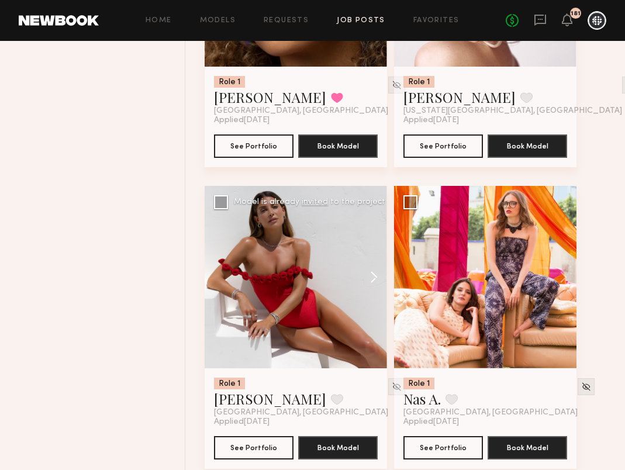
click at [375, 282] on button at bounding box center [368, 277] width 37 height 182
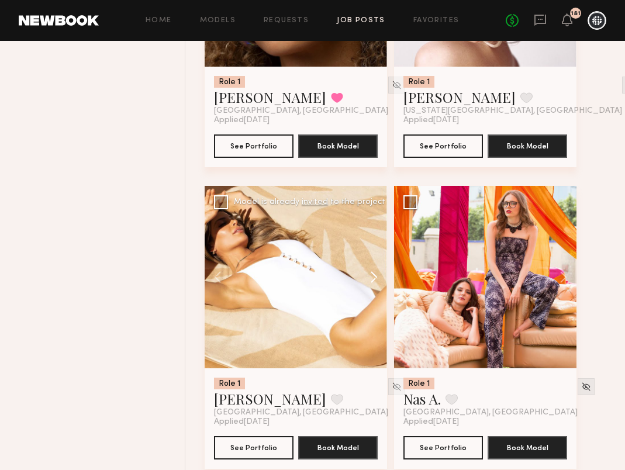
click at [375, 282] on button at bounding box center [368, 277] width 37 height 182
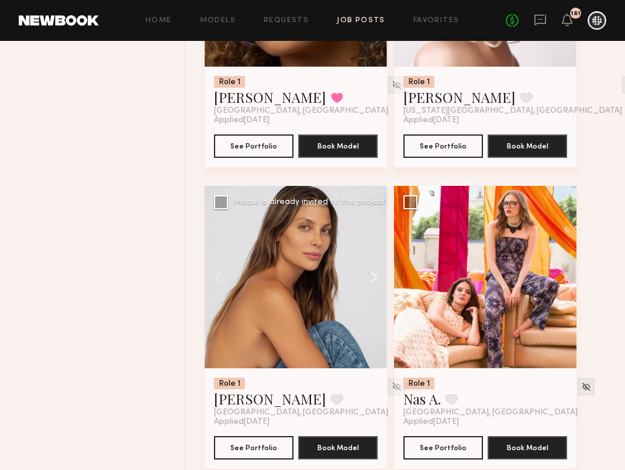
click at [375, 282] on button at bounding box center [368, 277] width 37 height 182
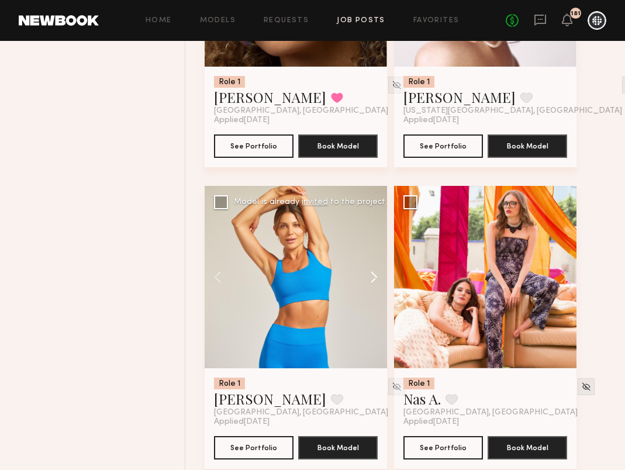
click at [375, 282] on button at bounding box center [368, 277] width 37 height 182
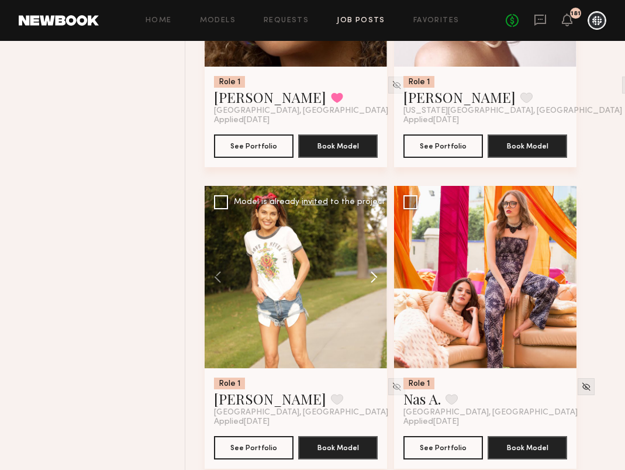
click at [376, 282] on button at bounding box center [368, 277] width 37 height 182
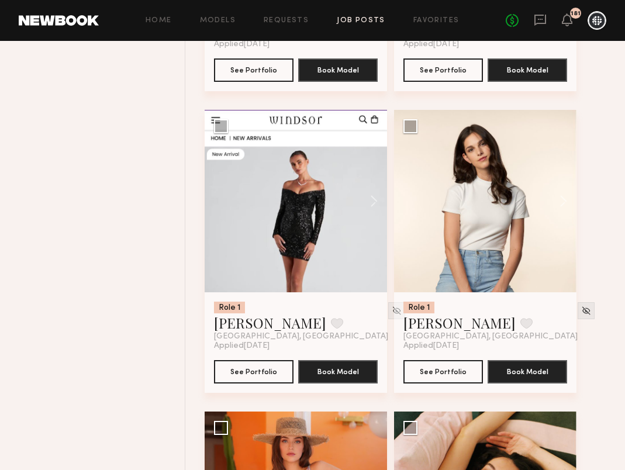
scroll to position [8845, 0]
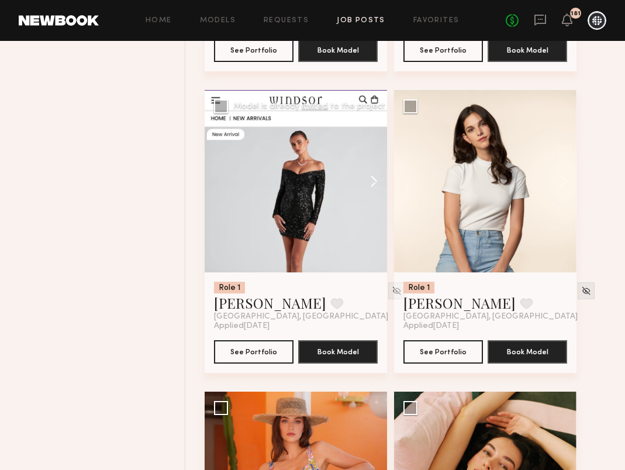
click at [372, 186] on button at bounding box center [368, 181] width 37 height 182
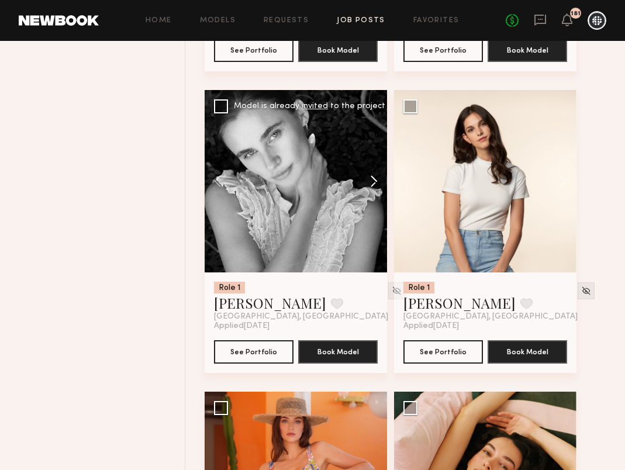
click at [372, 186] on button at bounding box center [368, 181] width 37 height 182
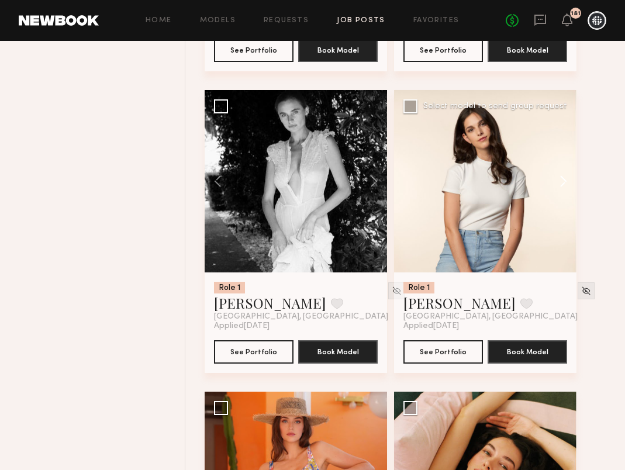
click at [567, 189] on button at bounding box center [557, 181] width 37 height 182
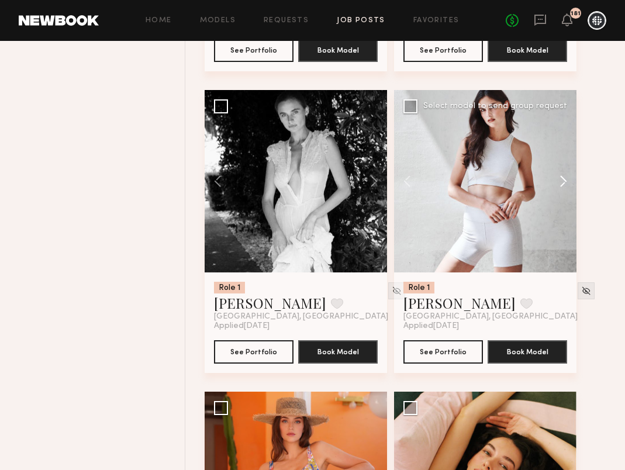
click at [567, 189] on button at bounding box center [557, 181] width 37 height 182
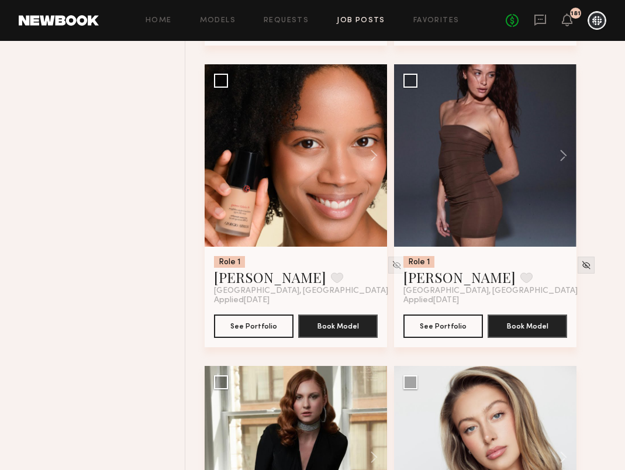
scroll to position [9784, 0]
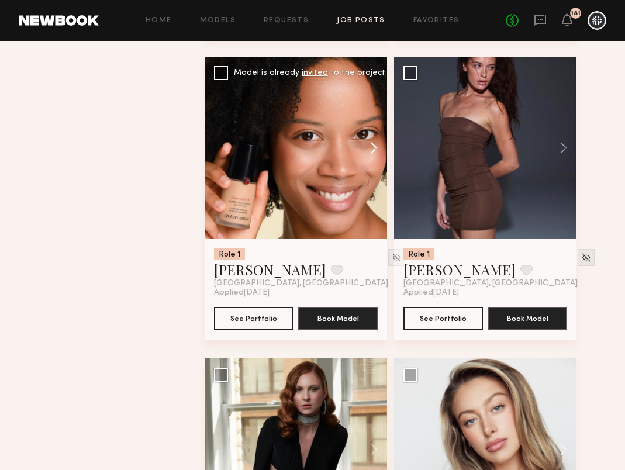
click at [374, 154] on button at bounding box center [368, 148] width 37 height 182
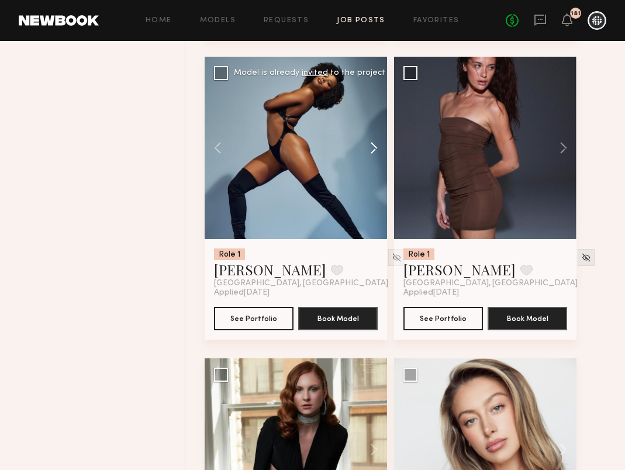
click at [374, 154] on button at bounding box center [368, 148] width 37 height 182
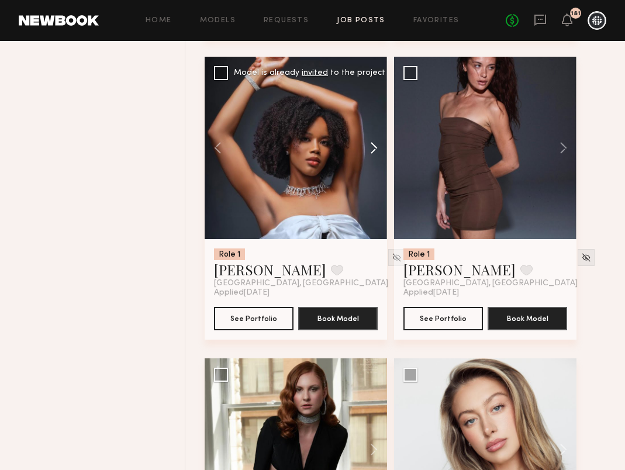
click at [374, 154] on button at bounding box center [368, 148] width 37 height 182
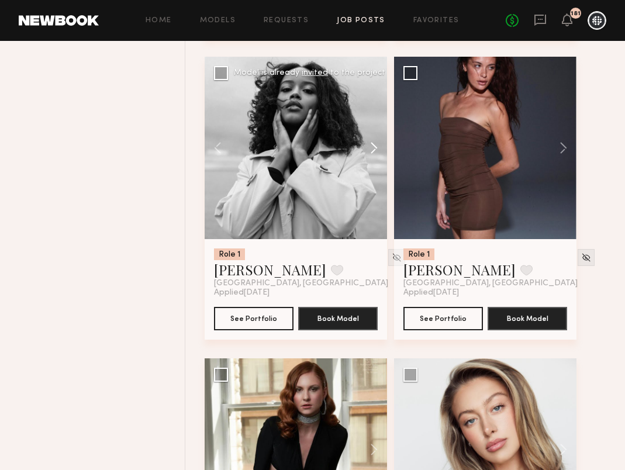
click at [375, 154] on button at bounding box center [368, 148] width 37 height 182
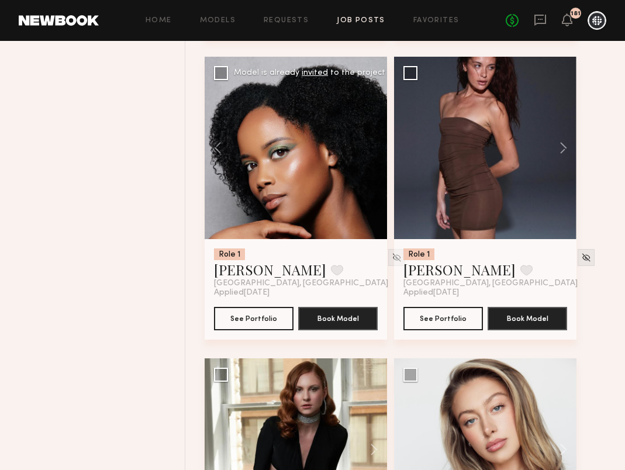
click at [375, 154] on div at bounding box center [296, 148] width 182 height 182
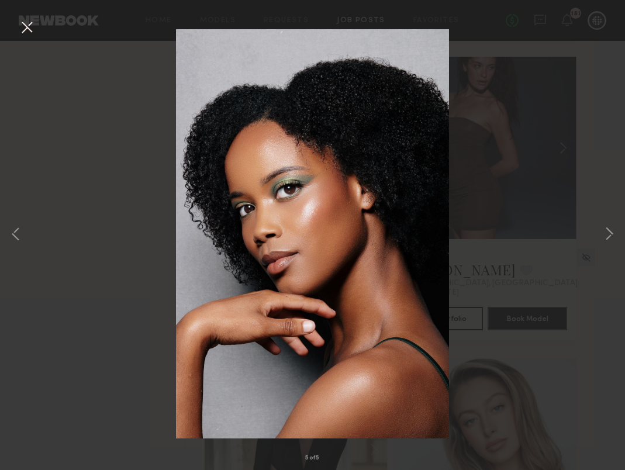
click at [32, 30] on button at bounding box center [27, 28] width 19 height 21
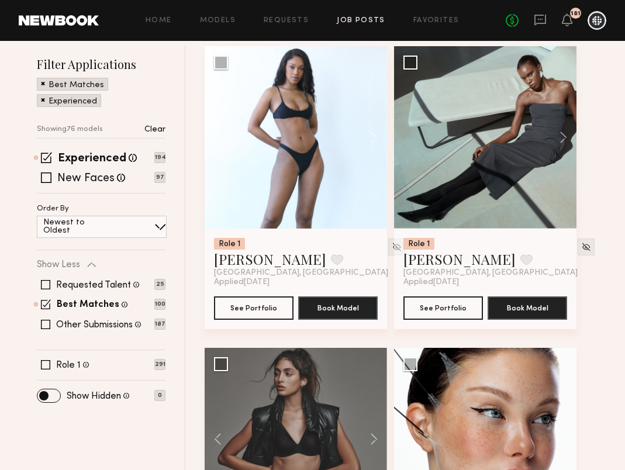
scroll to position [112, 0]
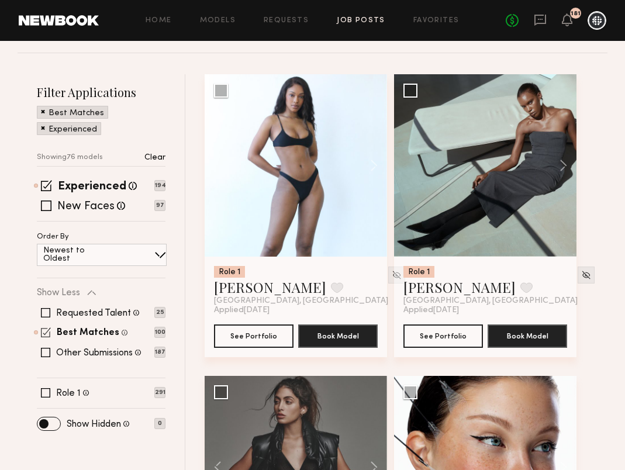
click at [44, 332] on span at bounding box center [46, 332] width 10 height 10
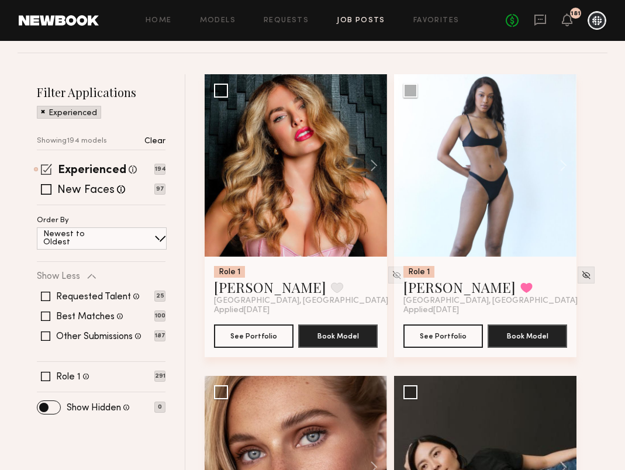
click at [45, 171] on span at bounding box center [46, 169] width 11 height 11
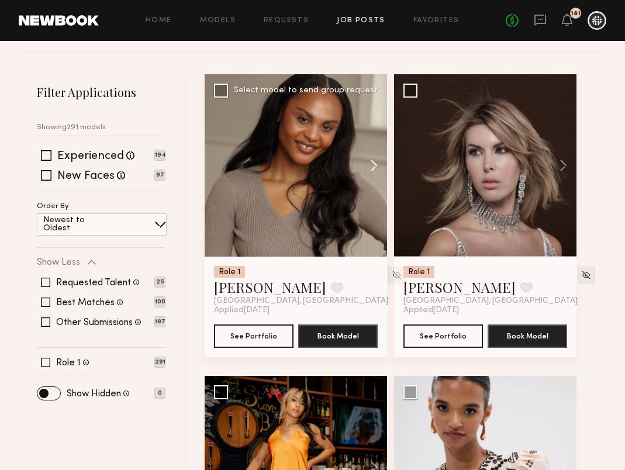
click at [373, 164] on button at bounding box center [368, 165] width 37 height 182
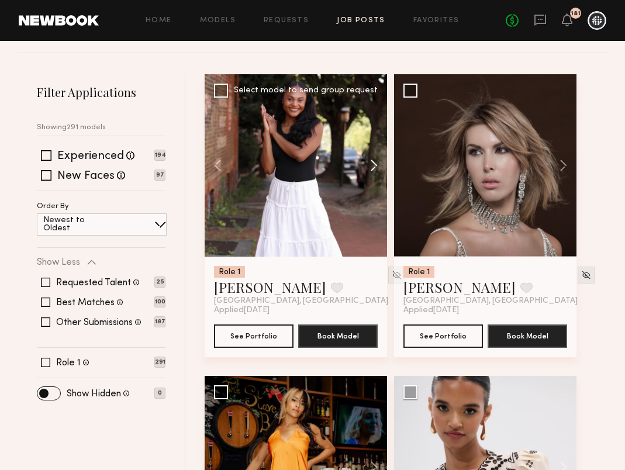
click at [373, 164] on button at bounding box center [368, 165] width 37 height 182
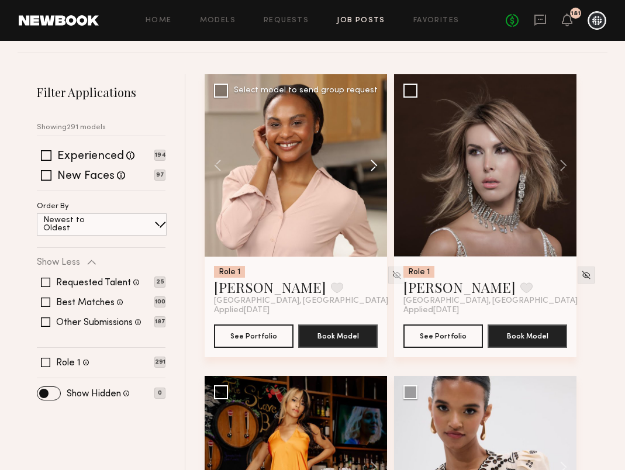
click at [373, 164] on button at bounding box center [368, 165] width 37 height 182
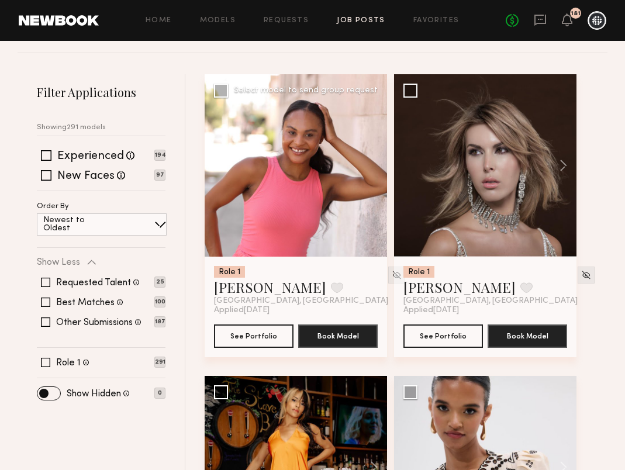
click at [373, 164] on div at bounding box center [296, 165] width 182 height 182
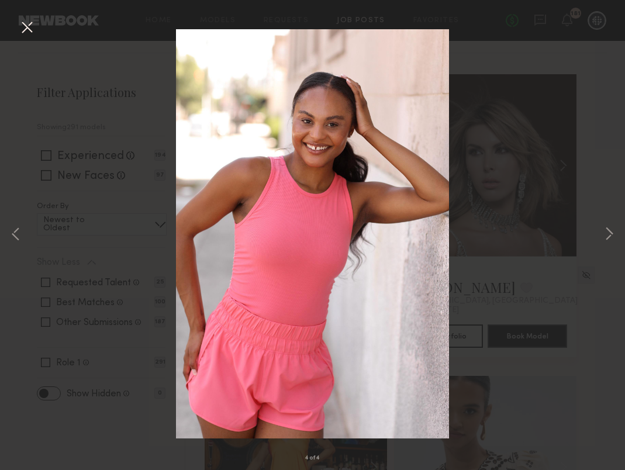
click at [27, 29] on button at bounding box center [27, 28] width 19 height 21
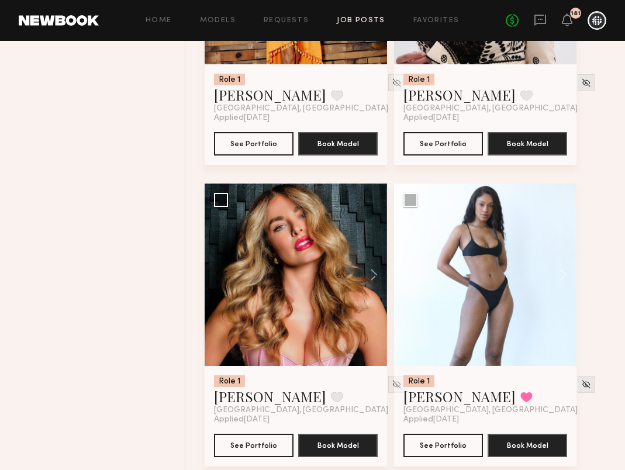
scroll to position [632, 0]
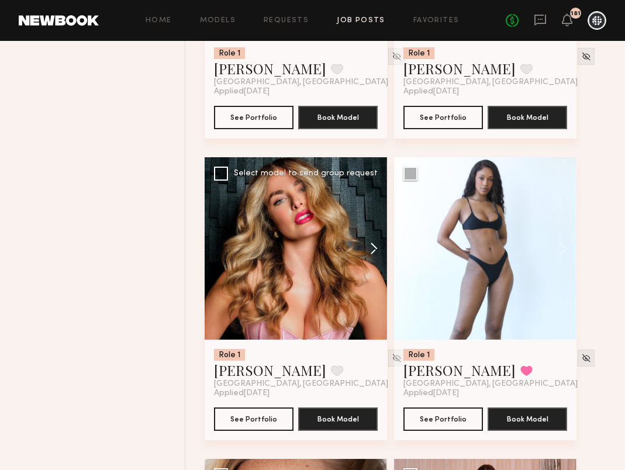
click at [375, 243] on button at bounding box center [368, 248] width 37 height 182
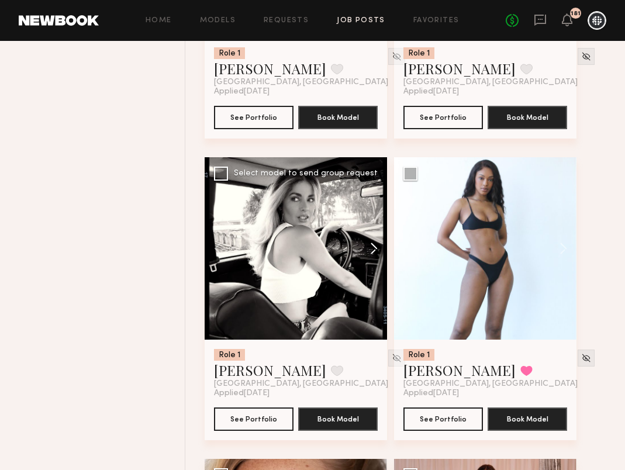
click at [375, 243] on button at bounding box center [368, 248] width 37 height 182
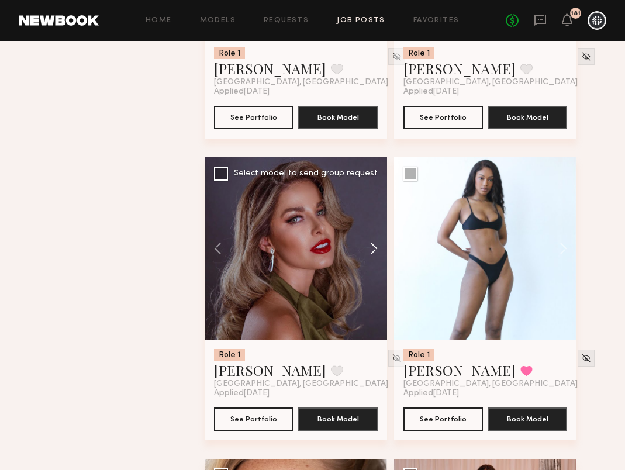
click at [375, 243] on button at bounding box center [368, 248] width 37 height 182
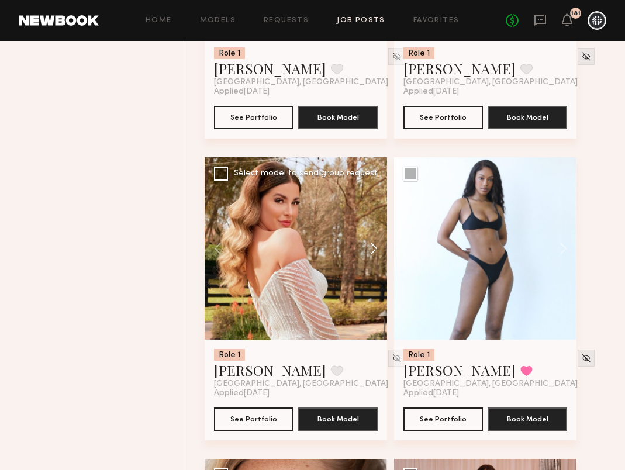
click at [375, 243] on button at bounding box center [368, 248] width 37 height 182
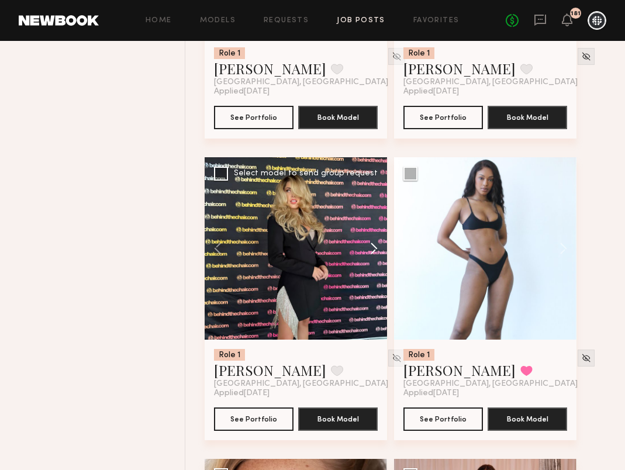
click at [375, 243] on button at bounding box center [368, 248] width 37 height 182
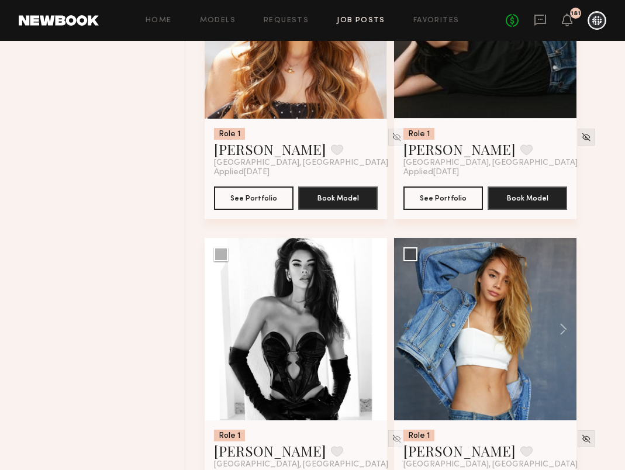
scroll to position [1457, 0]
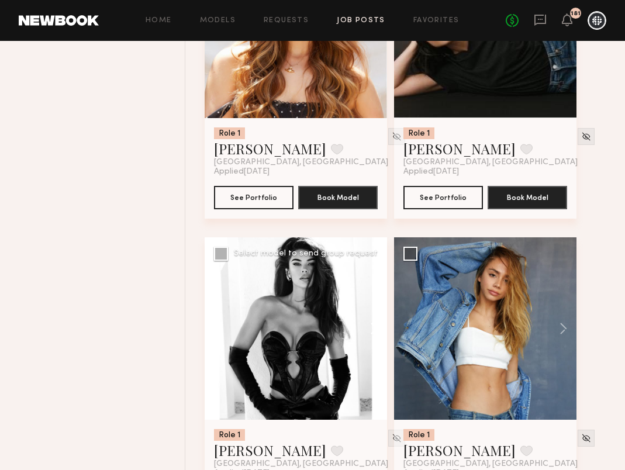
click at [377, 328] on button at bounding box center [368, 328] width 37 height 182
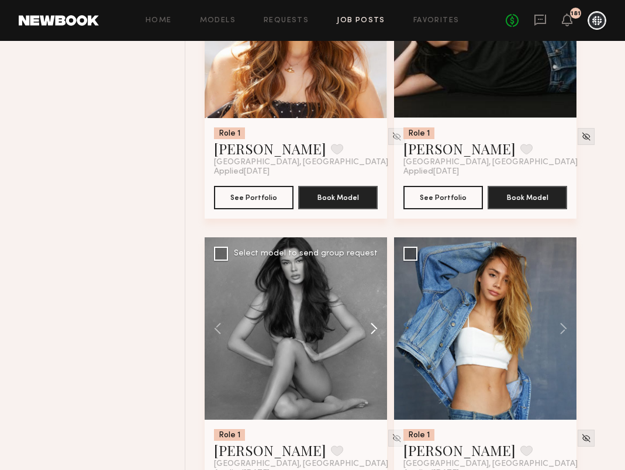
click at [378, 328] on button at bounding box center [368, 328] width 37 height 182
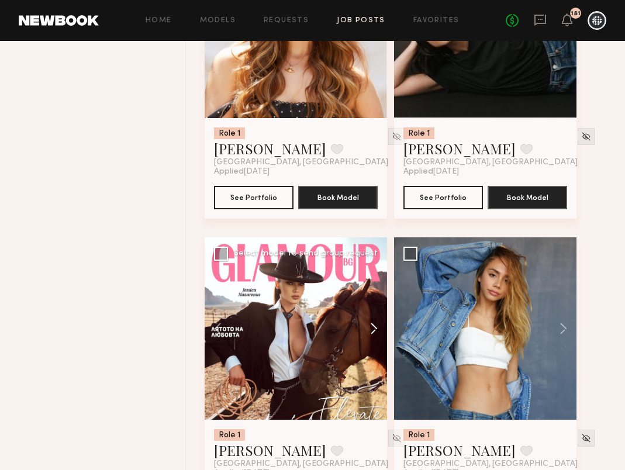
click at [378, 328] on button at bounding box center [368, 328] width 37 height 182
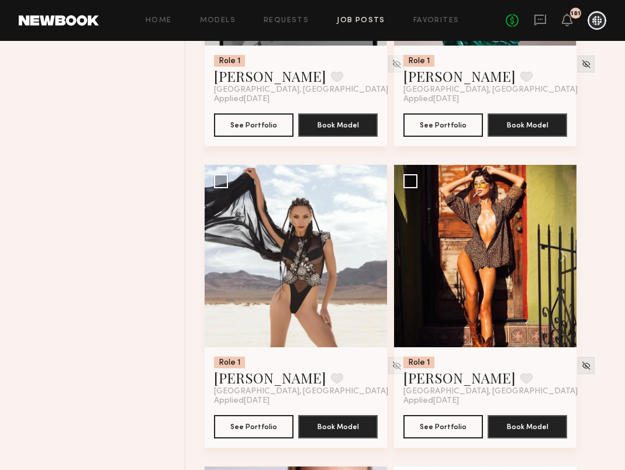
scroll to position [3699, 0]
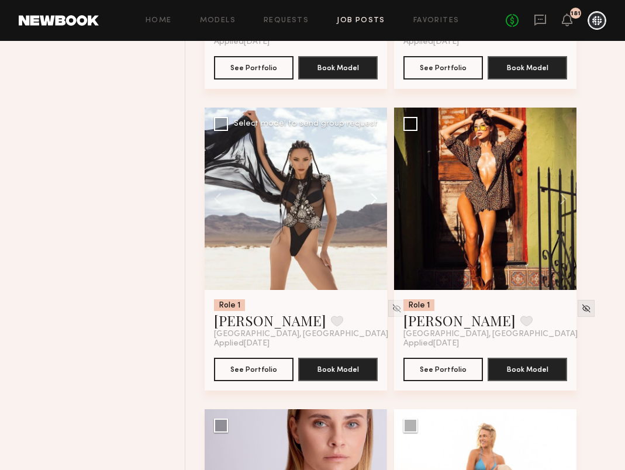
click at [372, 203] on button at bounding box center [368, 199] width 37 height 182
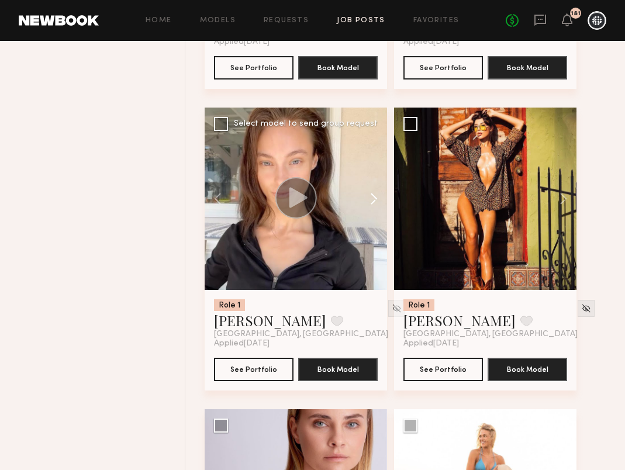
click at [373, 203] on button at bounding box center [368, 199] width 37 height 182
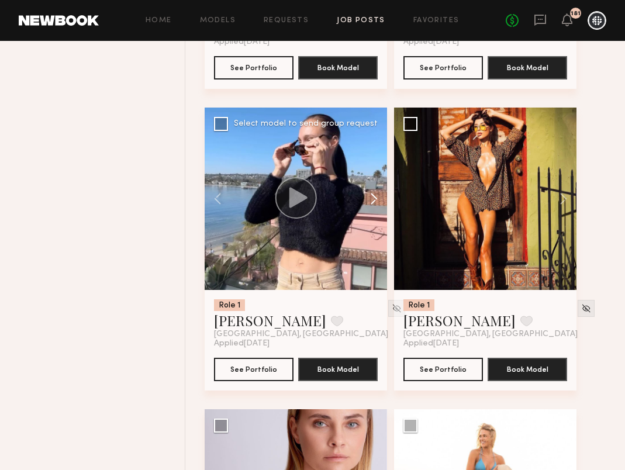
click at [374, 204] on button at bounding box center [368, 199] width 37 height 182
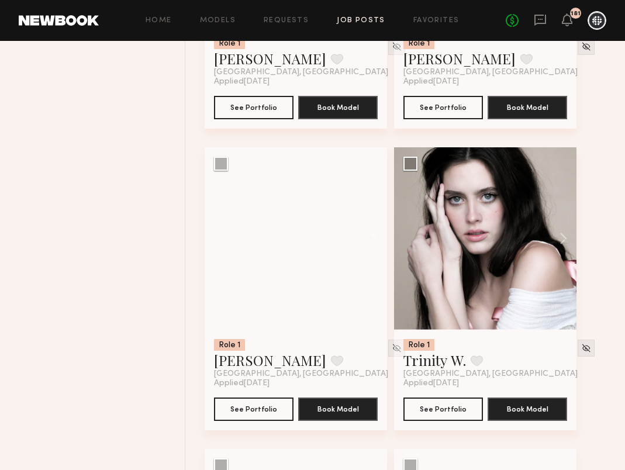
scroll to position [9102, 0]
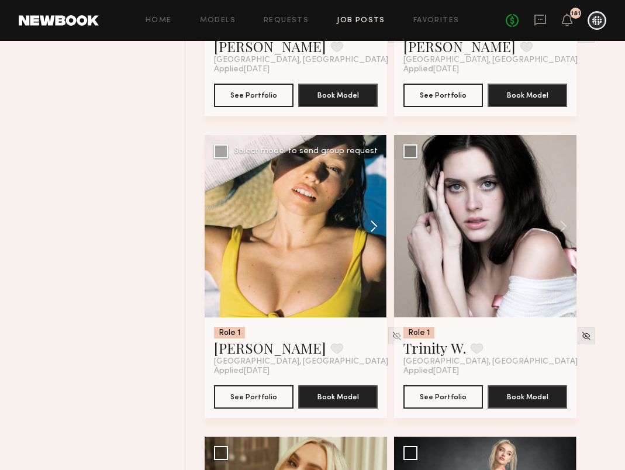
click at [375, 229] on button at bounding box center [368, 226] width 37 height 182
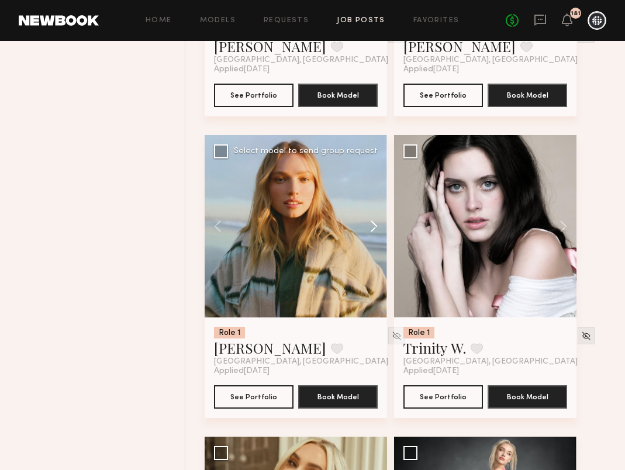
click at [375, 229] on button at bounding box center [368, 226] width 37 height 182
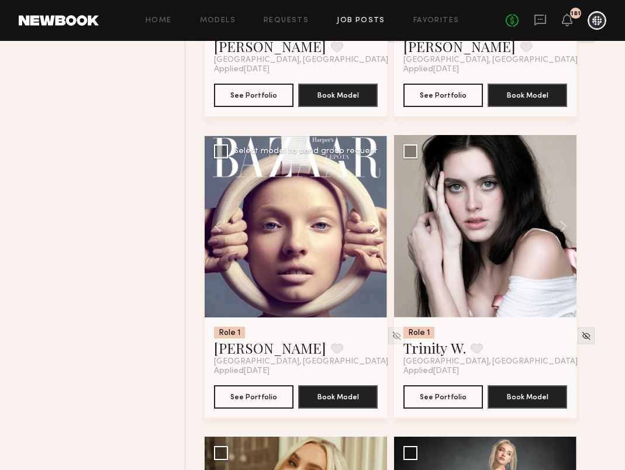
click at [375, 229] on button at bounding box center [368, 226] width 37 height 182
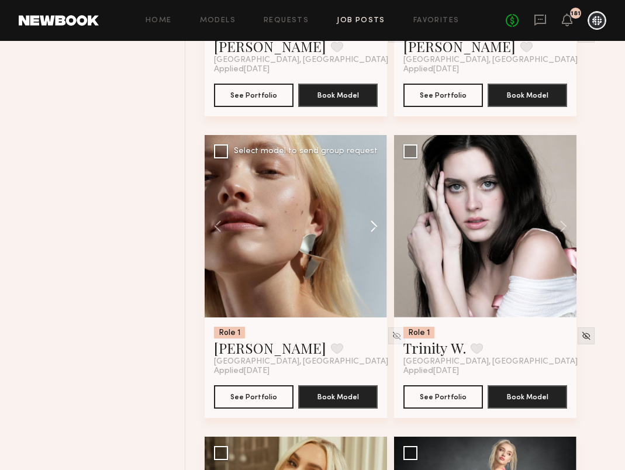
click at [375, 229] on button at bounding box center [368, 226] width 37 height 182
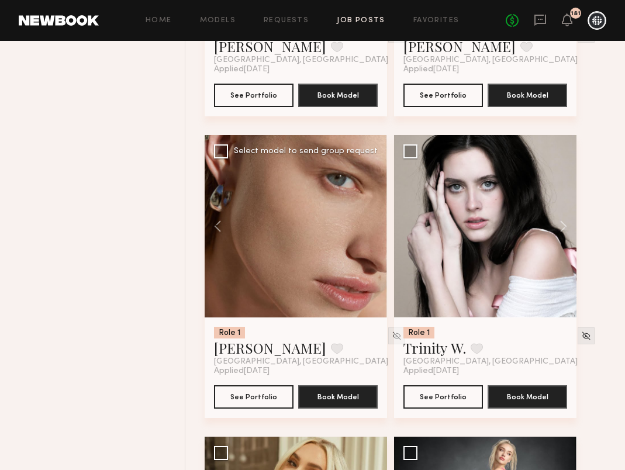
click at [375, 229] on div at bounding box center [296, 226] width 182 height 182
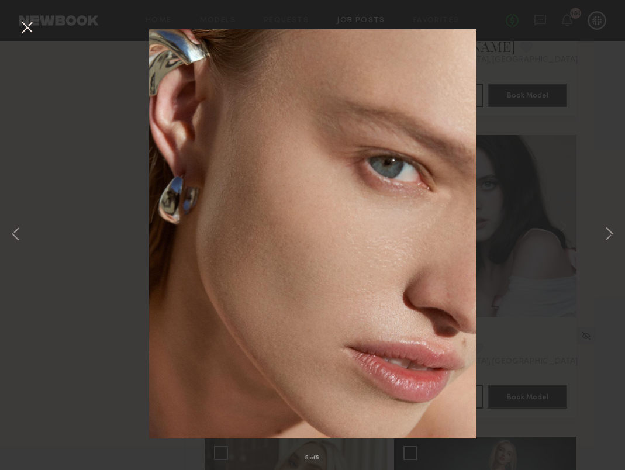
click at [29, 27] on button at bounding box center [27, 28] width 19 height 21
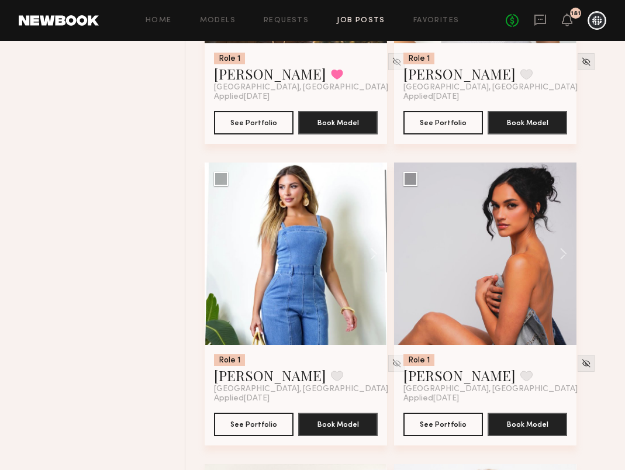
scroll to position [11492, 0]
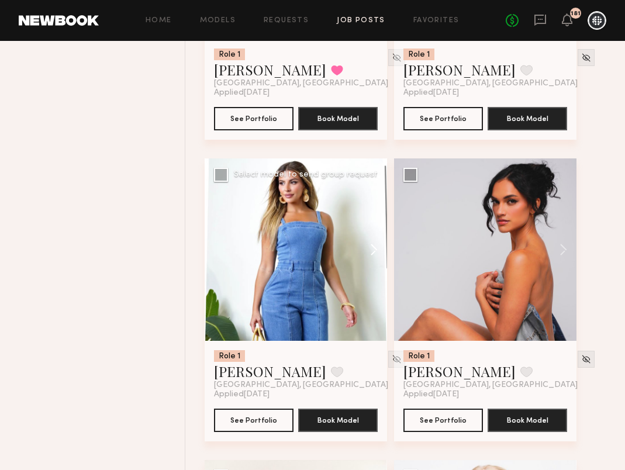
click at [377, 258] on button at bounding box center [368, 249] width 37 height 182
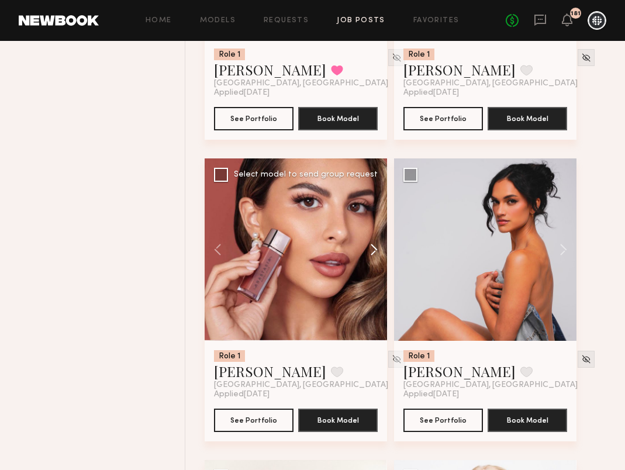
click at [377, 258] on button at bounding box center [368, 249] width 37 height 182
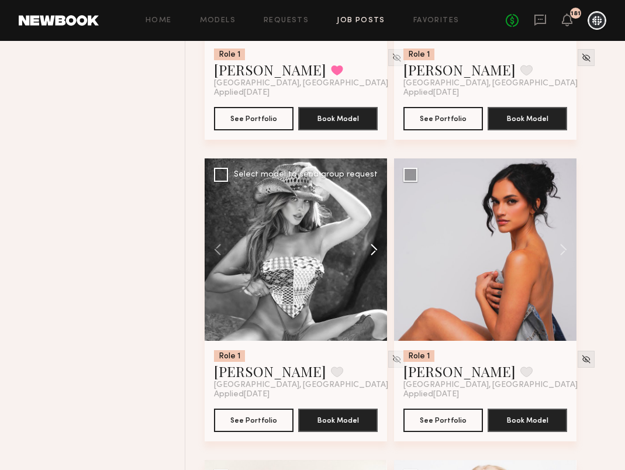
click at [377, 258] on button at bounding box center [368, 249] width 37 height 182
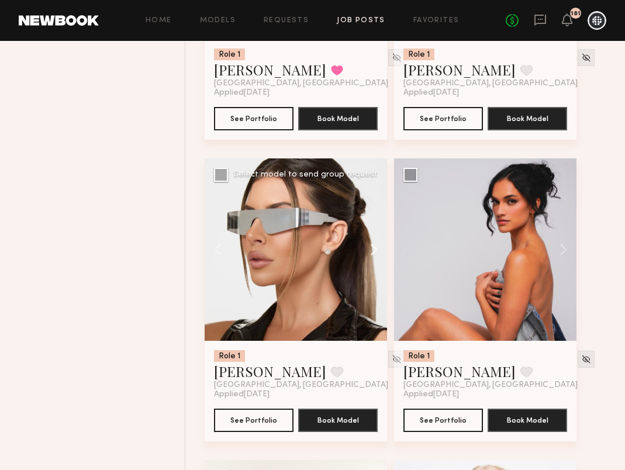
click at [377, 258] on button at bounding box center [368, 249] width 37 height 182
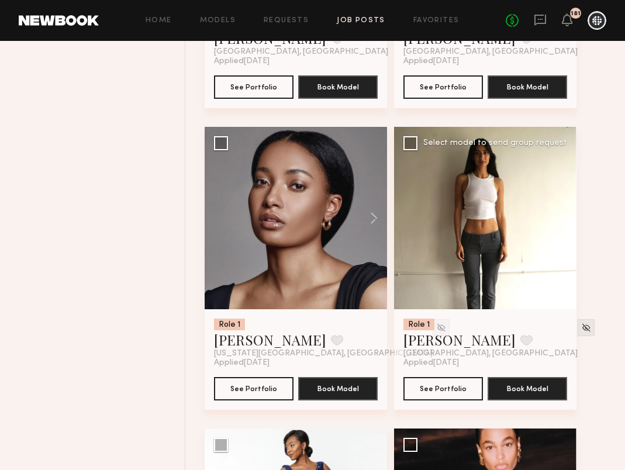
scroll to position [17861, 0]
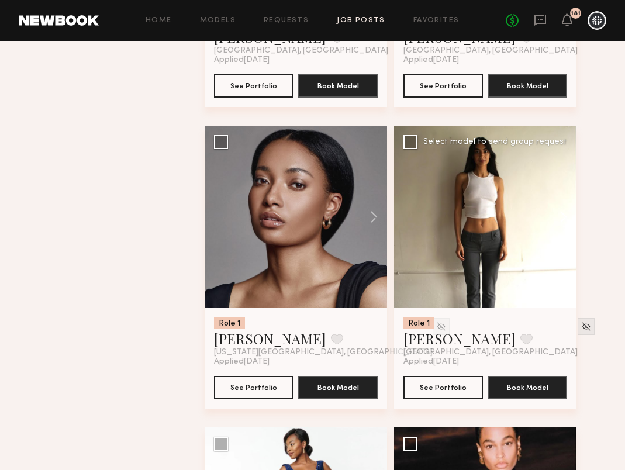
click at [564, 234] on button at bounding box center [557, 217] width 37 height 182
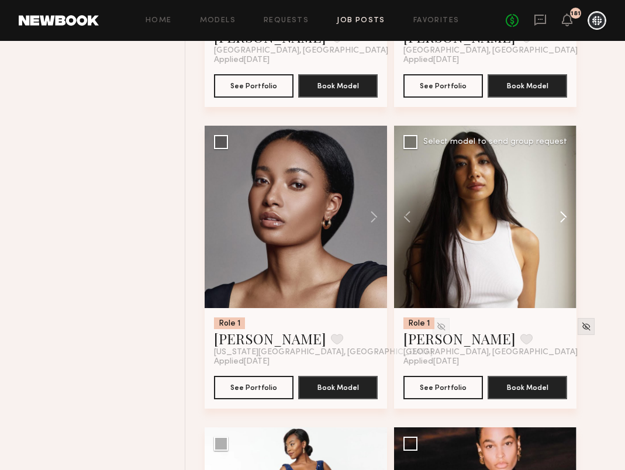
click at [565, 234] on button at bounding box center [557, 217] width 37 height 182
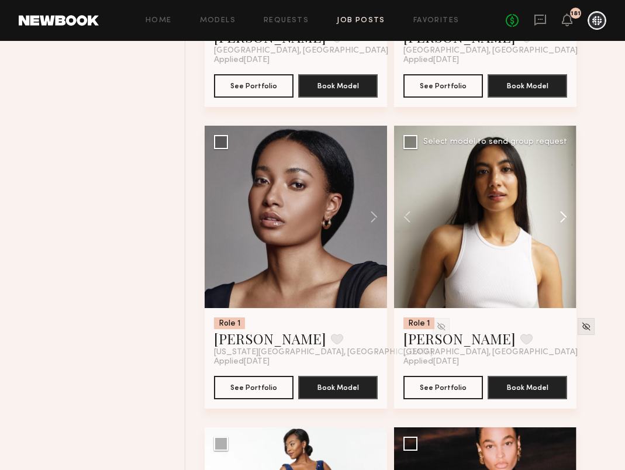
click at [565, 234] on button at bounding box center [557, 217] width 37 height 182
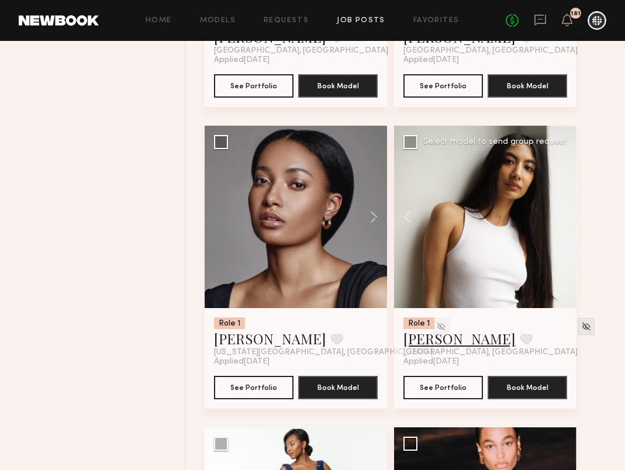
click at [434, 348] on link "Alexis R." at bounding box center [459, 338] width 112 height 19
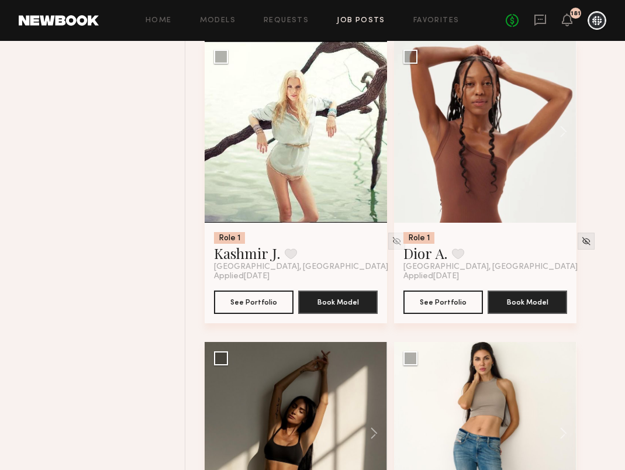
scroll to position [21785, 0]
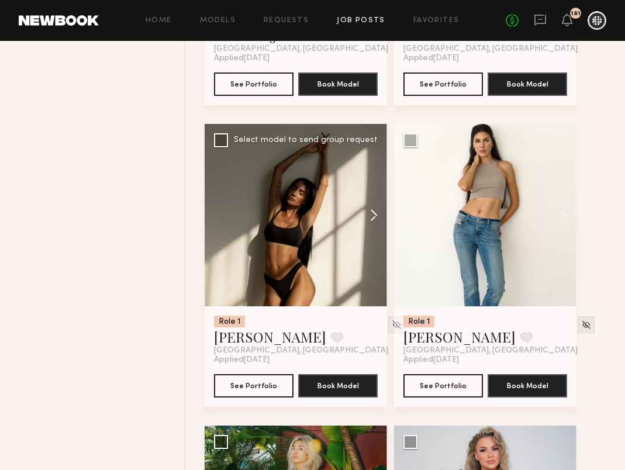
click at [372, 235] on button at bounding box center [368, 215] width 37 height 182
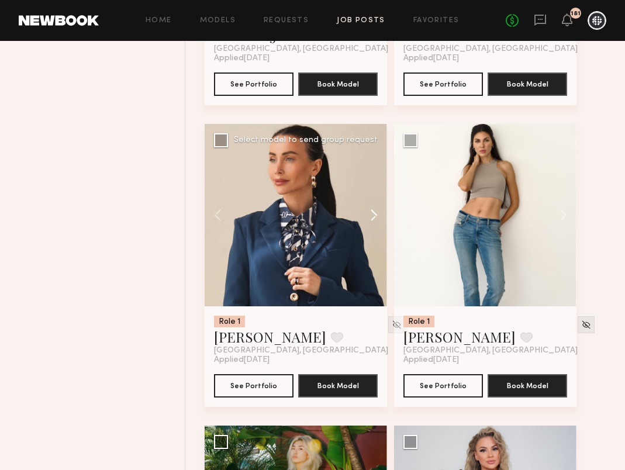
click at [372, 235] on button at bounding box center [368, 215] width 37 height 182
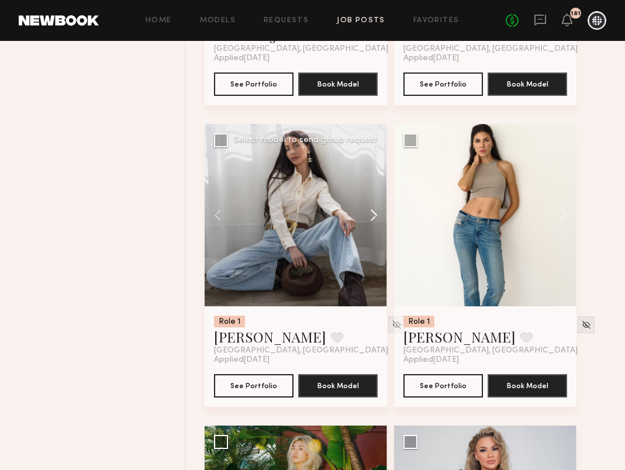
click at [374, 236] on button at bounding box center [368, 215] width 37 height 182
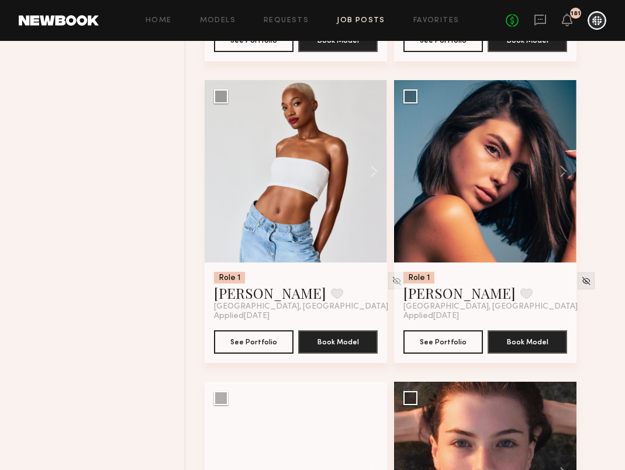
scroll to position [22443, 0]
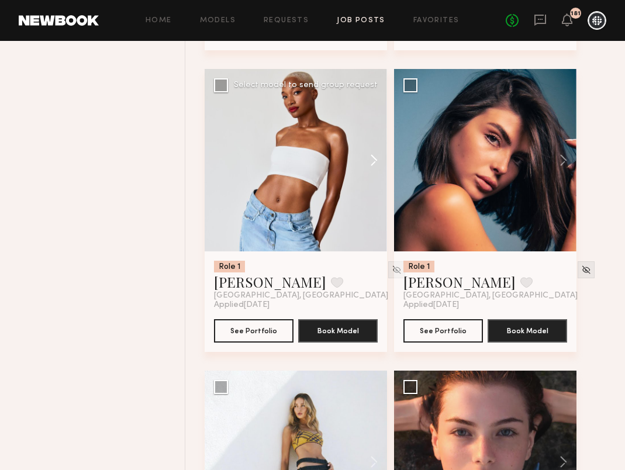
click at [380, 181] on button at bounding box center [368, 160] width 37 height 182
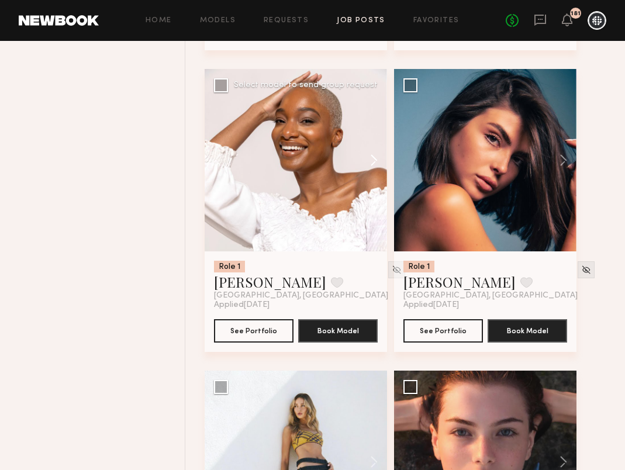
click at [380, 181] on button at bounding box center [368, 160] width 37 height 182
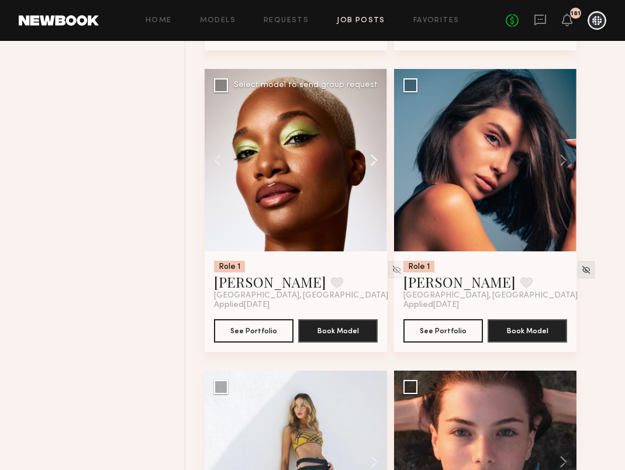
click at [380, 181] on button at bounding box center [368, 160] width 37 height 182
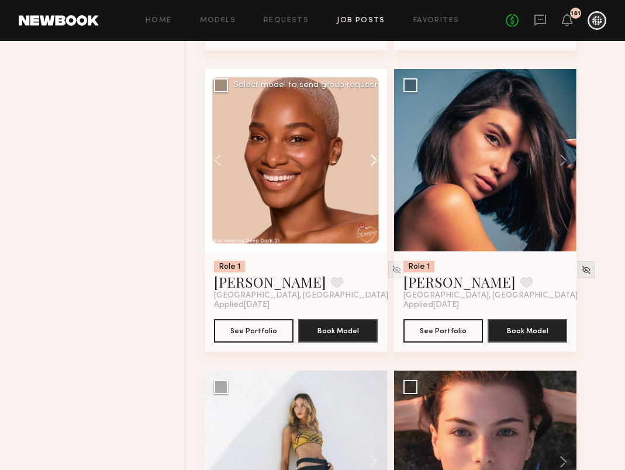
click at [381, 181] on button at bounding box center [368, 160] width 37 height 182
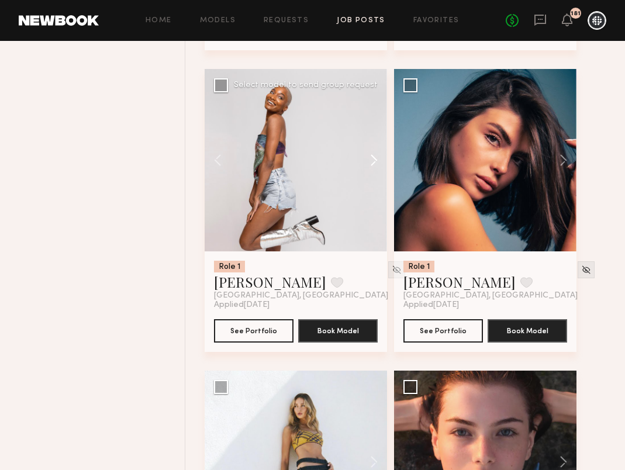
click at [379, 181] on button at bounding box center [368, 160] width 37 height 182
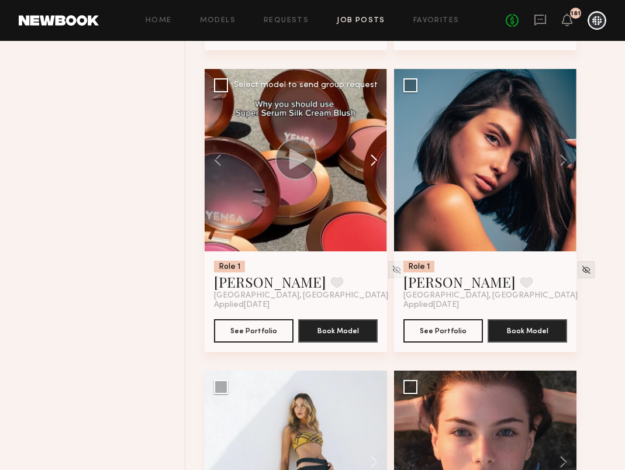
click at [379, 181] on button at bounding box center [368, 160] width 37 height 182
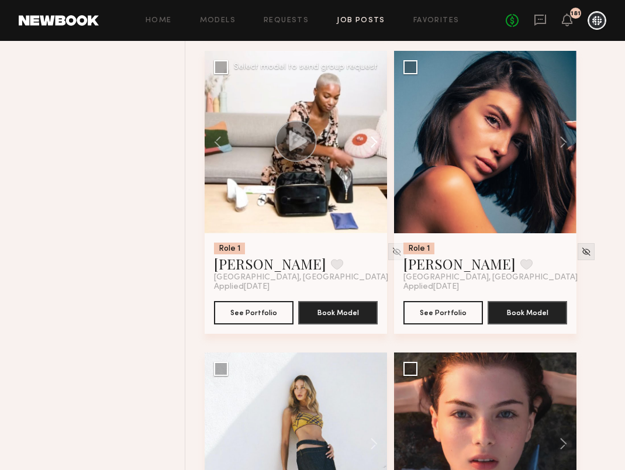
scroll to position [22441, 0]
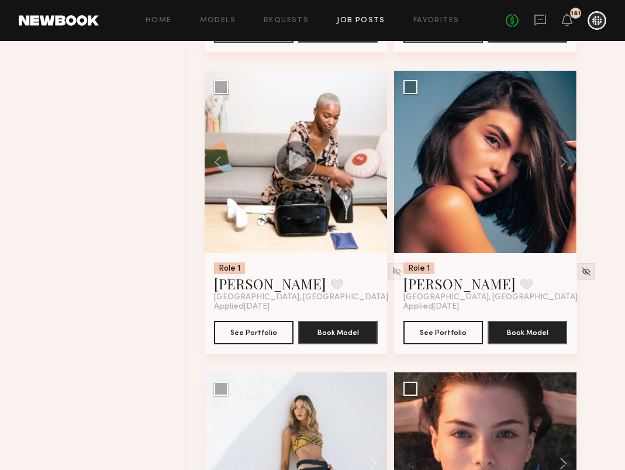
click at [223, 293] on link "Kia K." at bounding box center [270, 283] width 112 height 19
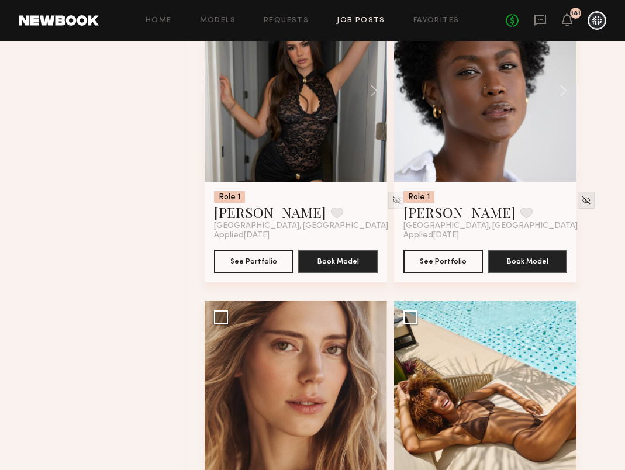
scroll to position [24924, 0]
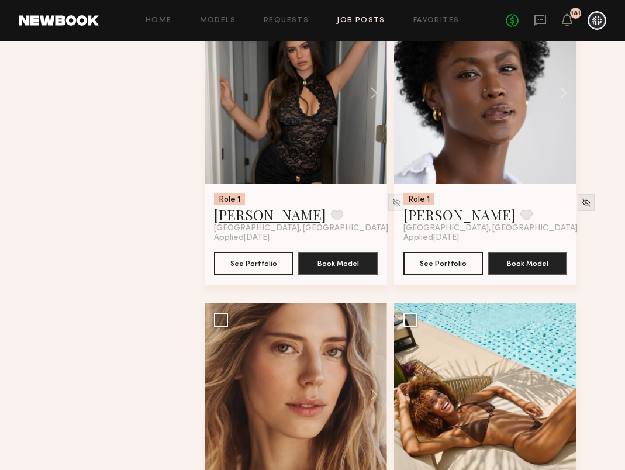
click at [240, 224] on link "Devyn R." at bounding box center [270, 214] width 112 height 19
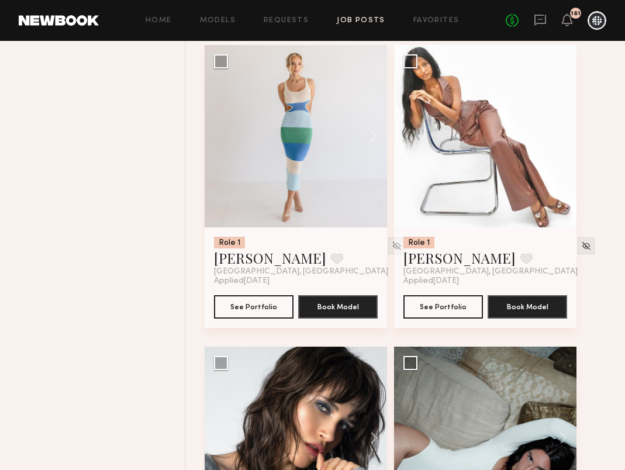
scroll to position [32416, 0]
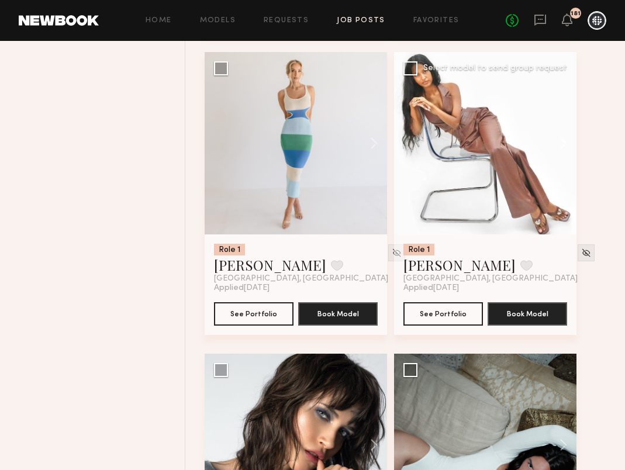
click at [563, 175] on button at bounding box center [557, 143] width 37 height 182
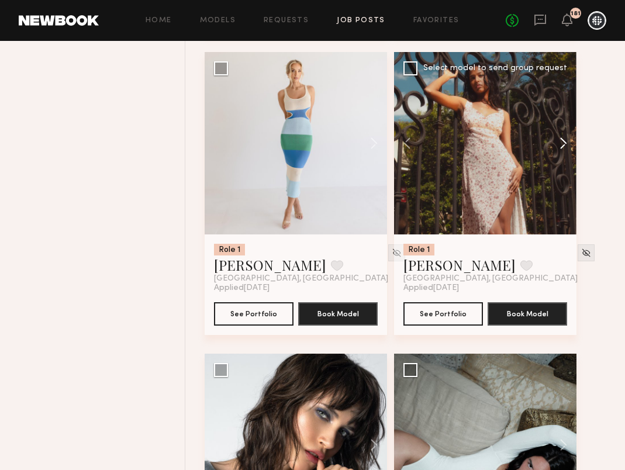
click at [563, 175] on button at bounding box center [557, 143] width 37 height 182
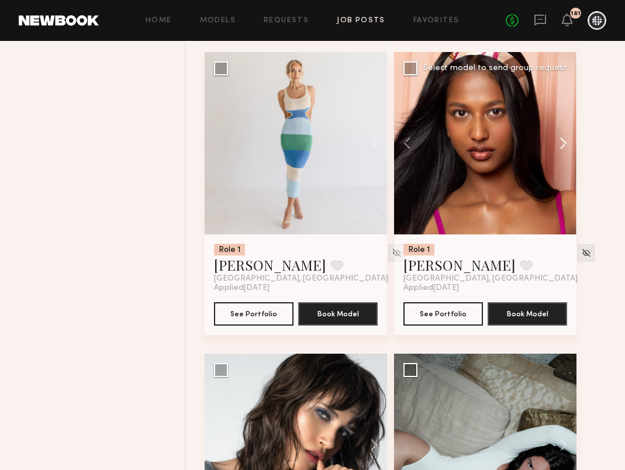
click at [563, 175] on button at bounding box center [557, 143] width 37 height 182
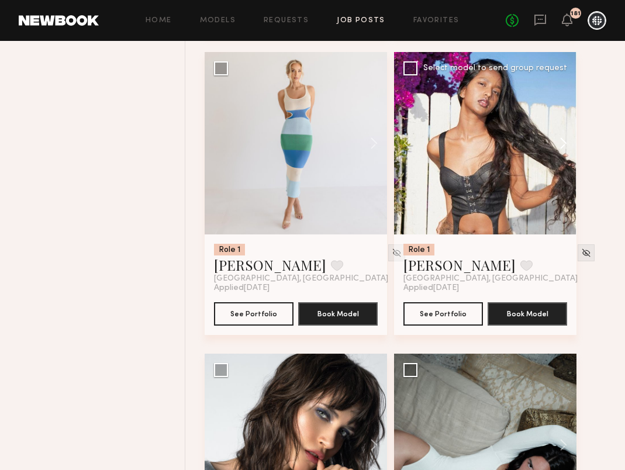
click at [563, 175] on button at bounding box center [557, 143] width 37 height 182
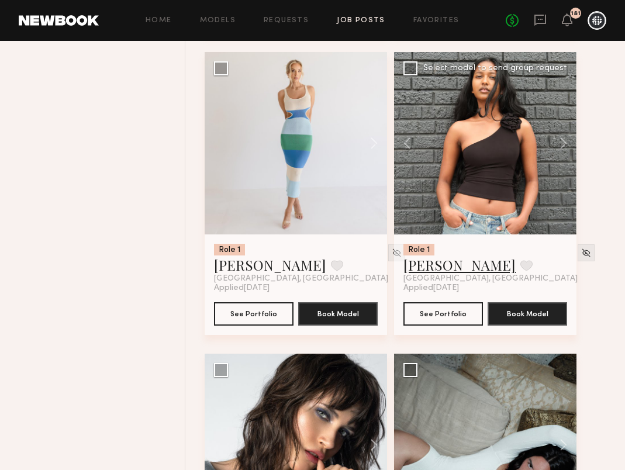
click at [419, 274] on link "Sanjula A." at bounding box center [459, 265] width 112 height 19
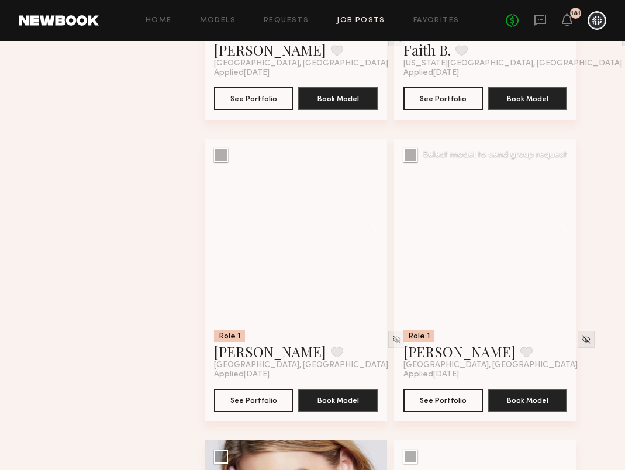
scroll to position [38376, 0]
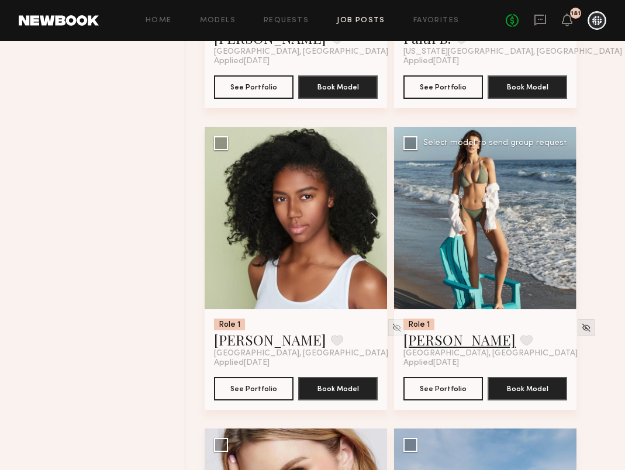
click at [442, 349] on link "[PERSON_NAME]" at bounding box center [459, 339] width 112 height 19
click at [375, 251] on button at bounding box center [368, 218] width 37 height 182
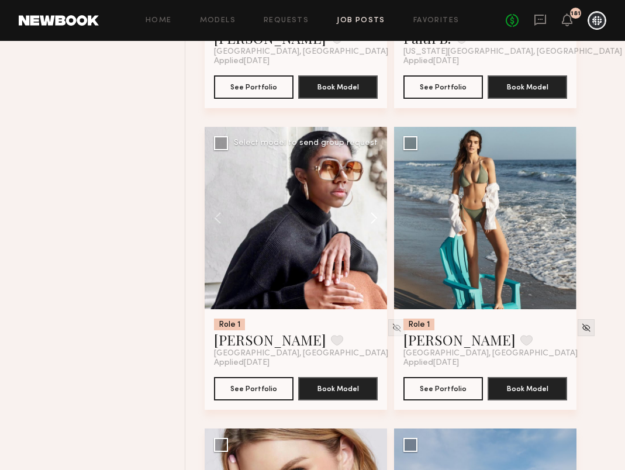
click at [375, 251] on button at bounding box center [368, 218] width 37 height 182
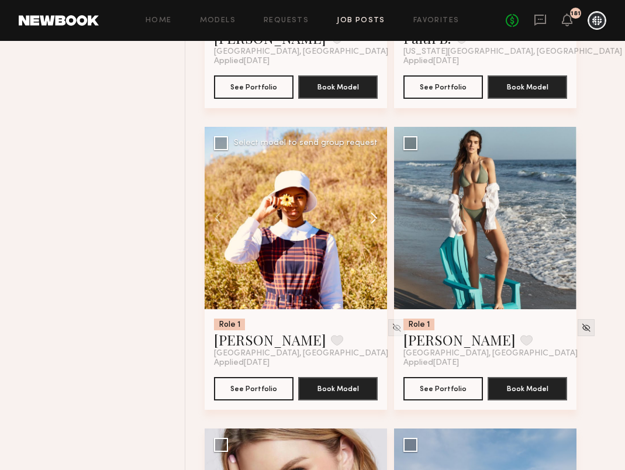
click at [375, 251] on button at bounding box center [368, 218] width 37 height 182
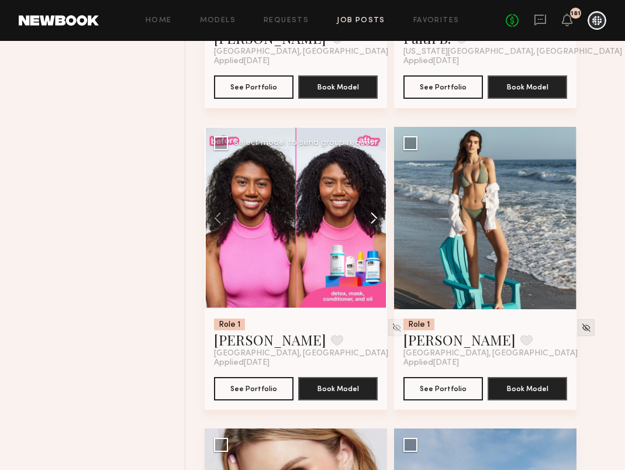
click at [375, 251] on button at bounding box center [368, 218] width 37 height 182
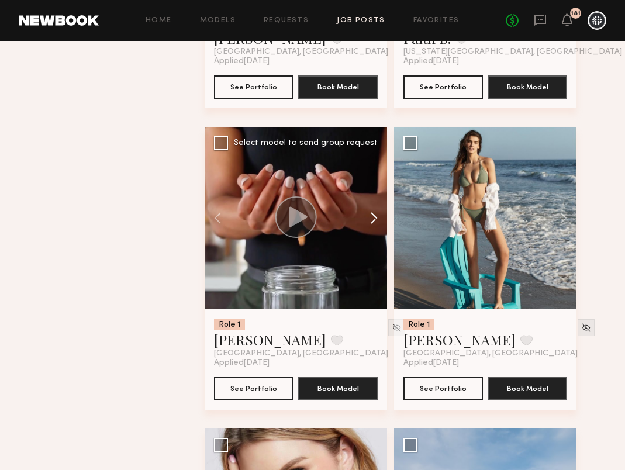
click at [375, 251] on button at bounding box center [368, 218] width 37 height 182
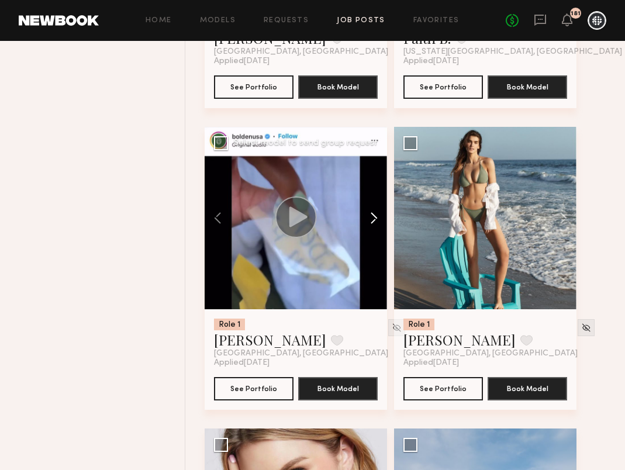
click at [375, 251] on button at bounding box center [368, 218] width 37 height 182
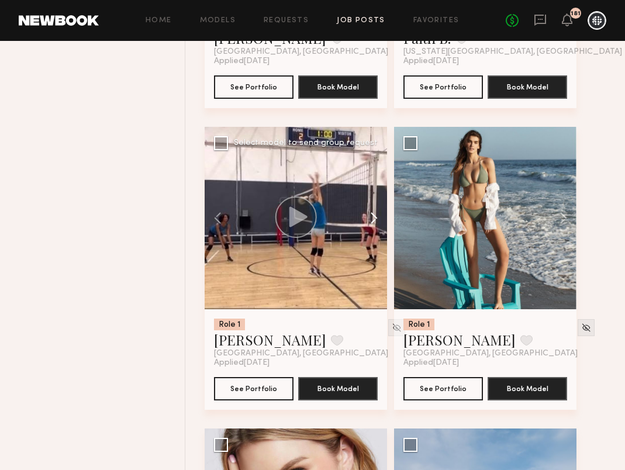
click at [375, 251] on button at bounding box center [368, 218] width 37 height 182
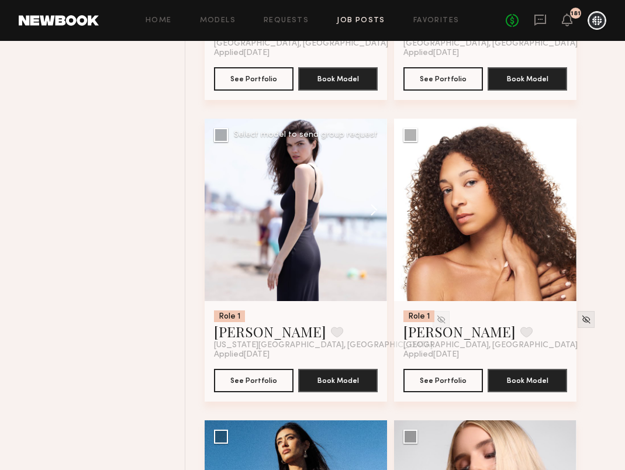
scroll to position [39594, 0]
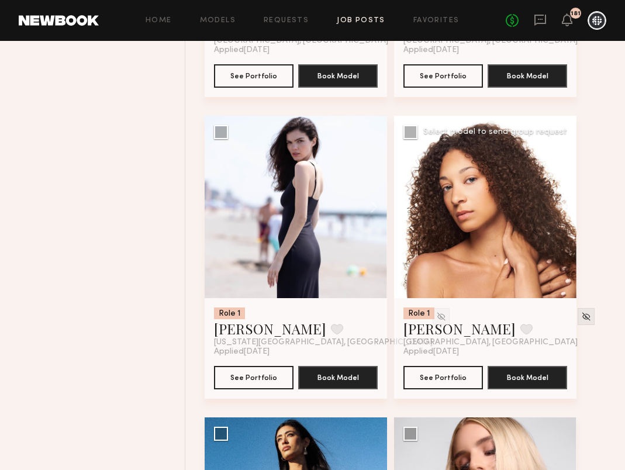
click at [562, 240] on button at bounding box center [557, 207] width 37 height 182
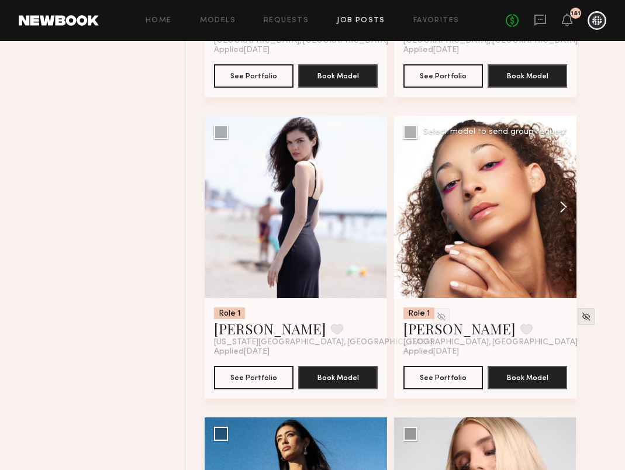
click at [562, 240] on button at bounding box center [557, 207] width 37 height 182
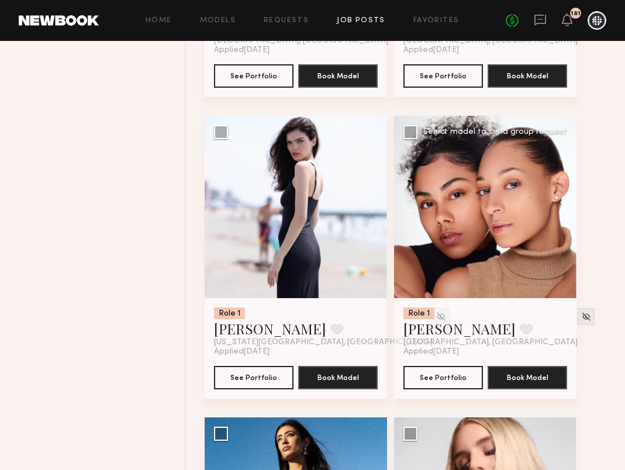
click at [562, 240] on button at bounding box center [557, 207] width 37 height 182
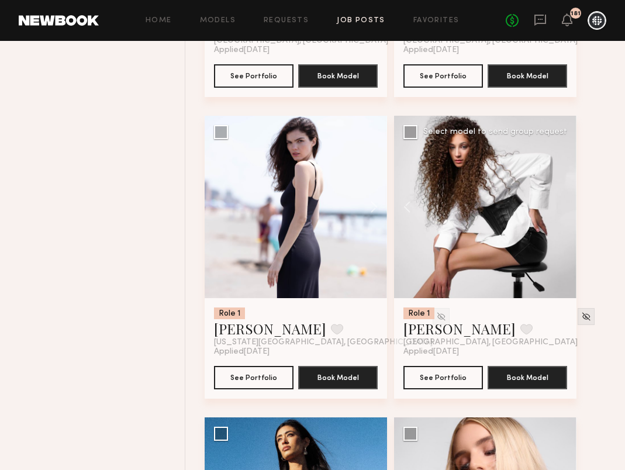
click at [562, 240] on div at bounding box center [485, 207] width 182 height 182
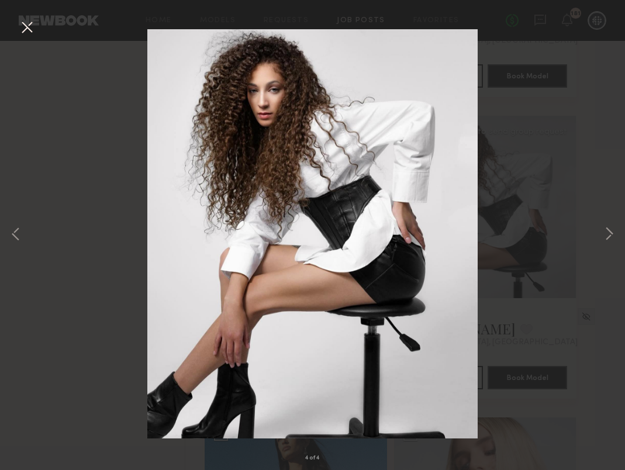
click at [563, 154] on div "4 of 4" at bounding box center [312, 235] width 625 height 470
click at [25, 28] on button at bounding box center [27, 28] width 19 height 21
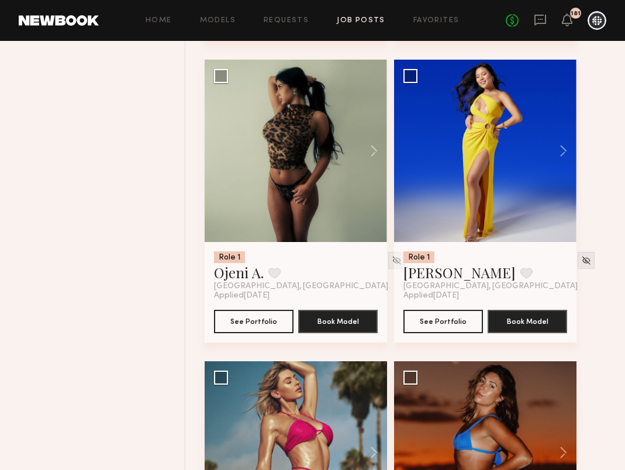
scroll to position [42070, 0]
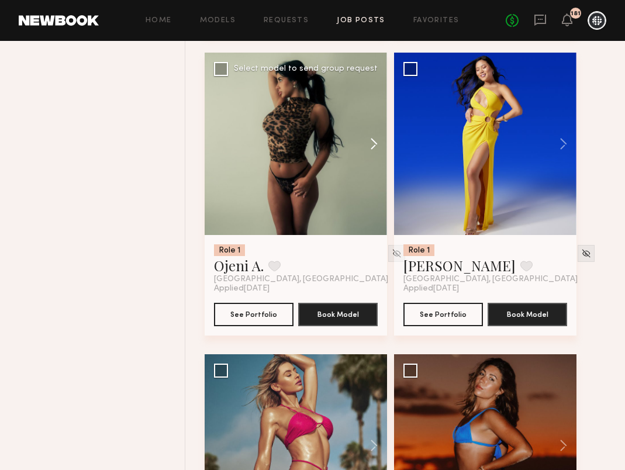
click at [371, 178] on button at bounding box center [368, 144] width 37 height 182
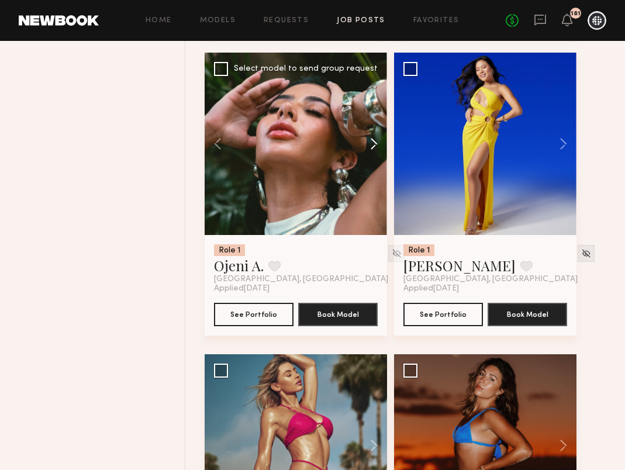
click at [371, 178] on button at bounding box center [368, 144] width 37 height 182
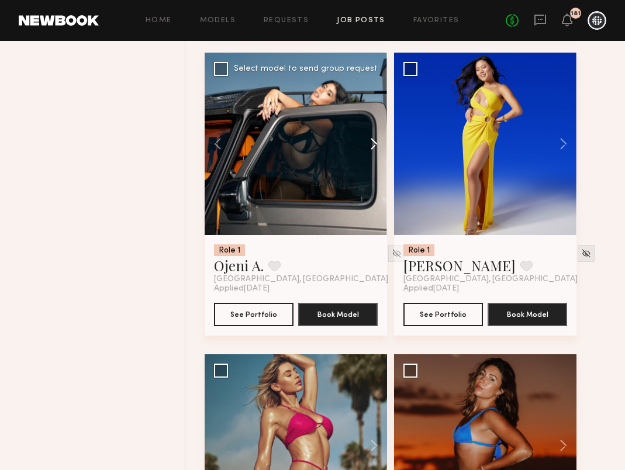
click at [371, 178] on button at bounding box center [368, 144] width 37 height 182
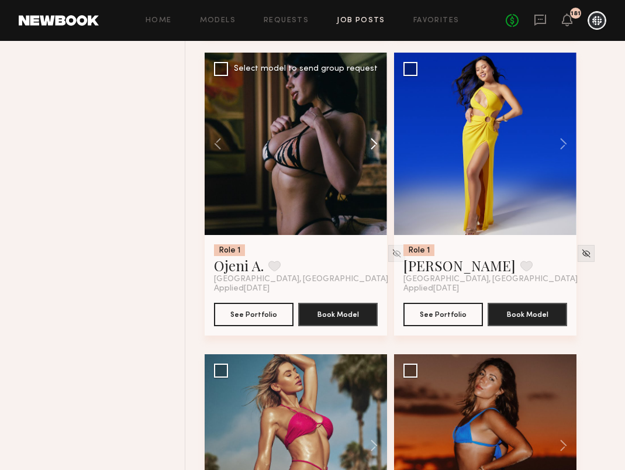
click at [371, 178] on button at bounding box center [368, 144] width 37 height 182
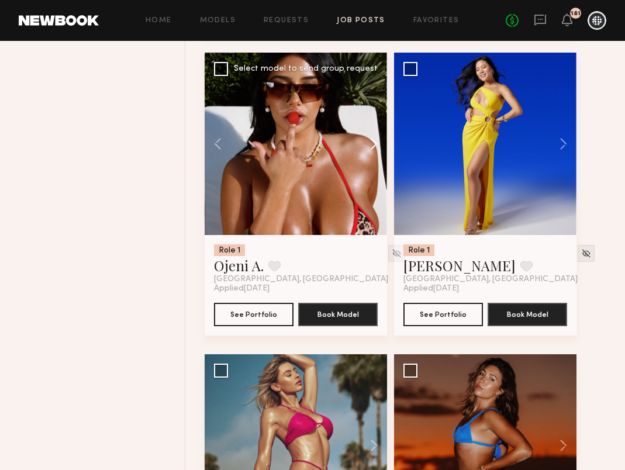
click at [371, 178] on button at bounding box center [368, 144] width 37 height 182
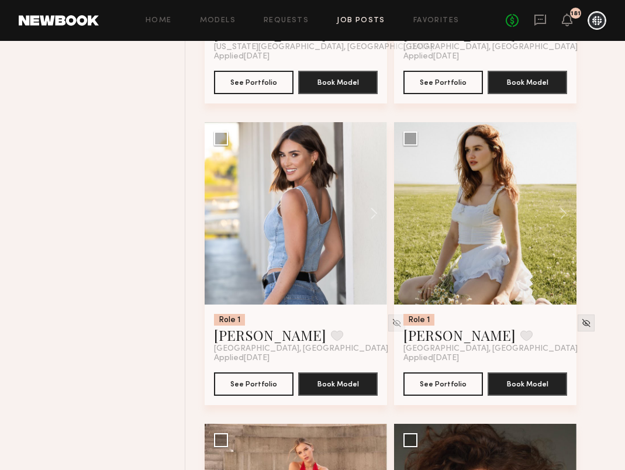
scroll to position [42905, 0]
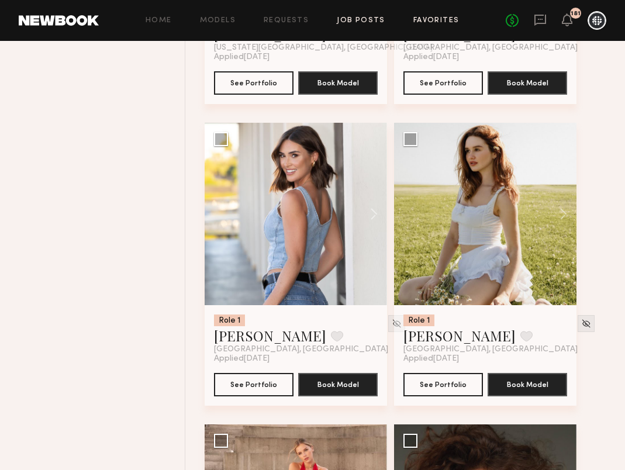
click at [427, 17] on link "Favorites" at bounding box center [436, 21] width 46 height 8
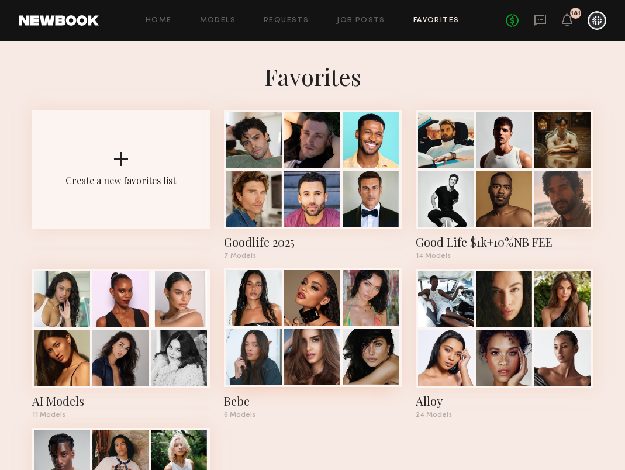
click at [256, 320] on div at bounding box center [254, 298] width 56 height 56
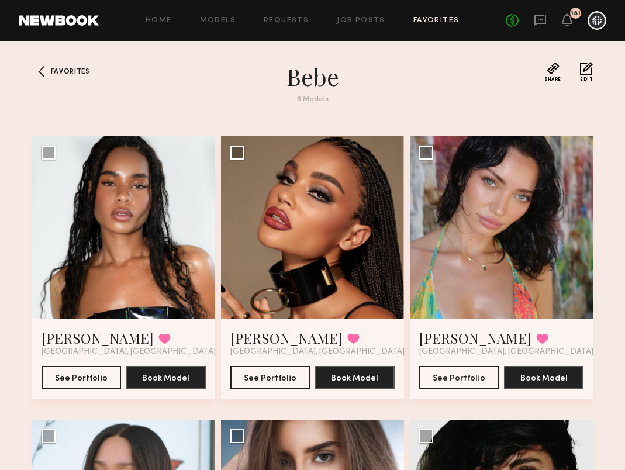
click at [63, 64] on div "Favorites" at bounding box center [58, 90] width 53 height 56
click at [66, 68] on span "Favorites" at bounding box center [70, 71] width 39 height 7
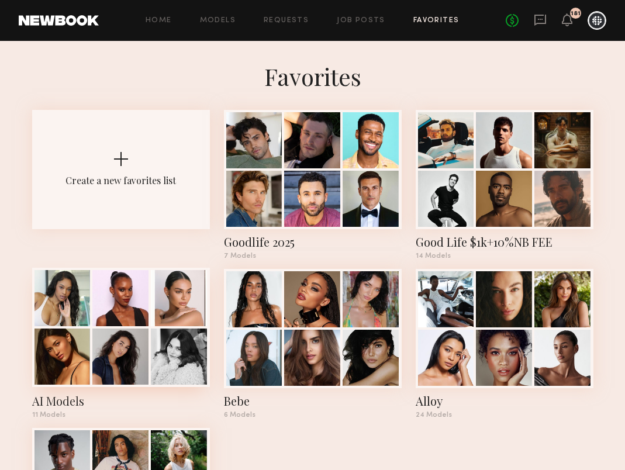
click at [130, 319] on div at bounding box center [120, 298] width 56 height 56
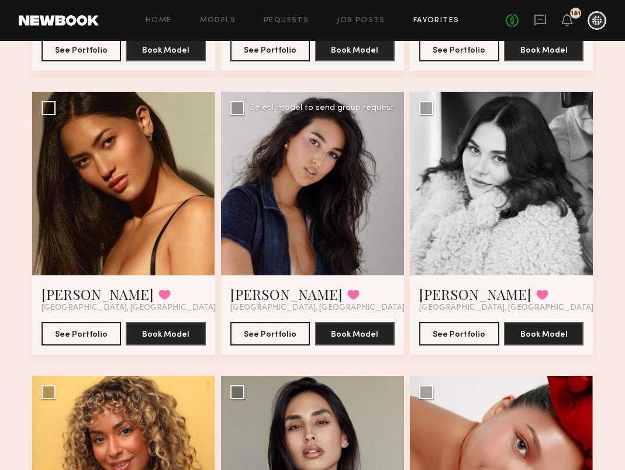
scroll to position [326, 0]
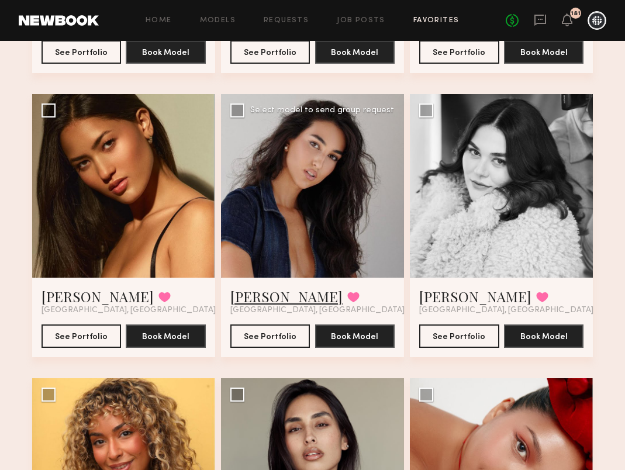
click at [263, 291] on link "[PERSON_NAME]" at bounding box center [286, 296] width 112 height 19
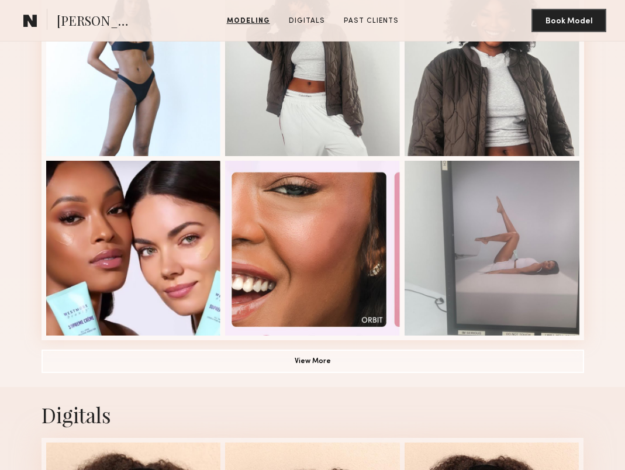
scroll to position [710, 0]
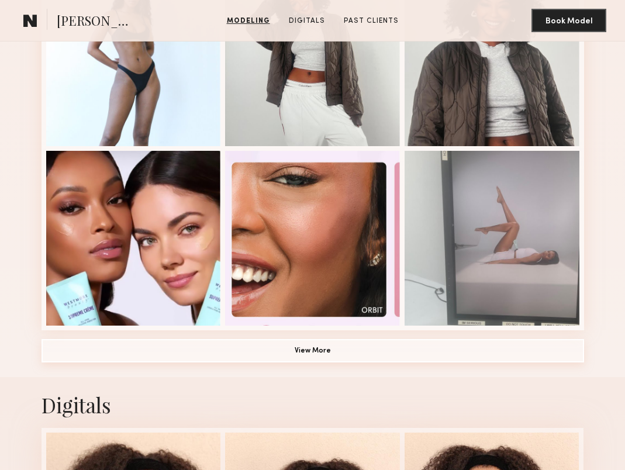
click at [275, 347] on button "View More" at bounding box center [313, 350] width 543 height 23
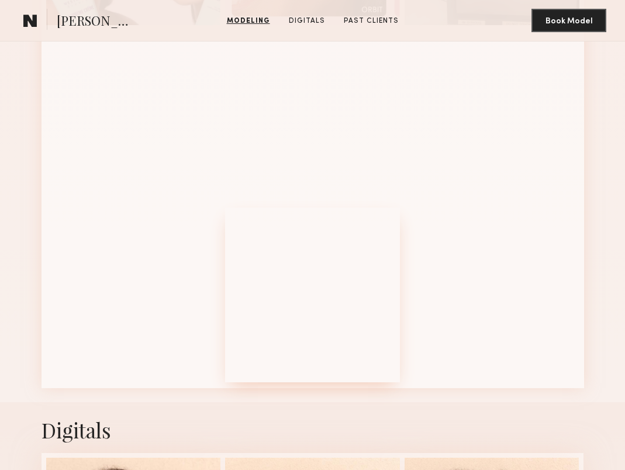
scroll to position [1058, 0]
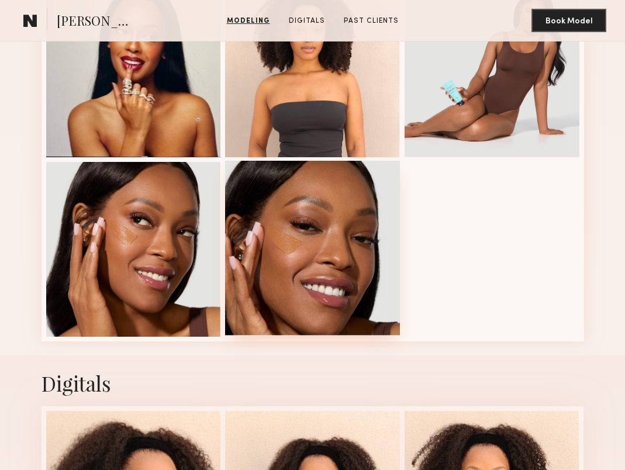
click at [328, 302] on div at bounding box center [312, 248] width 175 height 175
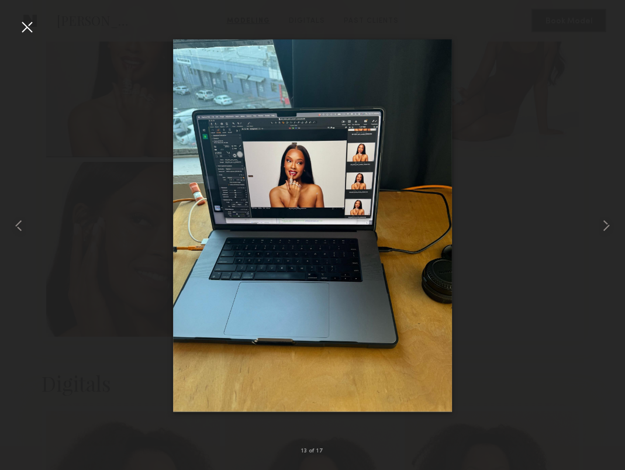
click at [33, 23] on div at bounding box center [27, 27] width 19 height 19
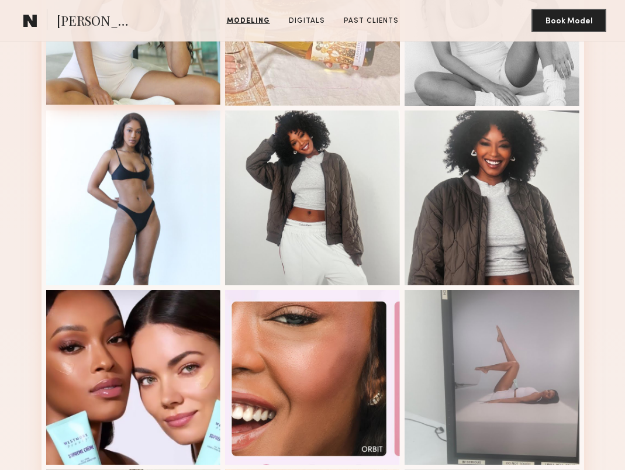
scroll to position [557, 0]
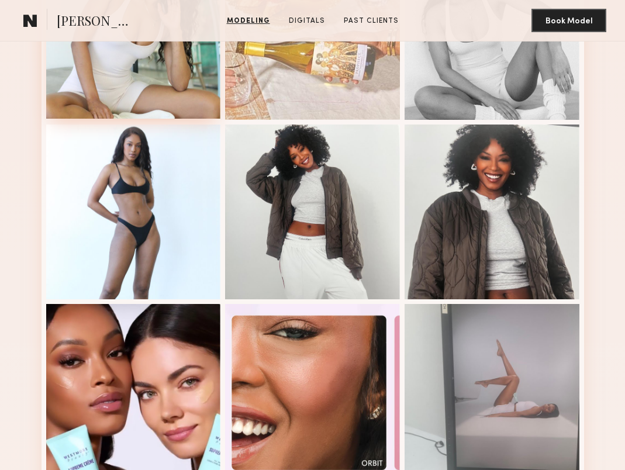
click at [116, 182] on div at bounding box center [133, 212] width 175 height 175
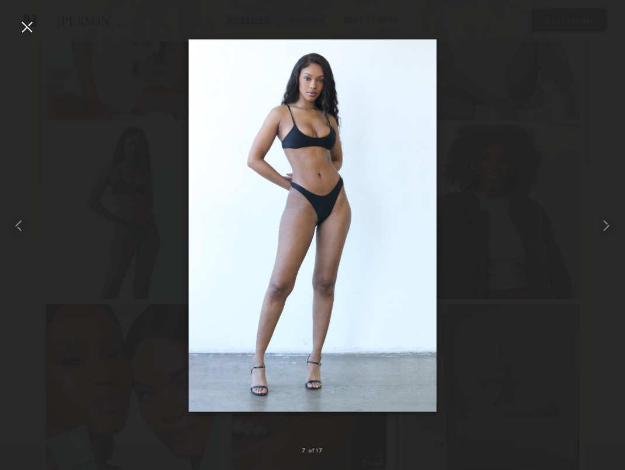
click at [31, 23] on div at bounding box center [27, 27] width 19 height 19
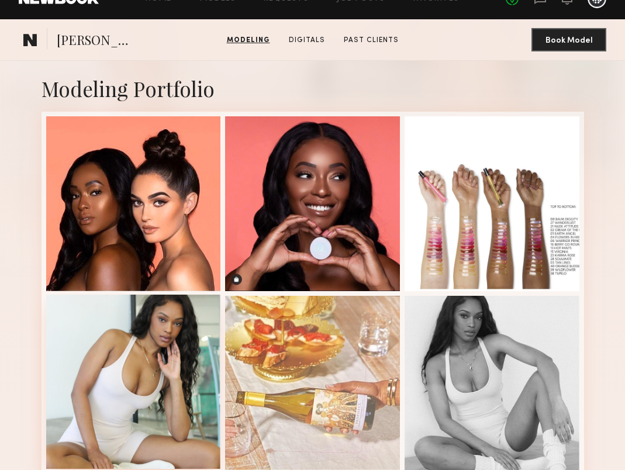
scroll to position [0, 0]
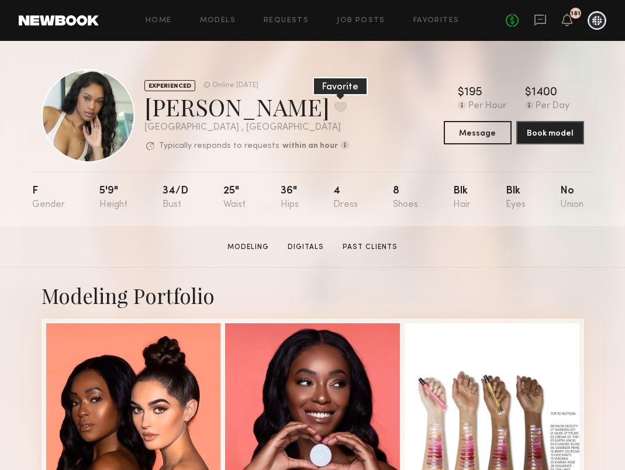
click at [334, 106] on button at bounding box center [340, 107] width 12 height 11
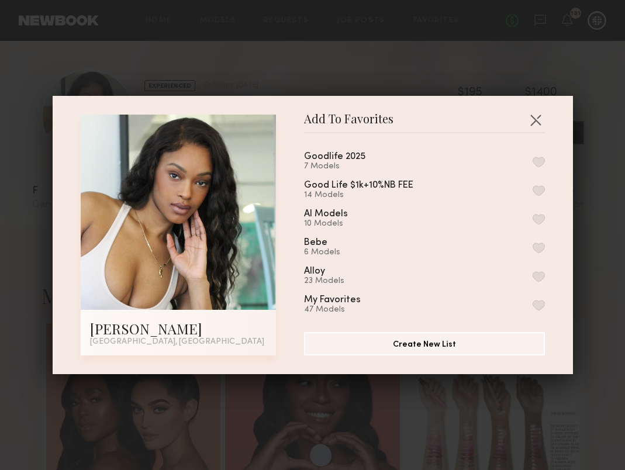
click at [537, 216] on button "button" at bounding box center [539, 219] width 12 height 11
click at [541, 114] on button "button" at bounding box center [535, 120] width 19 height 19
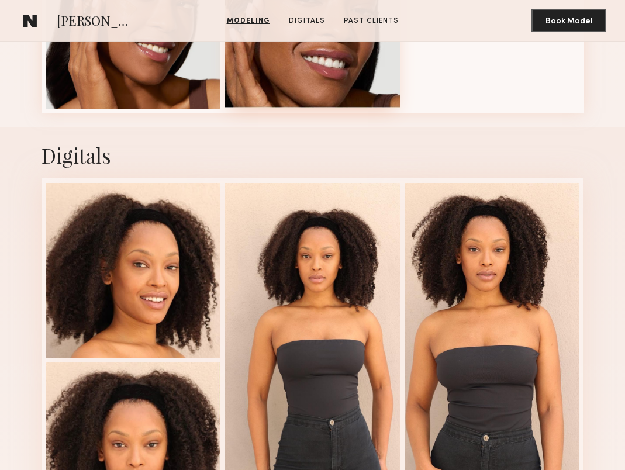
scroll to position [1365, 0]
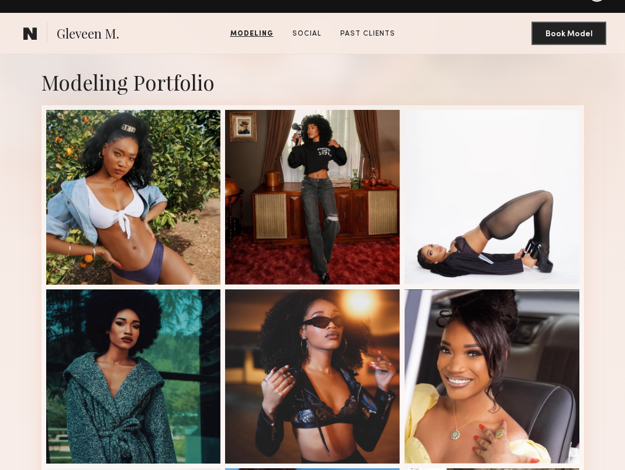
scroll to position [205, 0]
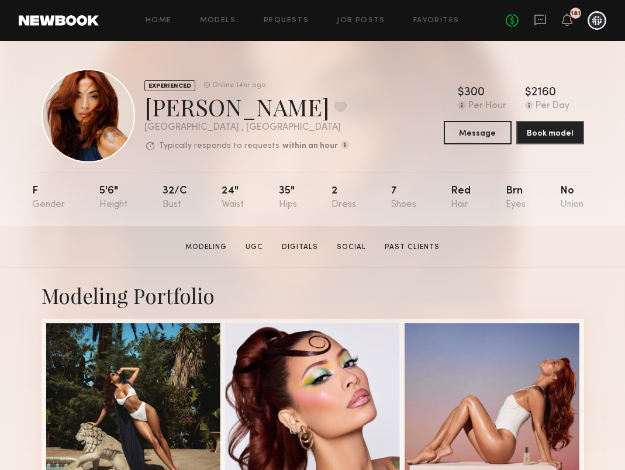
click at [294, 237] on section "Kimberly N. Modeling UGC Digitals Social Past Clients Message Book Model" at bounding box center [312, 247] width 625 height 42
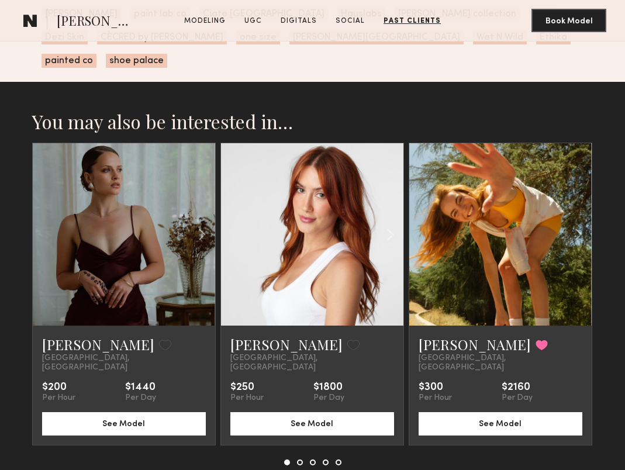
scroll to position [2603, 0]
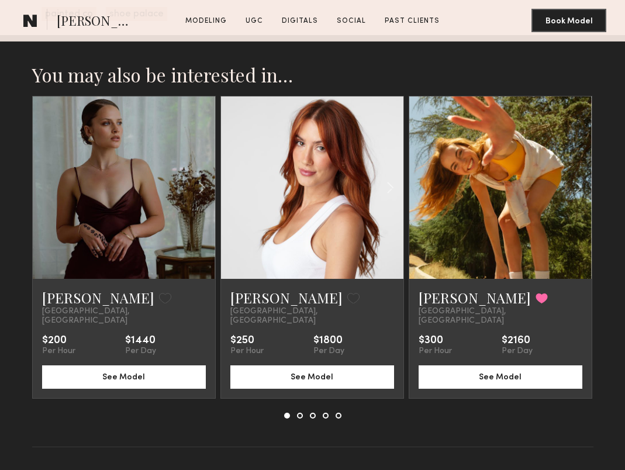
click at [309, 187] on link at bounding box center [312, 187] width 62 height 182
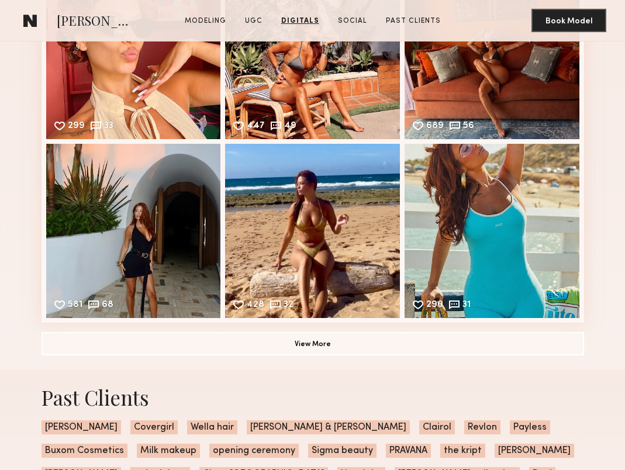
scroll to position [2126, 0]
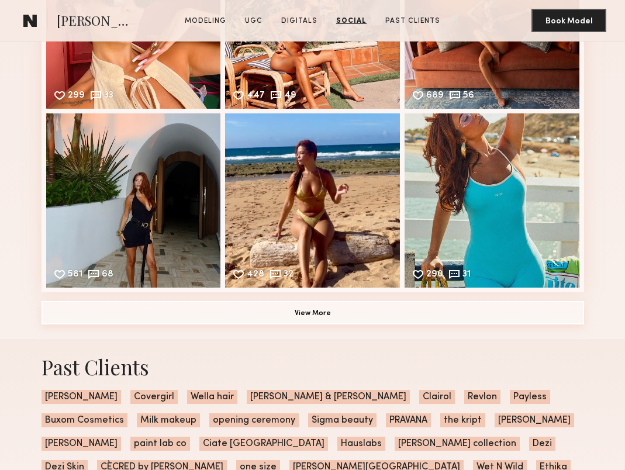
click at [262, 310] on button "View More" at bounding box center [313, 312] width 543 height 23
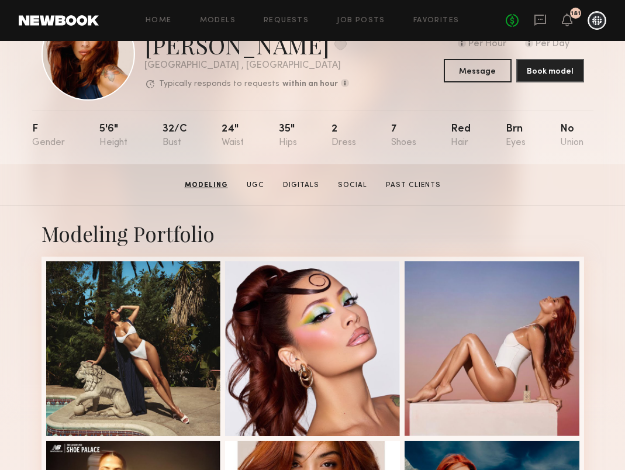
scroll to position [0, 0]
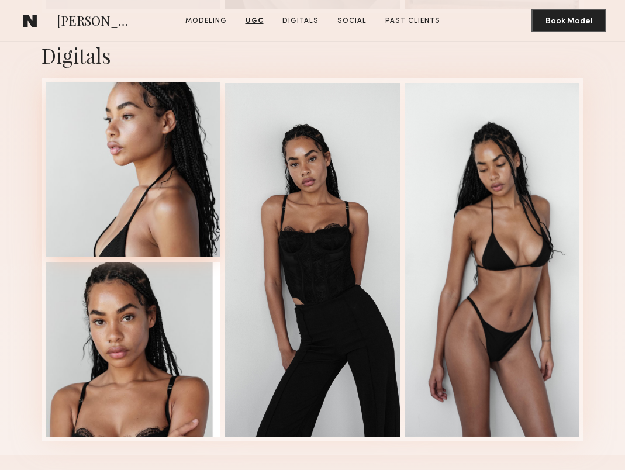
scroll to position [1782, 0]
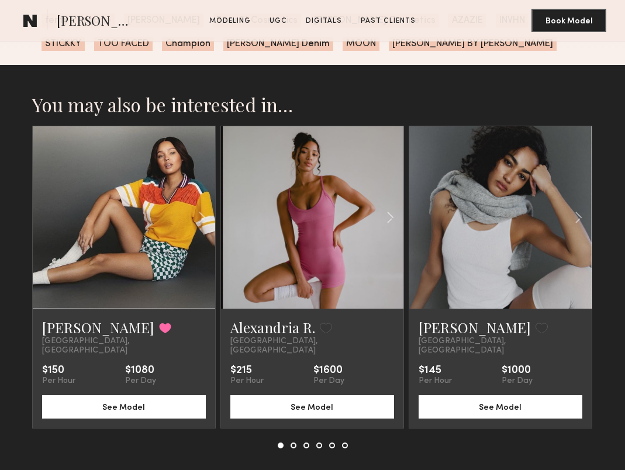
scroll to position [1886, 0]
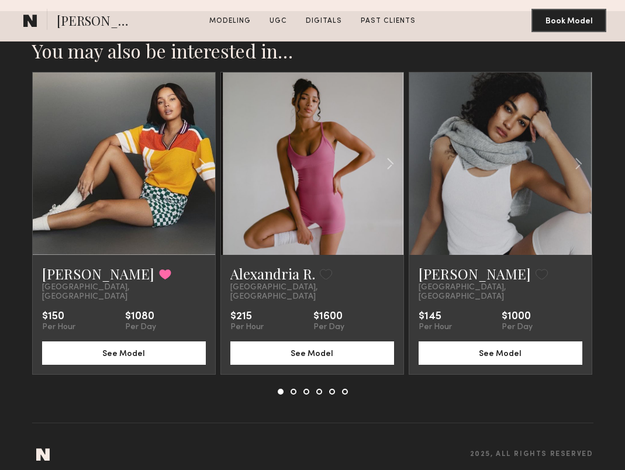
click at [293, 389] on button at bounding box center [294, 392] width 6 height 6
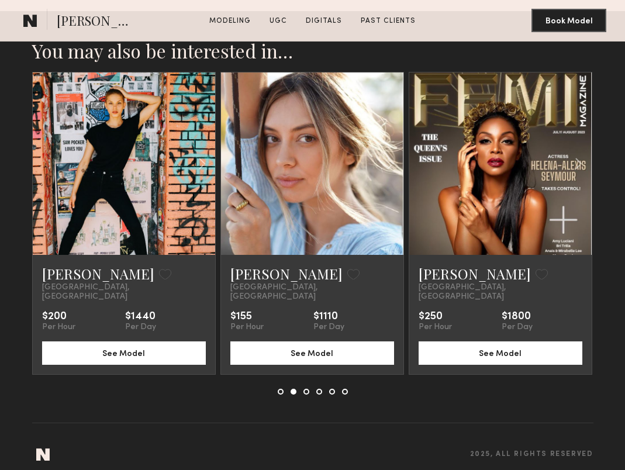
click at [302, 389] on div at bounding box center [313, 392] width 70 height 6
click at [310, 389] on div at bounding box center [313, 392] width 70 height 6
click at [306, 389] on button at bounding box center [306, 392] width 6 height 6
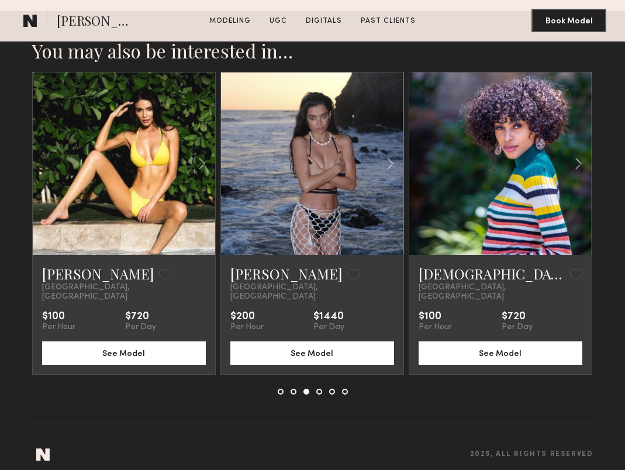
click at [319, 389] on button at bounding box center [319, 392] width 6 height 6
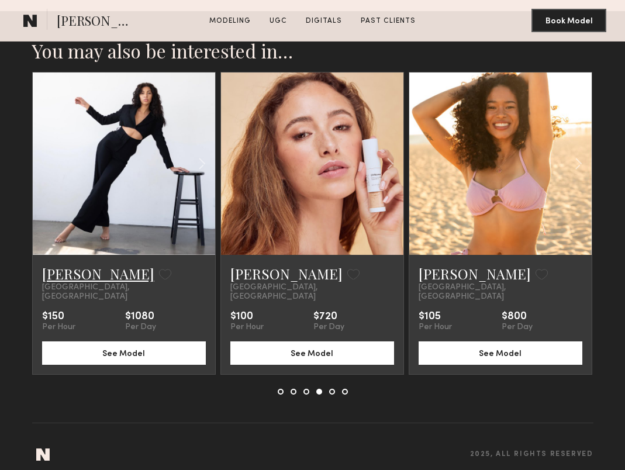
click at [75, 277] on link "Payton P." at bounding box center [98, 273] width 112 height 19
click at [333, 389] on button at bounding box center [332, 392] width 6 height 6
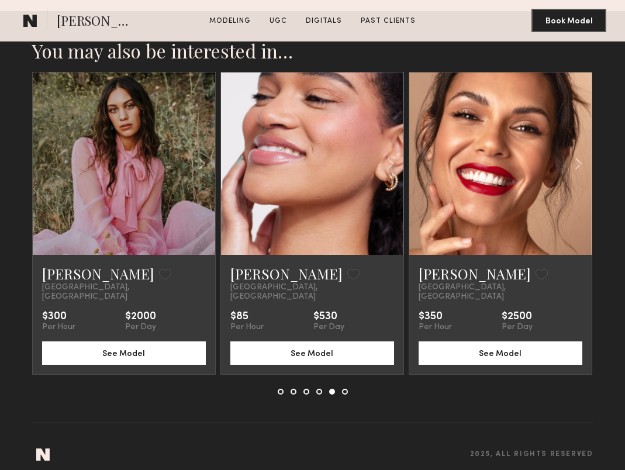
click at [346, 389] on div at bounding box center [313, 392] width 70 height 6
click at [344, 389] on button at bounding box center [345, 392] width 6 height 6
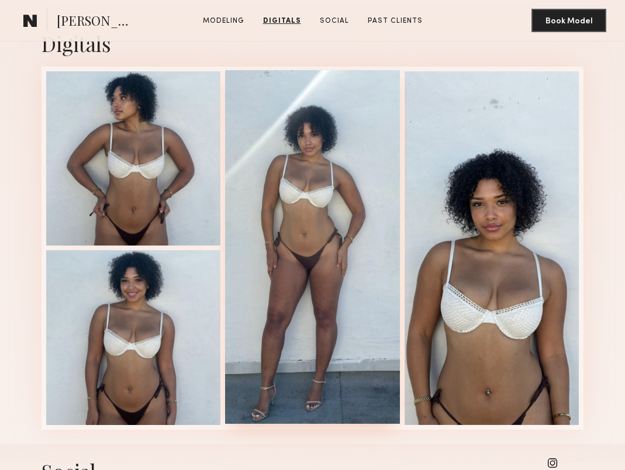
scroll to position [1090, 0]
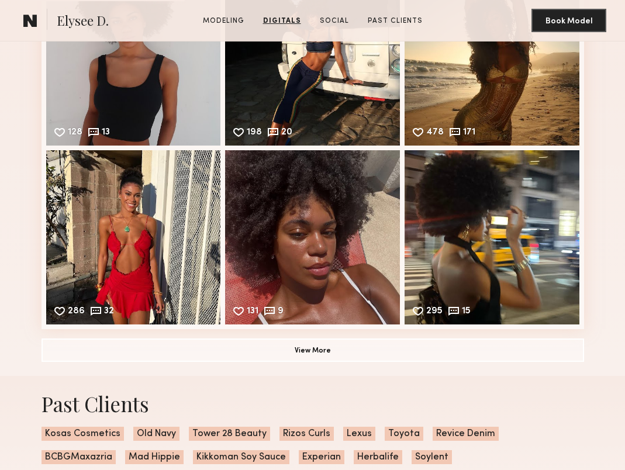
scroll to position [1693, 0]
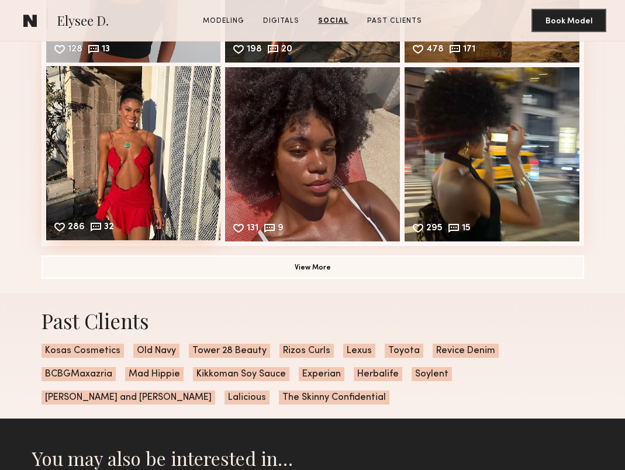
click at [165, 161] on div "286 32 Likes & comments displayed to show model’s engagement" at bounding box center [133, 153] width 175 height 175
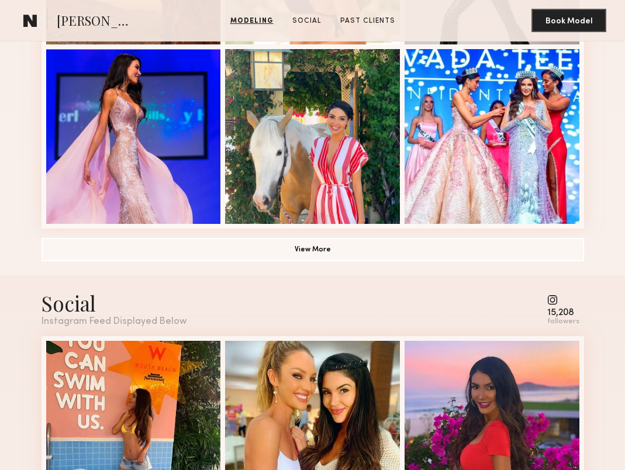
scroll to position [809, 0]
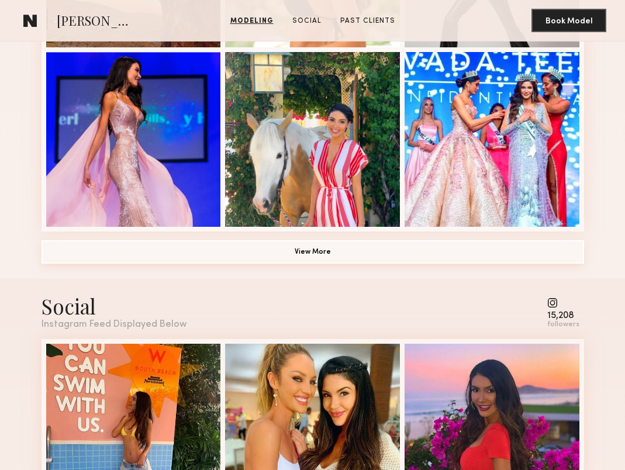
click at [260, 260] on button "View More" at bounding box center [313, 251] width 543 height 23
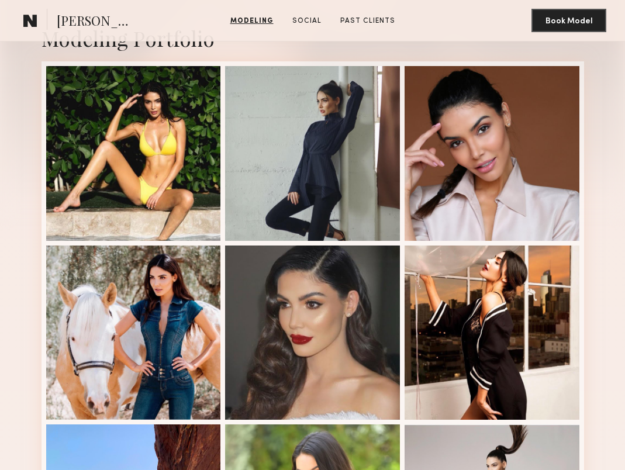
scroll to position [243, 0]
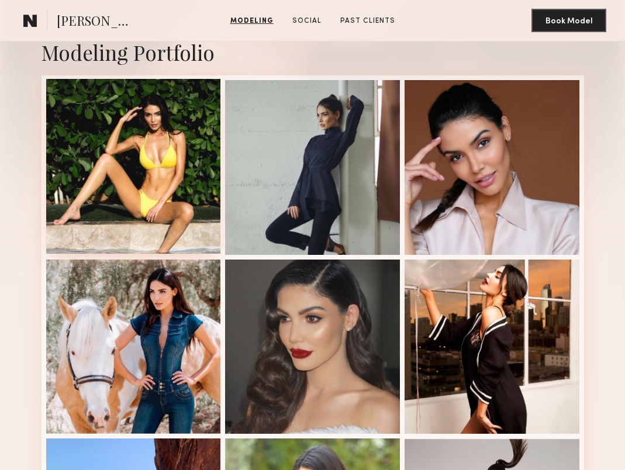
click at [180, 207] on div at bounding box center [133, 166] width 175 height 175
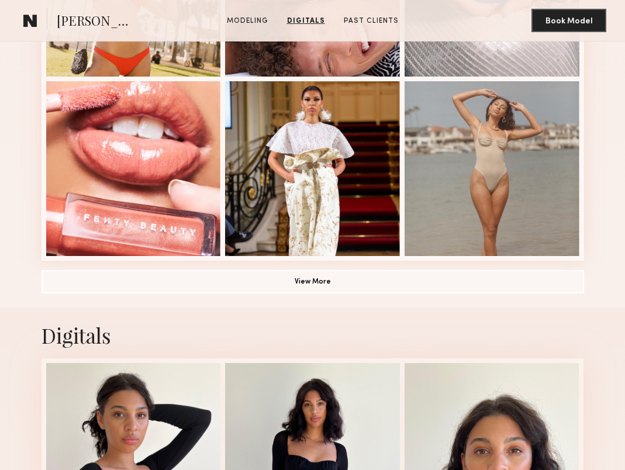
scroll to position [770, 0]
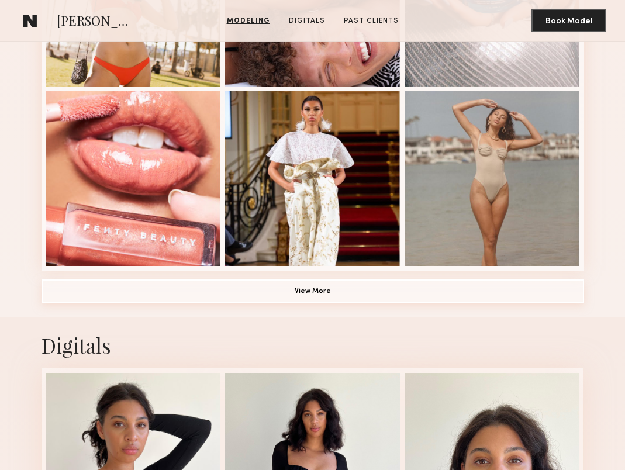
click at [245, 284] on button "View More" at bounding box center [313, 290] width 543 height 23
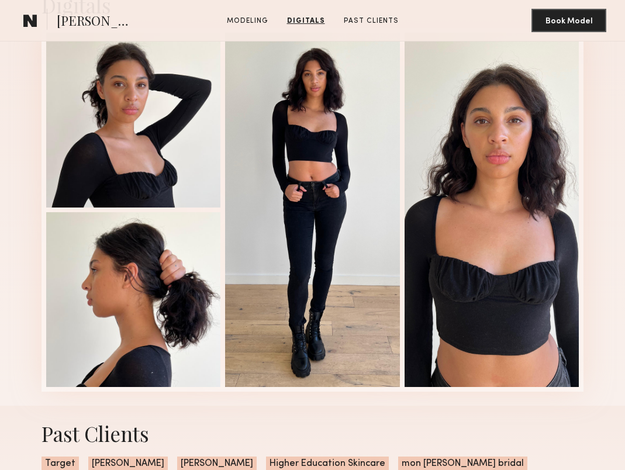
scroll to position [1253, 0]
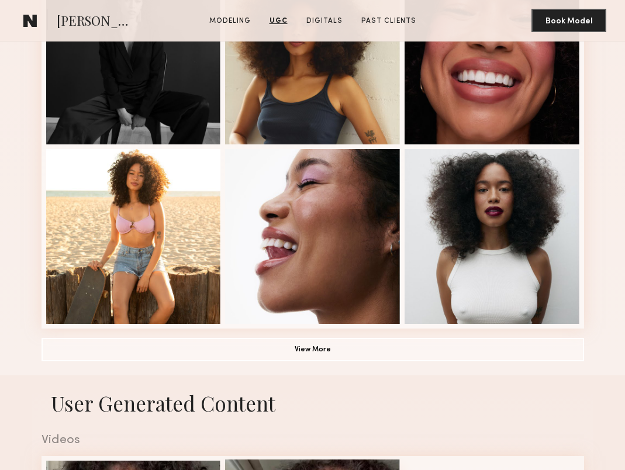
scroll to position [695, 0]
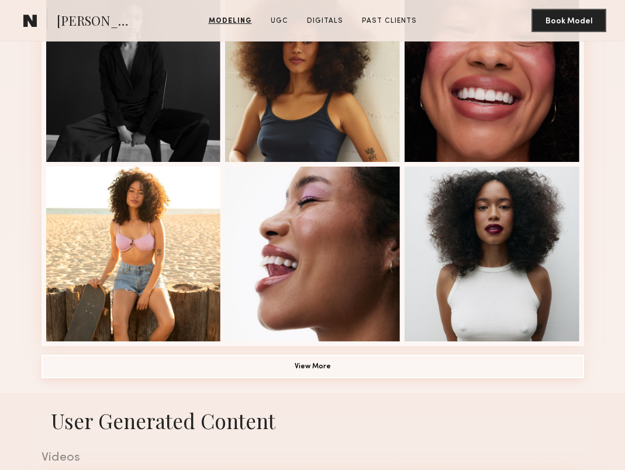
click at [219, 360] on button "View More" at bounding box center [313, 366] width 543 height 23
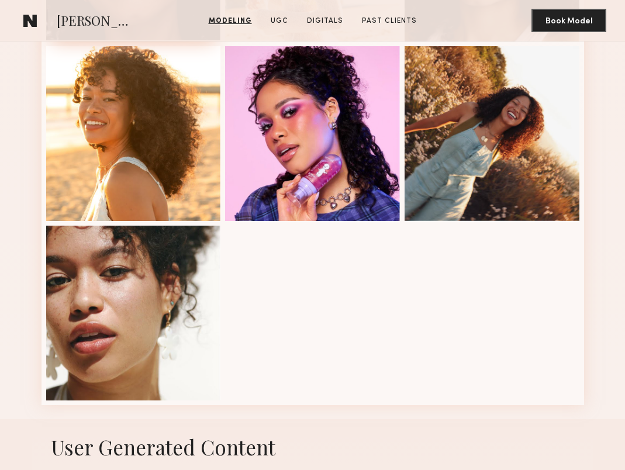
scroll to position [1223, 0]
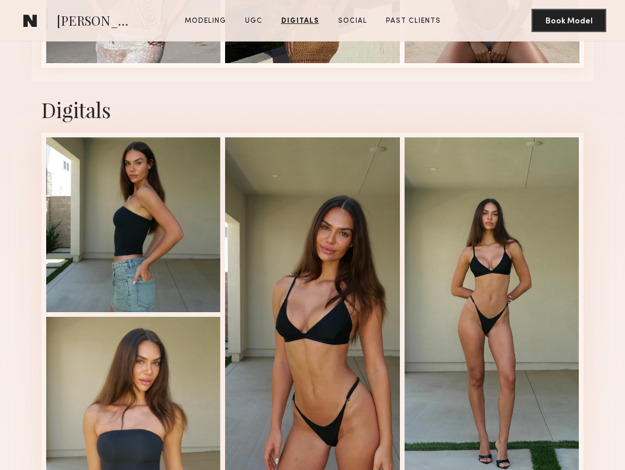
scroll to position [2601, 0]
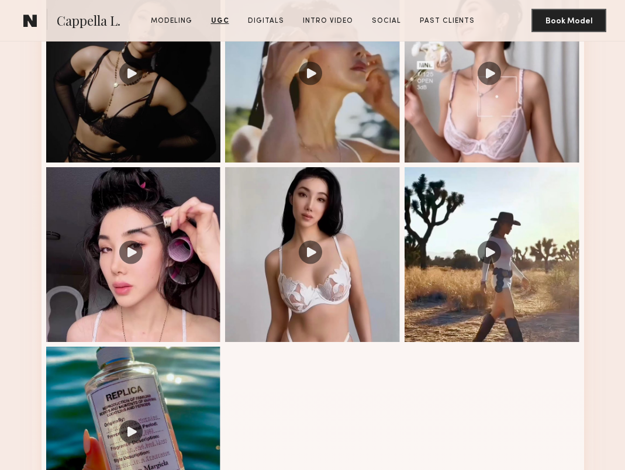
scroll to position [1190, 0]
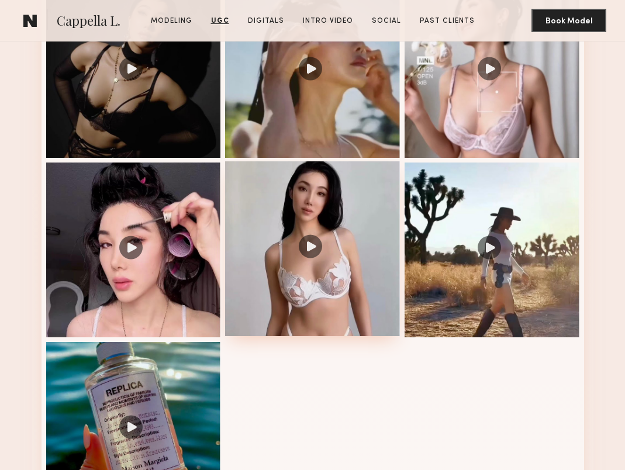
click at [333, 223] on div at bounding box center [312, 248] width 175 height 175
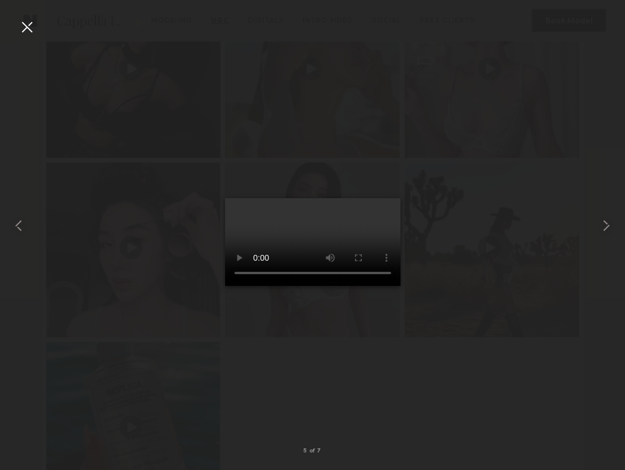
click at [29, 18] on div at bounding box center [27, 27] width 19 height 19
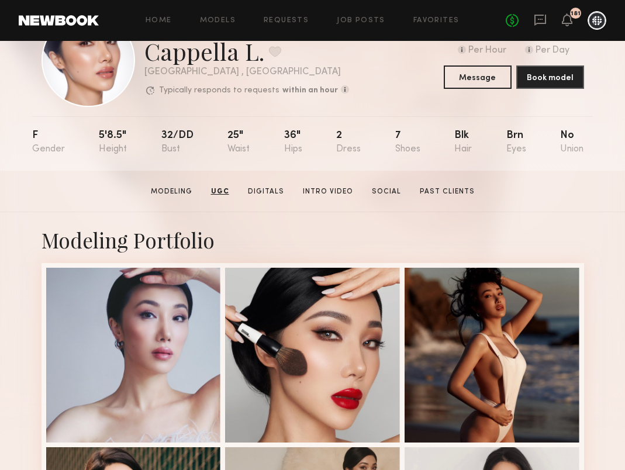
scroll to position [0, 0]
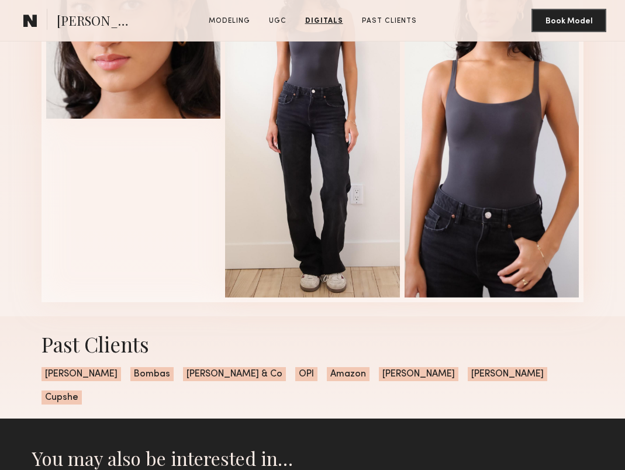
scroll to position [1510, 0]
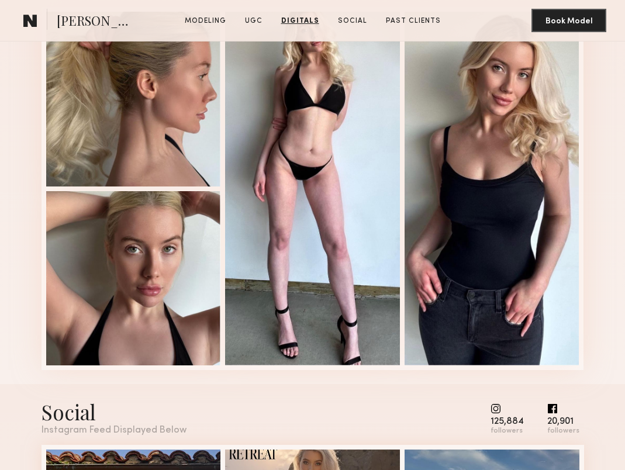
scroll to position [2370, 0]
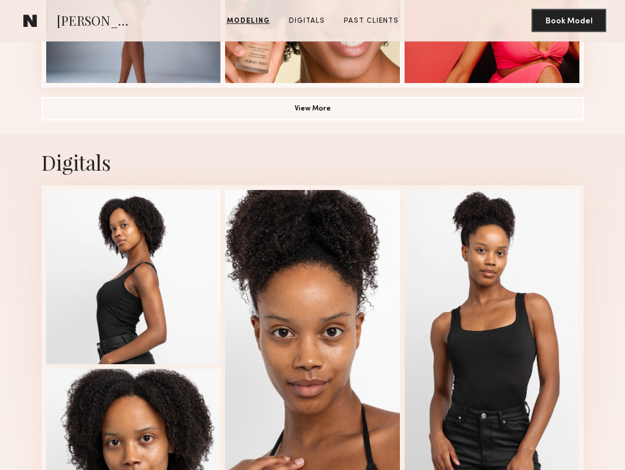
scroll to position [1094, 0]
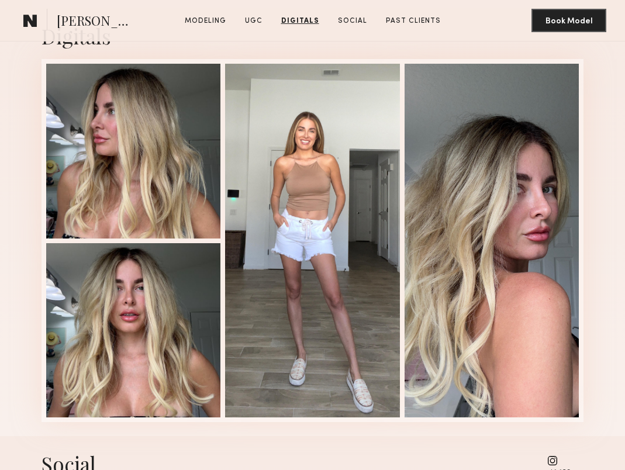
scroll to position [1800, 0]
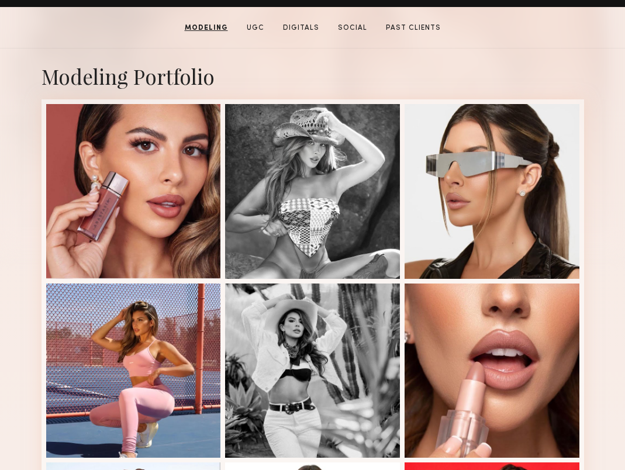
scroll to position [218, 0]
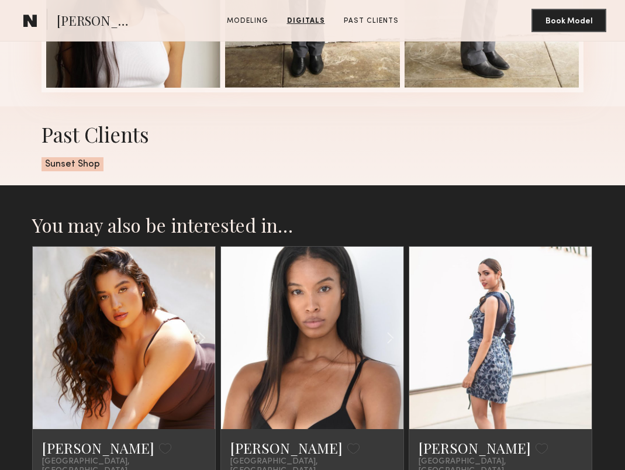
scroll to position [1431, 0]
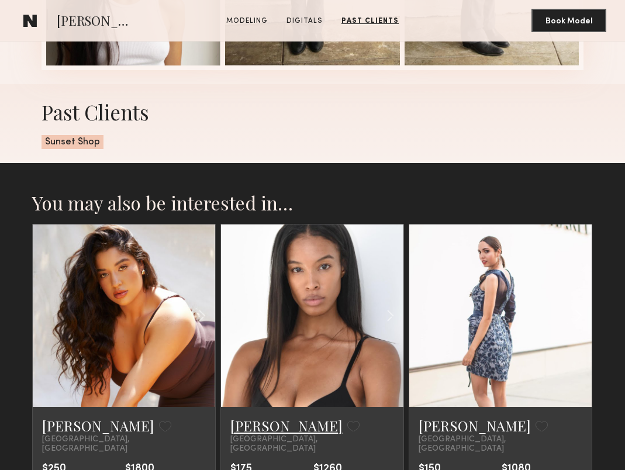
click at [242, 428] on link "[PERSON_NAME]" at bounding box center [286, 425] width 112 height 19
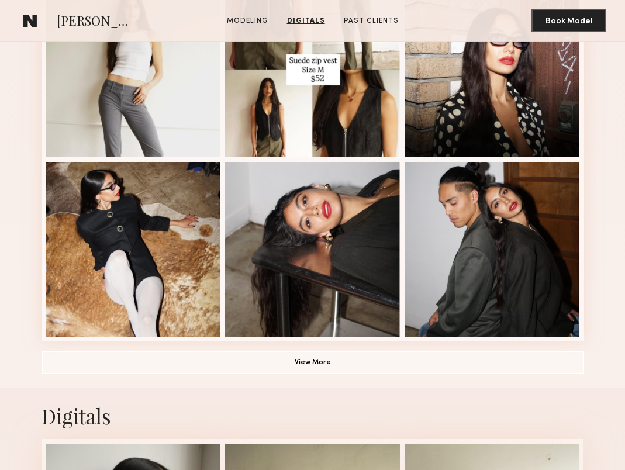
scroll to position [692, 0]
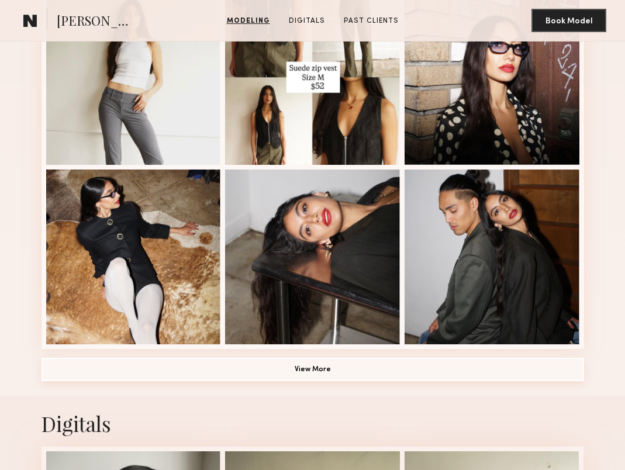
click at [136, 363] on button "View More" at bounding box center [313, 369] width 543 height 23
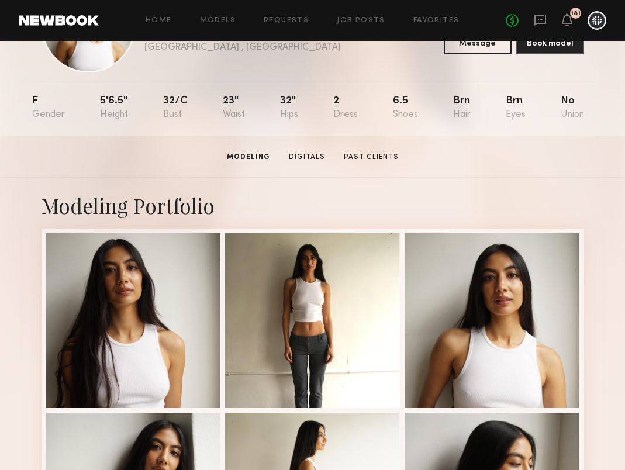
scroll to position [0, 0]
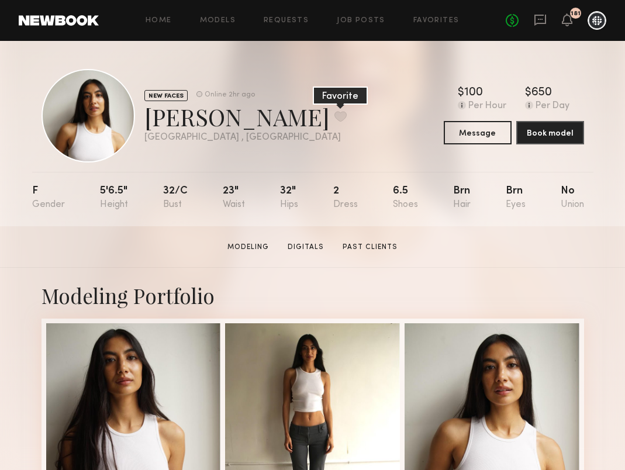
click at [334, 113] on button at bounding box center [340, 116] width 12 height 11
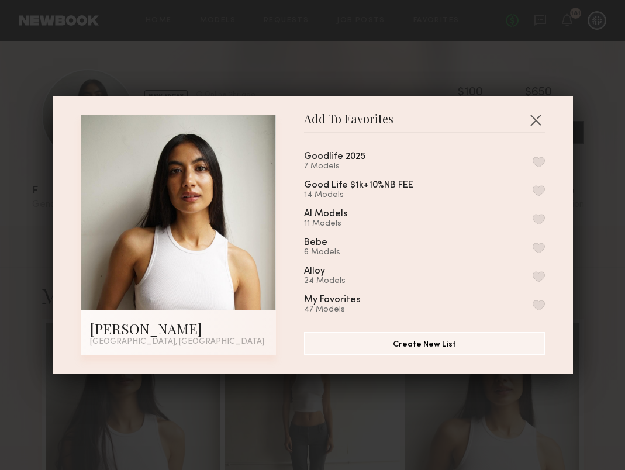
scroll to position [7, 0]
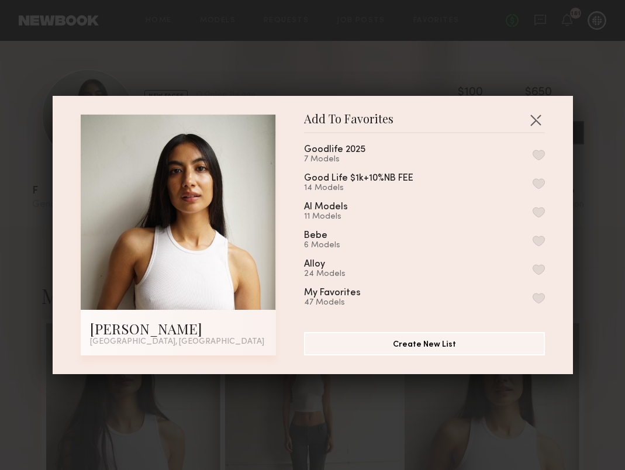
click at [537, 293] on button "button" at bounding box center [539, 298] width 12 height 11
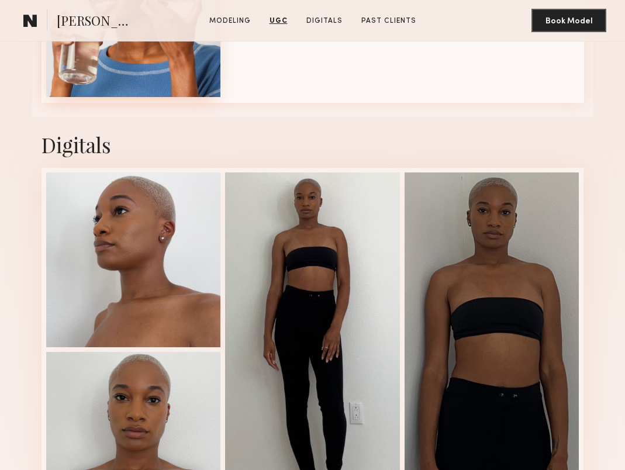
scroll to position [2039, 0]
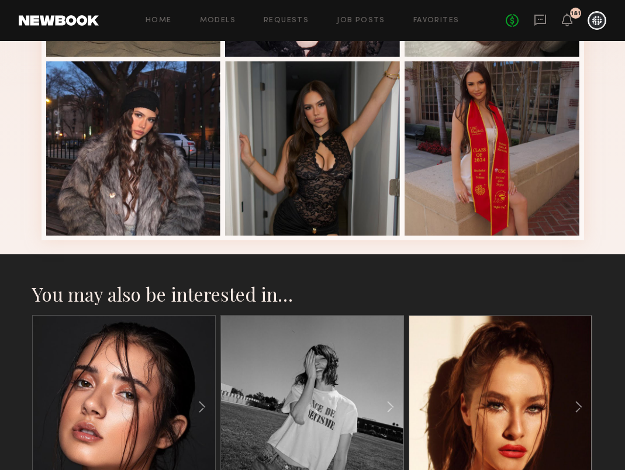
scroll to position [644, 0]
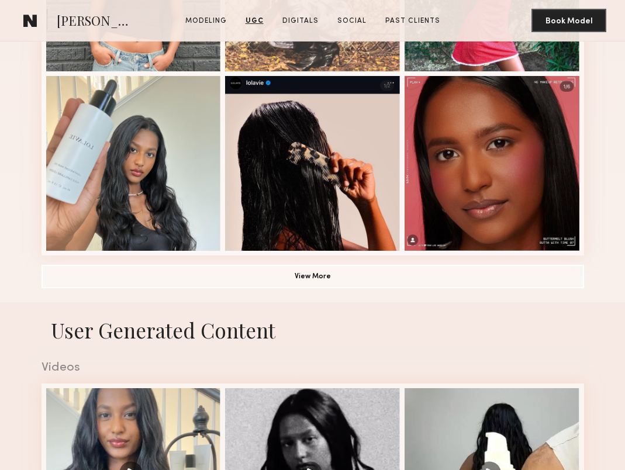
scroll to position [530, 0]
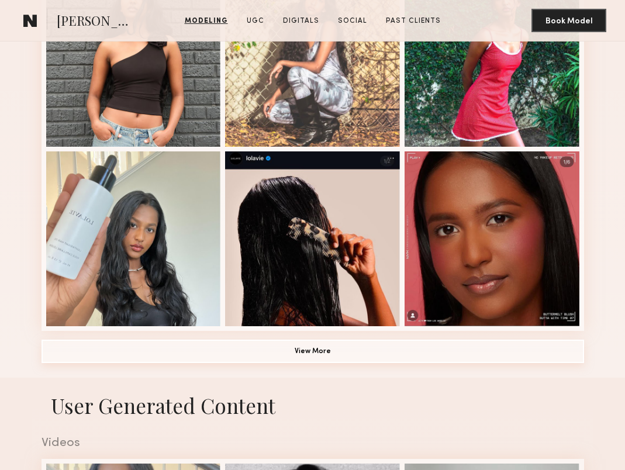
click at [244, 348] on button "View More" at bounding box center [313, 351] width 543 height 23
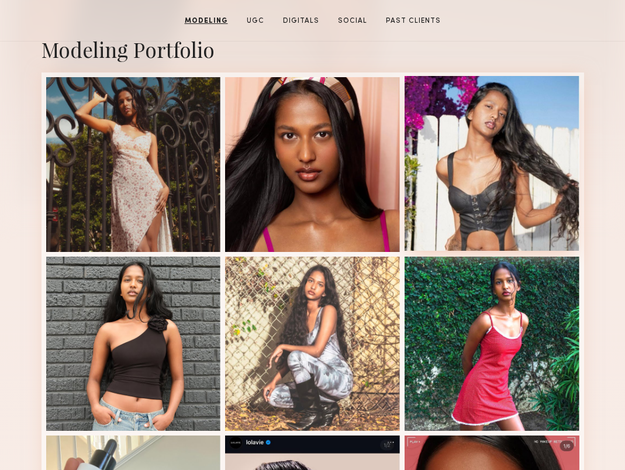
scroll to position [0, 0]
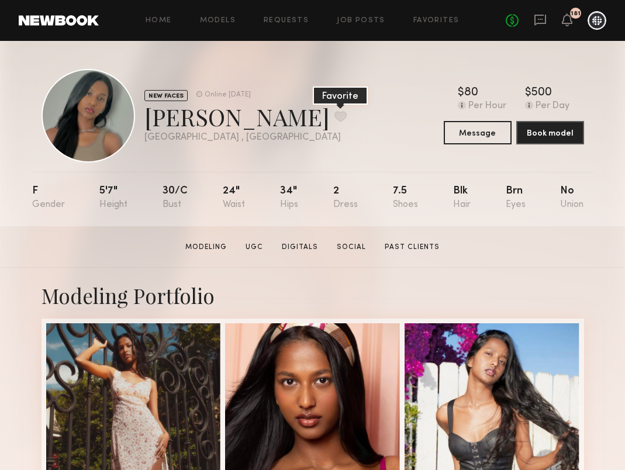
click at [334, 117] on button at bounding box center [340, 116] width 12 height 11
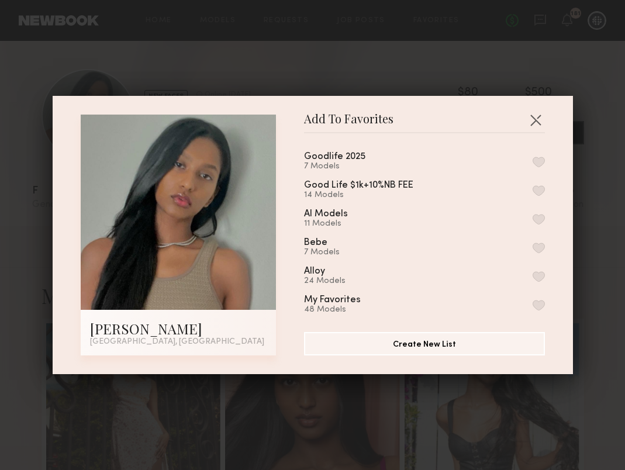
click at [541, 216] on button "button" at bounding box center [539, 219] width 12 height 11
click at [540, 114] on button "button" at bounding box center [535, 120] width 19 height 19
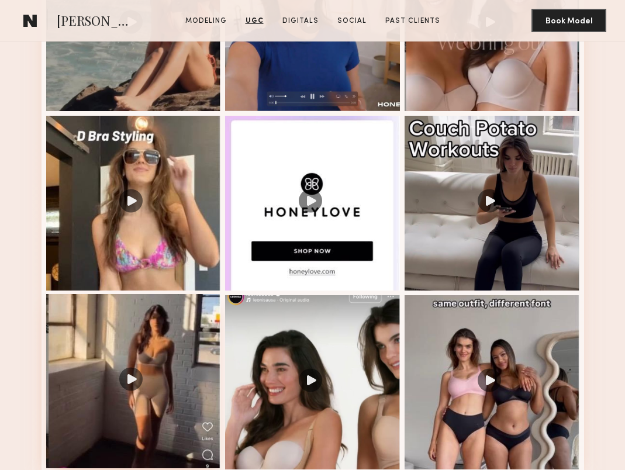
scroll to position [1238, 0]
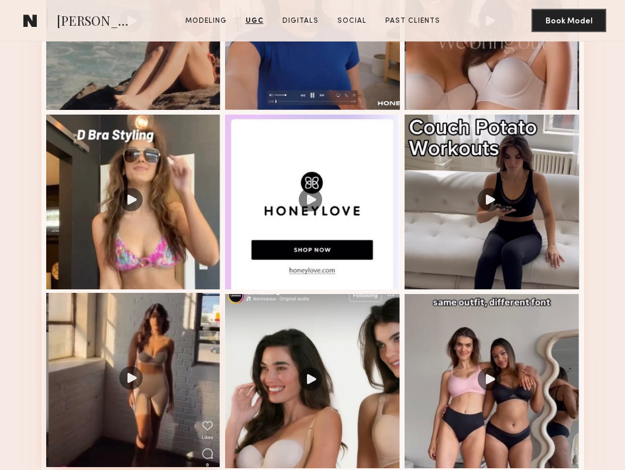
click at [160, 364] on div at bounding box center [133, 380] width 175 height 175
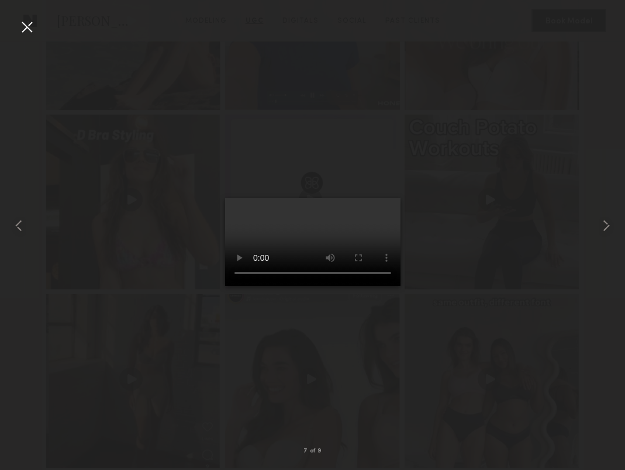
click at [19, 35] on div at bounding box center [27, 27] width 19 height 19
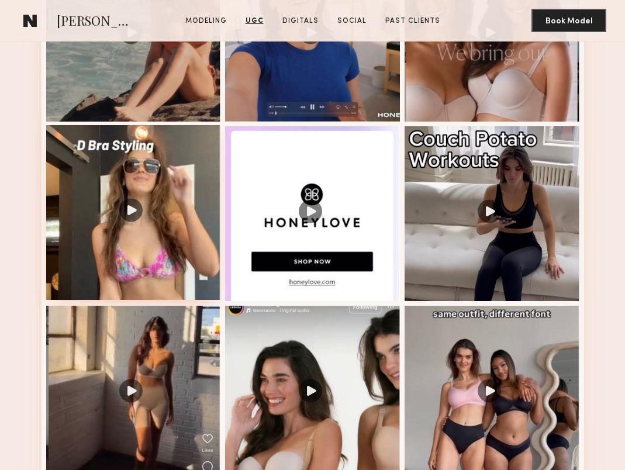
scroll to position [1224, 0]
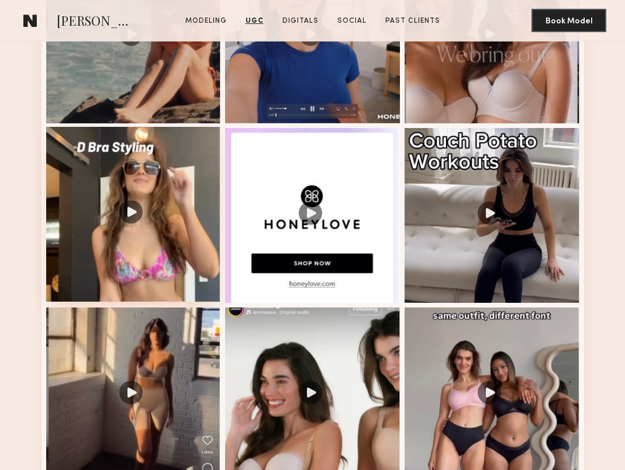
click at [124, 247] on div at bounding box center [133, 214] width 175 height 175
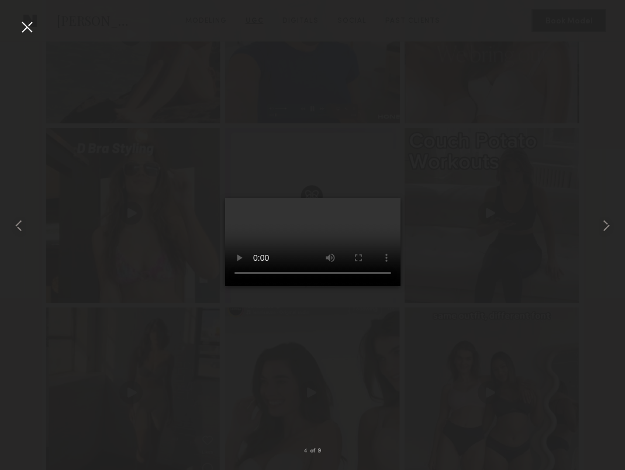
click at [25, 22] on div at bounding box center [27, 27] width 19 height 19
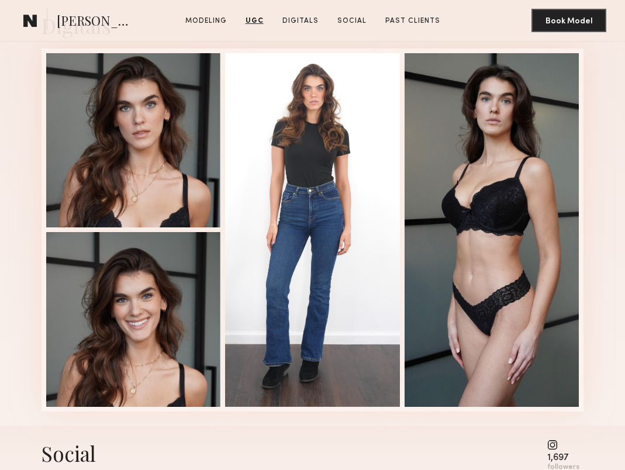
scroll to position [2512, 0]
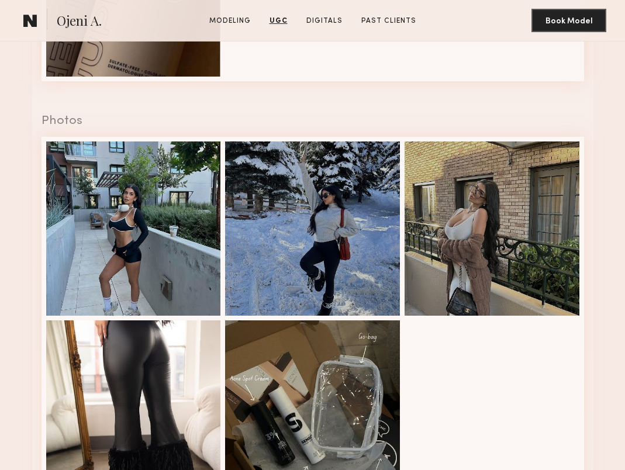
scroll to position [1818, 0]
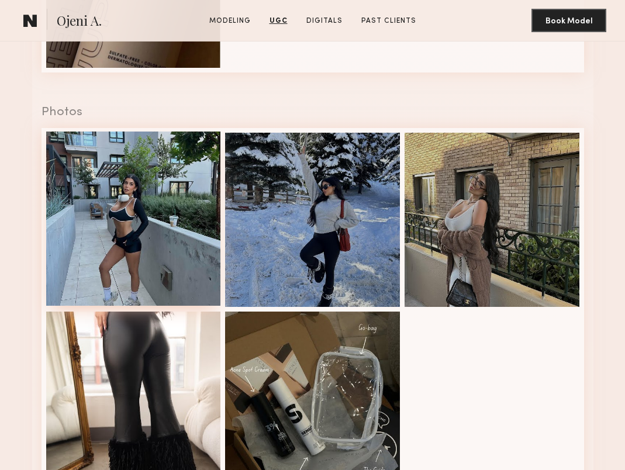
click at [116, 232] on div at bounding box center [133, 219] width 175 height 175
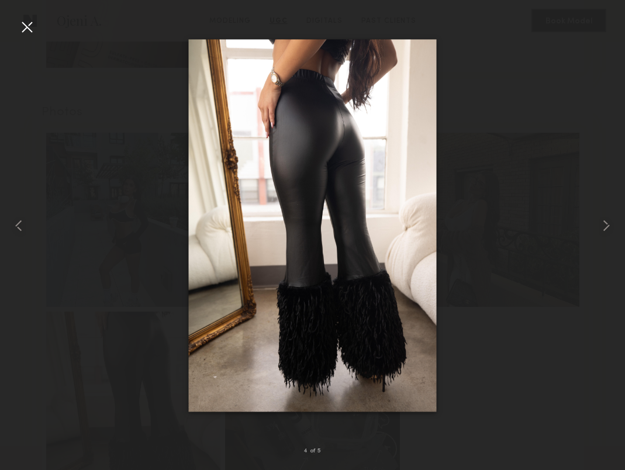
click at [32, 33] on div at bounding box center [27, 27] width 19 height 19
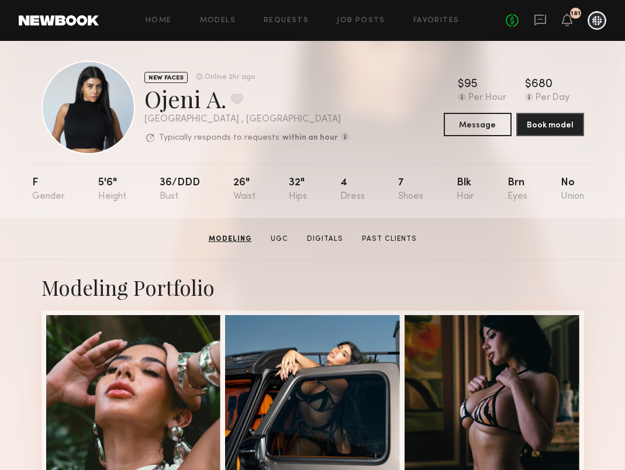
scroll to position [0, 0]
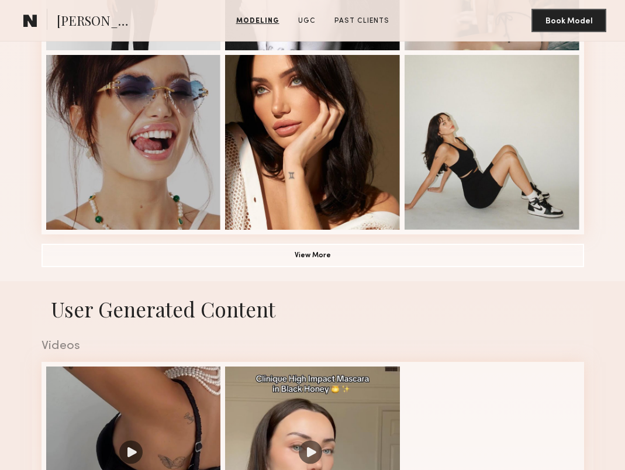
scroll to position [791, 0]
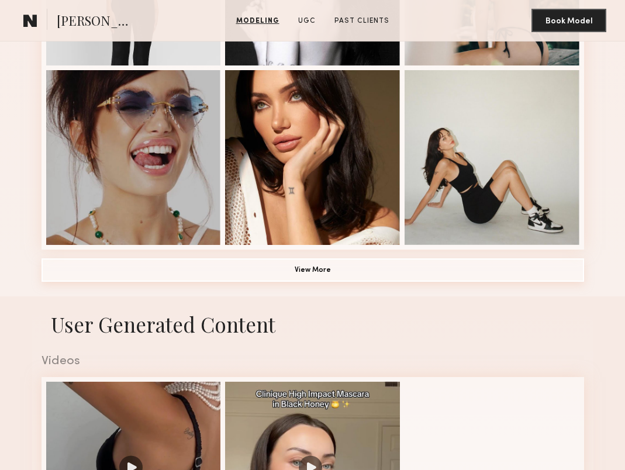
click at [175, 266] on button "View More" at bounding box center [313, 269] width 543 height 23
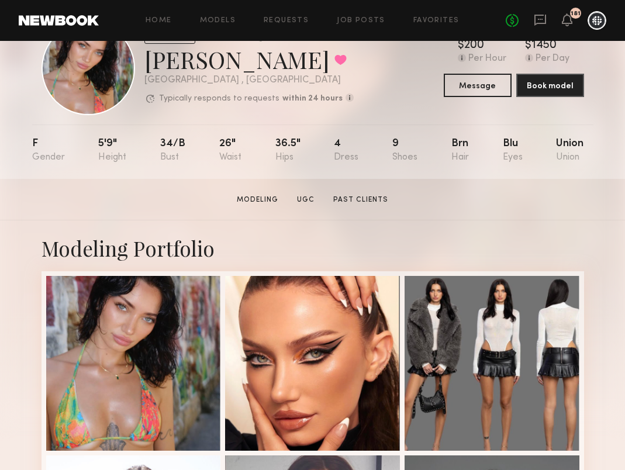
scroll to position [51, 0]
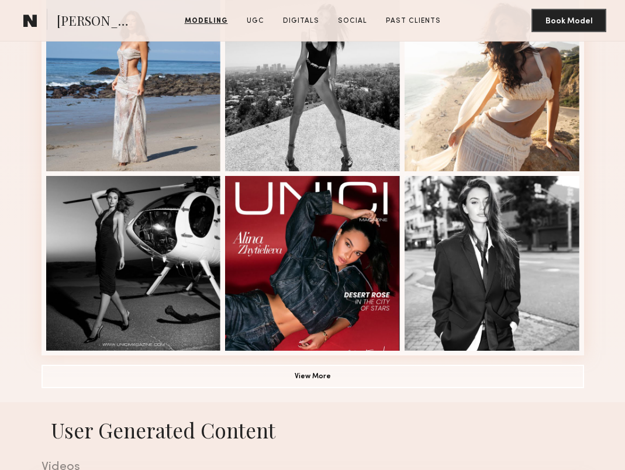
scroll to position [693, 0]
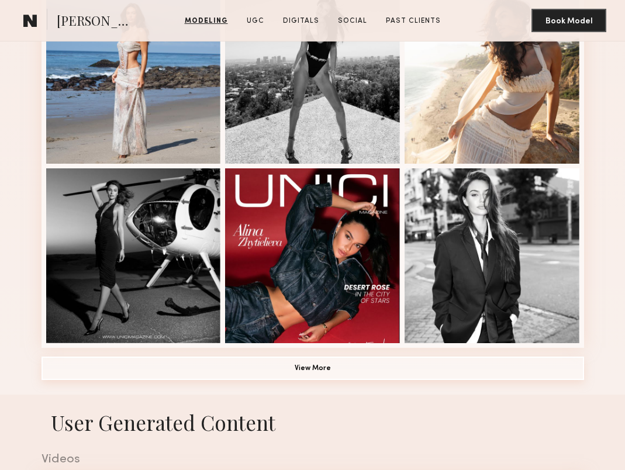
click at [220, 365] on button "View More" at bounding box center [313, 368] width 543 height 23
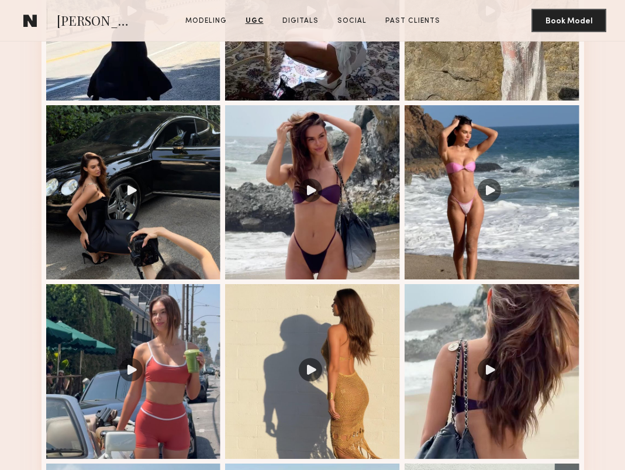
scroll to position [1937, 0]
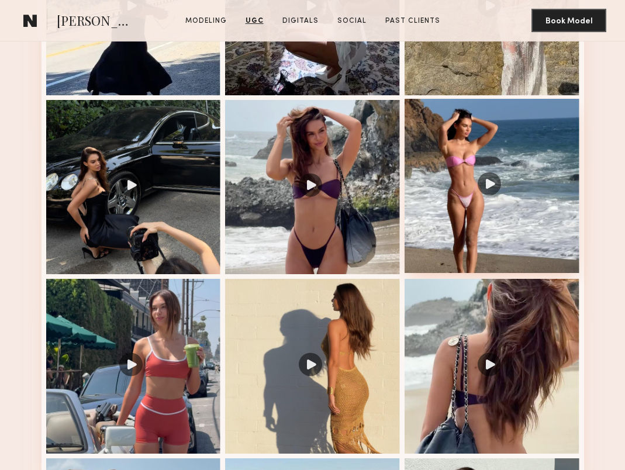
click at [454, 221] on div at bounding box center [492, 186] width 175 height 175
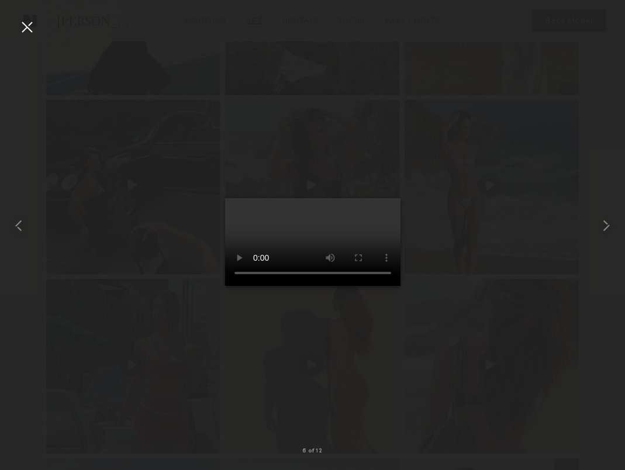
click at [32, 36] on div at bounding box center [27, 27] width 19 height 19
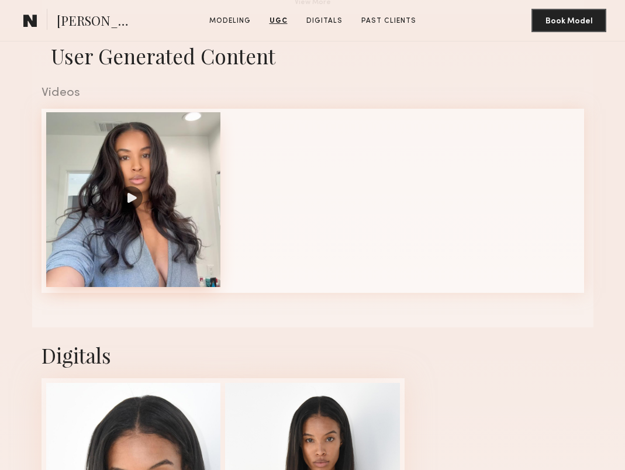
scroll to position [1005, 0]
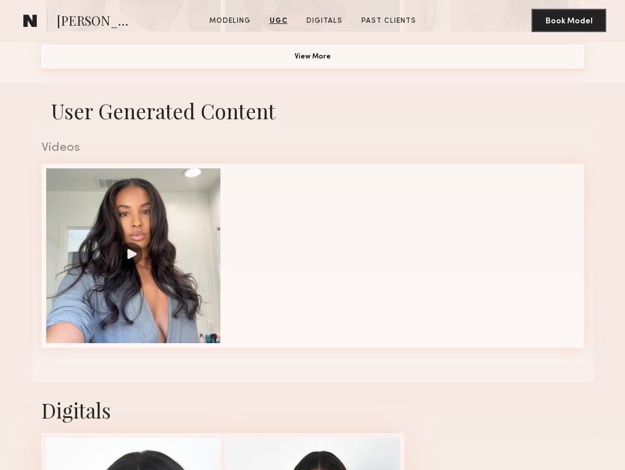
click at [216, 56] on button "View More" at bounding box center [313, 56] width 543 height 23
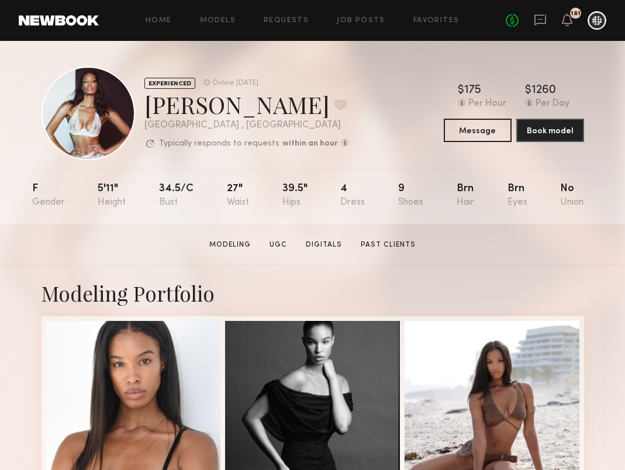
scroll to position [0, 0]
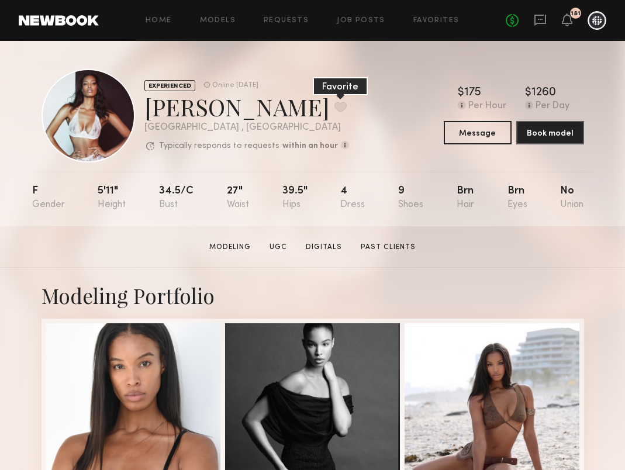
click at [334, 106] on button at bounding box center [340, 107] width 12 height 11
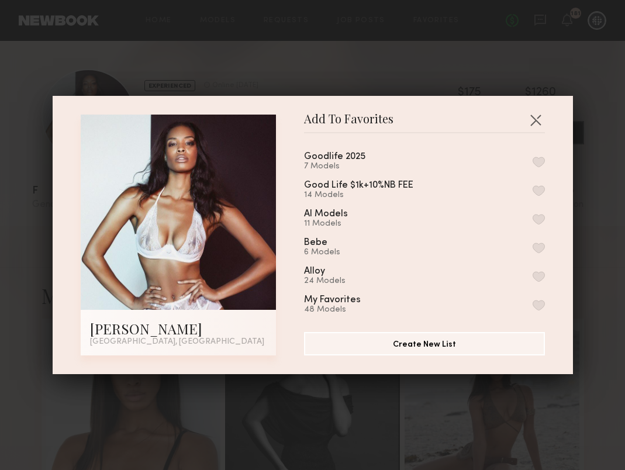
click at [540, 243] on button "button" at bounding box center [539, 248] width 12 height 11
click at [540, 115] on button "button" at bounding box center [535, 120] width 19 height 19
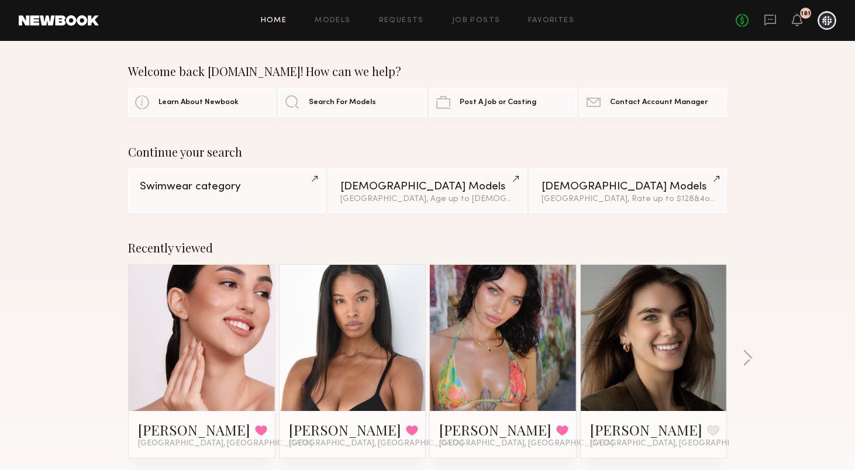
click at [825, 18] on div at bounding box center [826, 20] width 19 height 19
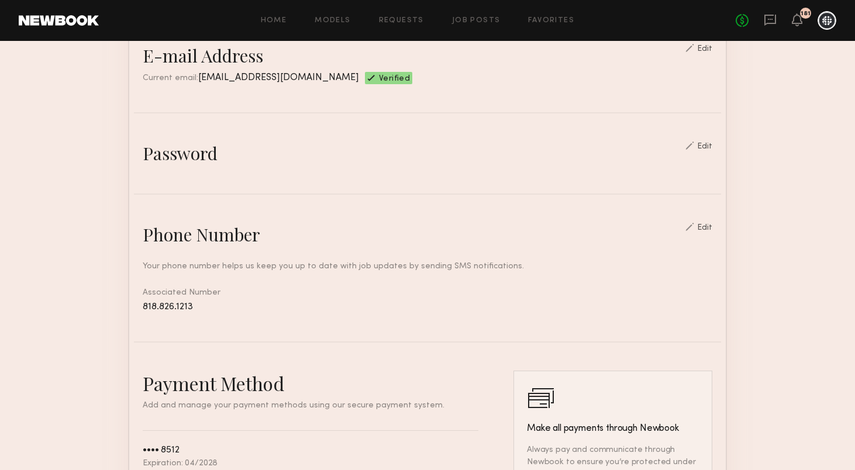
scroll to position [333, 0]
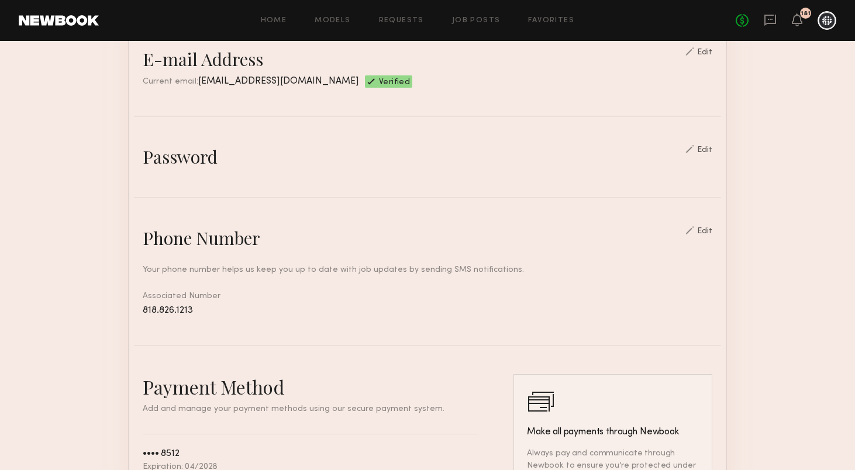
click at [709, 151] on div "Edit" at bounding box center [704, 150] width 15 height 8
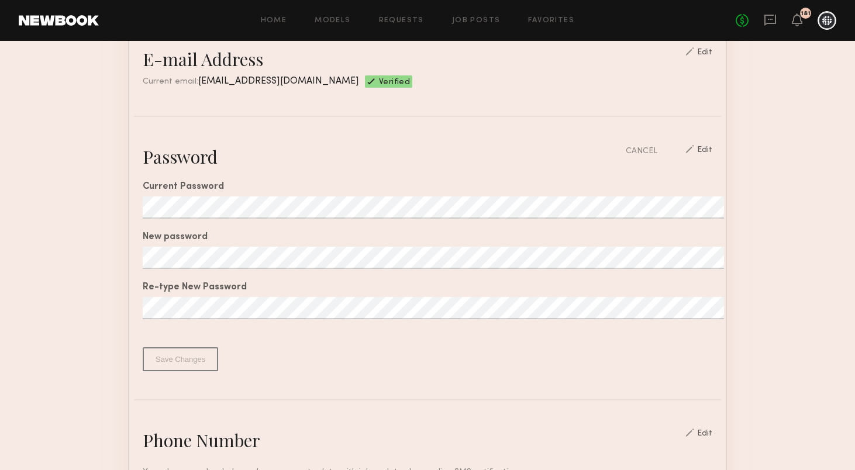
click at [833, 21] on div at bounding box center [826, 20] width 19 height 19
